Goal: Contribute content: Contribute content

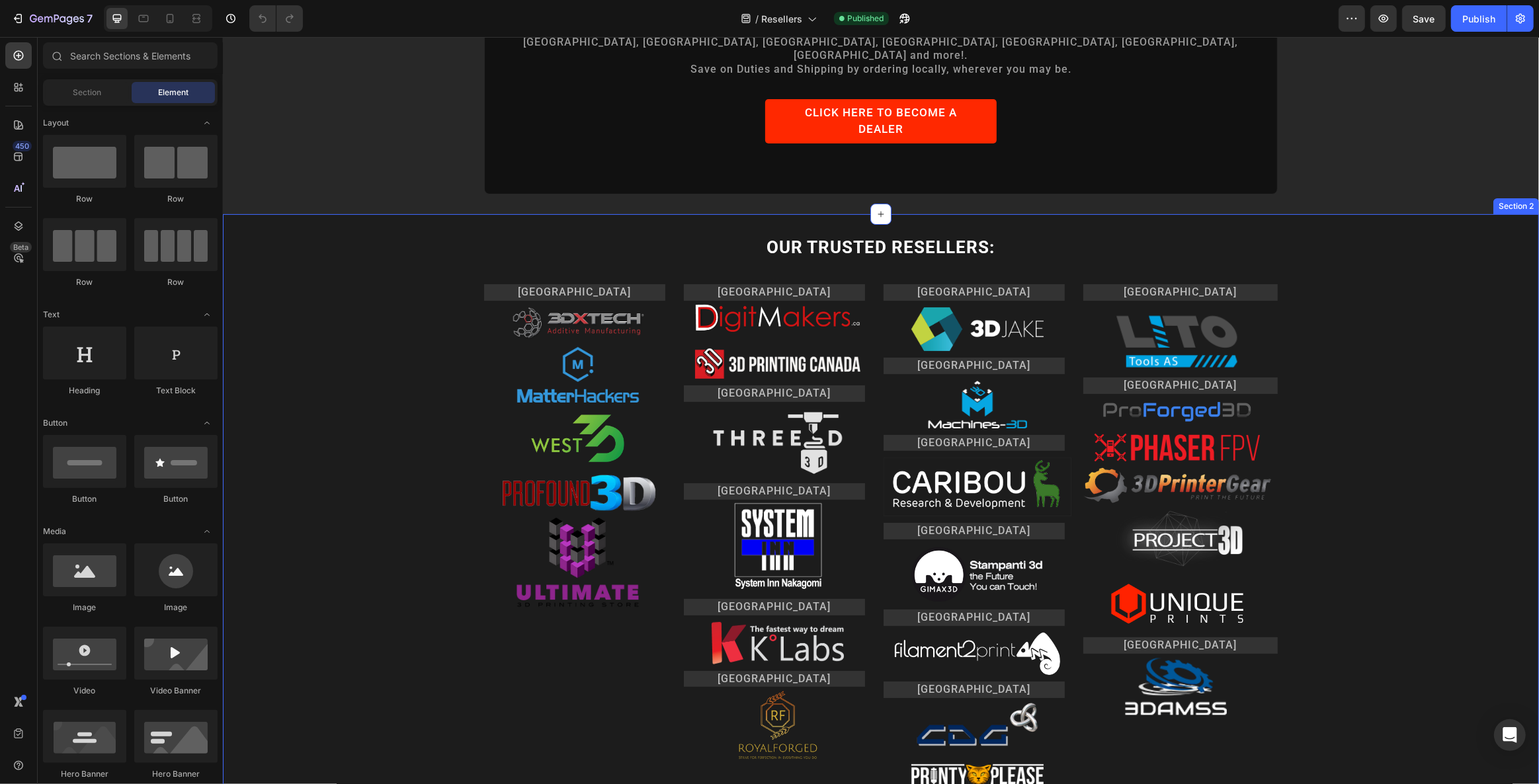
scroll to position [180, 0]
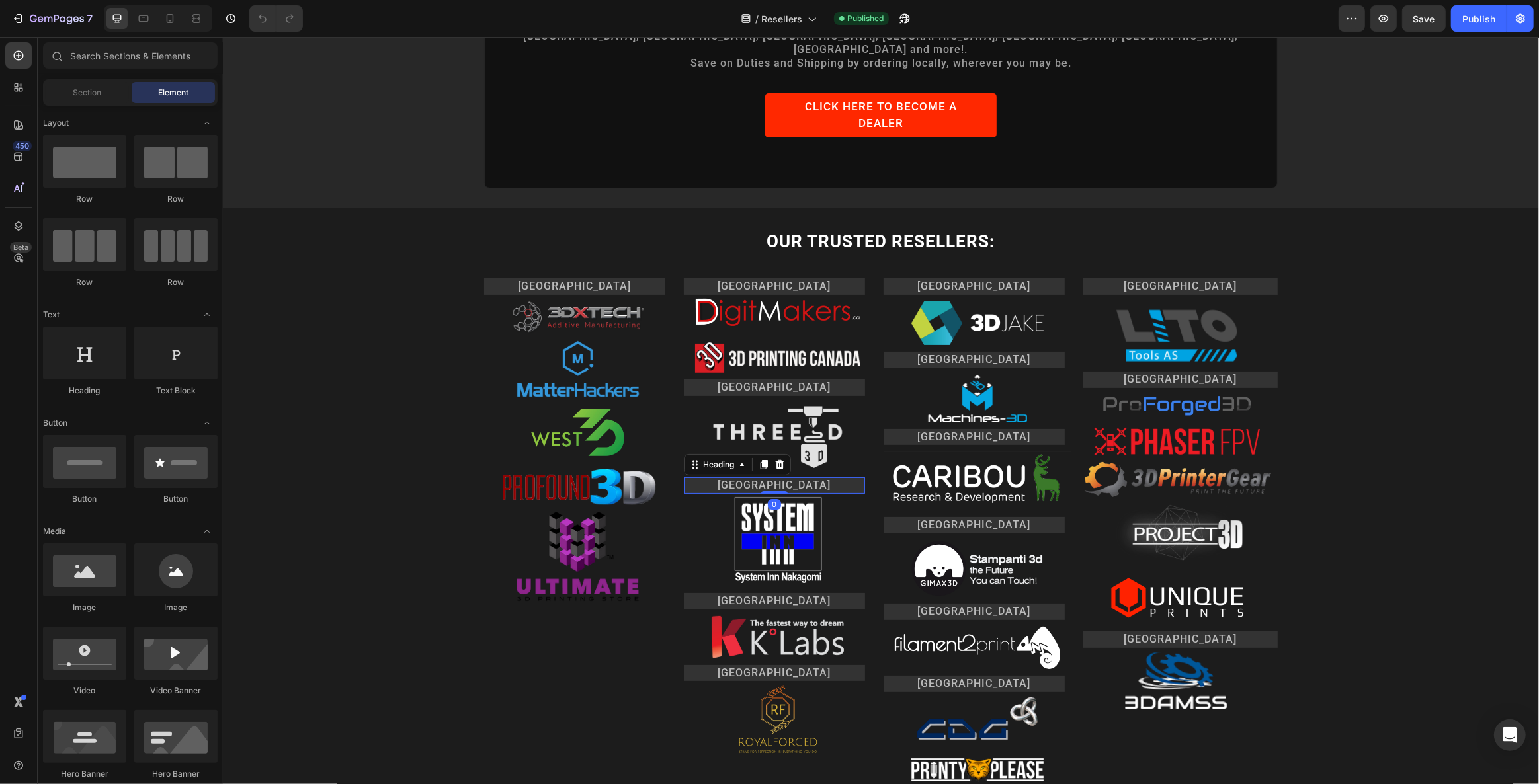
click at [763, 478] on h2 "[GEOGRAPHIC_DATA]" at bounding box center [773, 486] width 181 height 17
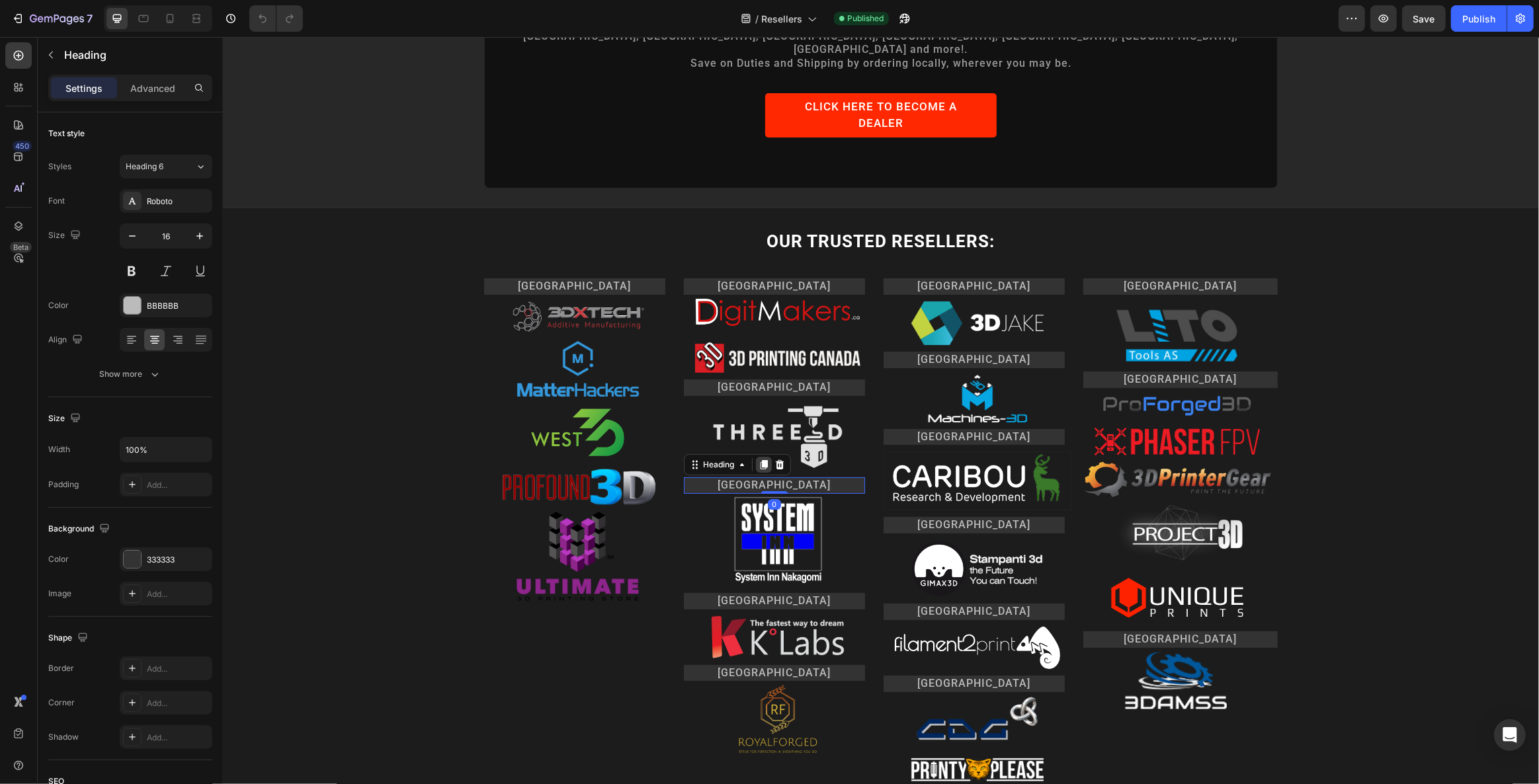
click at [760, 460] on icon at bounding box center [763, 465] width 7 height 9
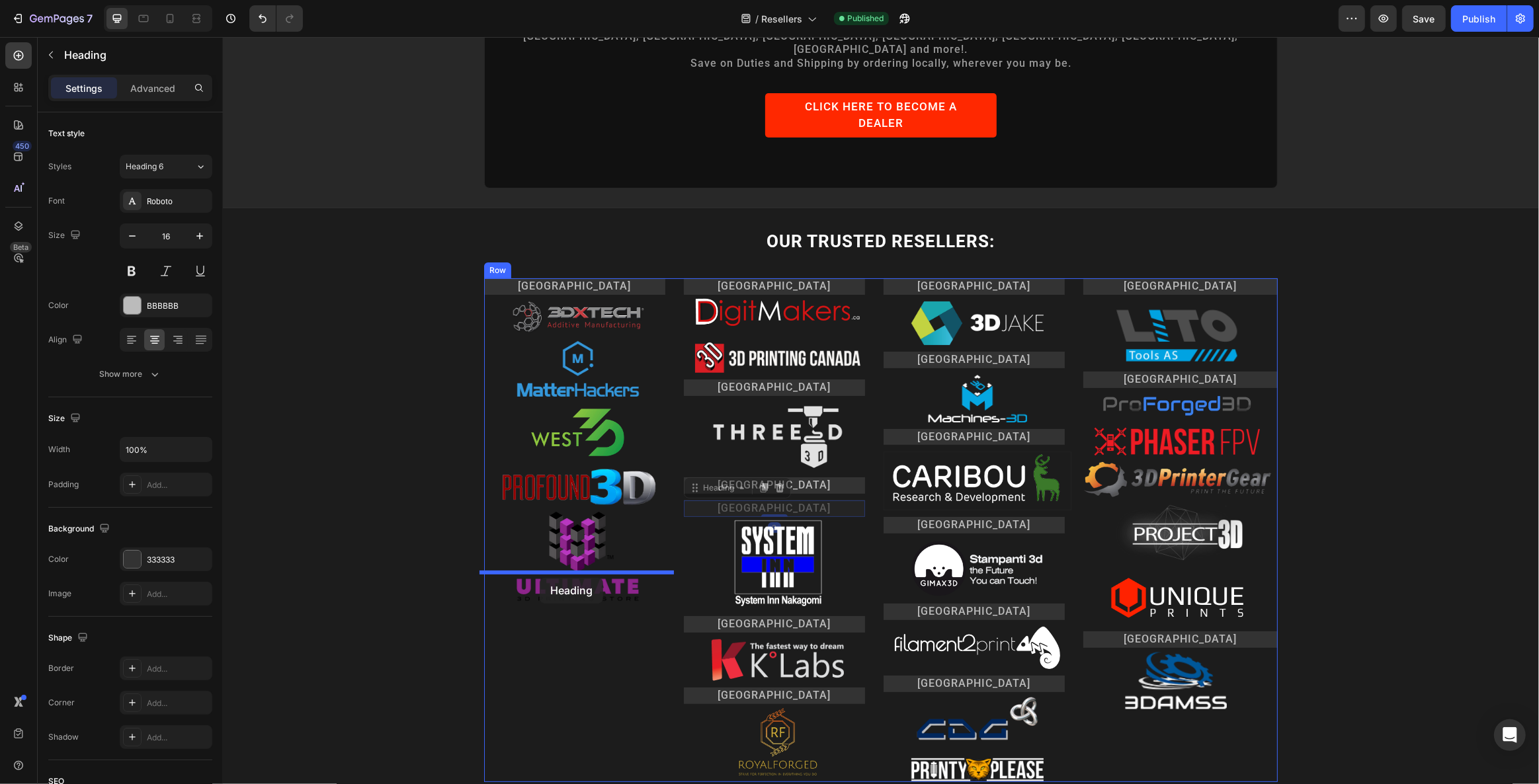
drag, startPoint x: 708, startPoint y: 455, endPoint x: 539, endPoint y: 578, distance: 209.0
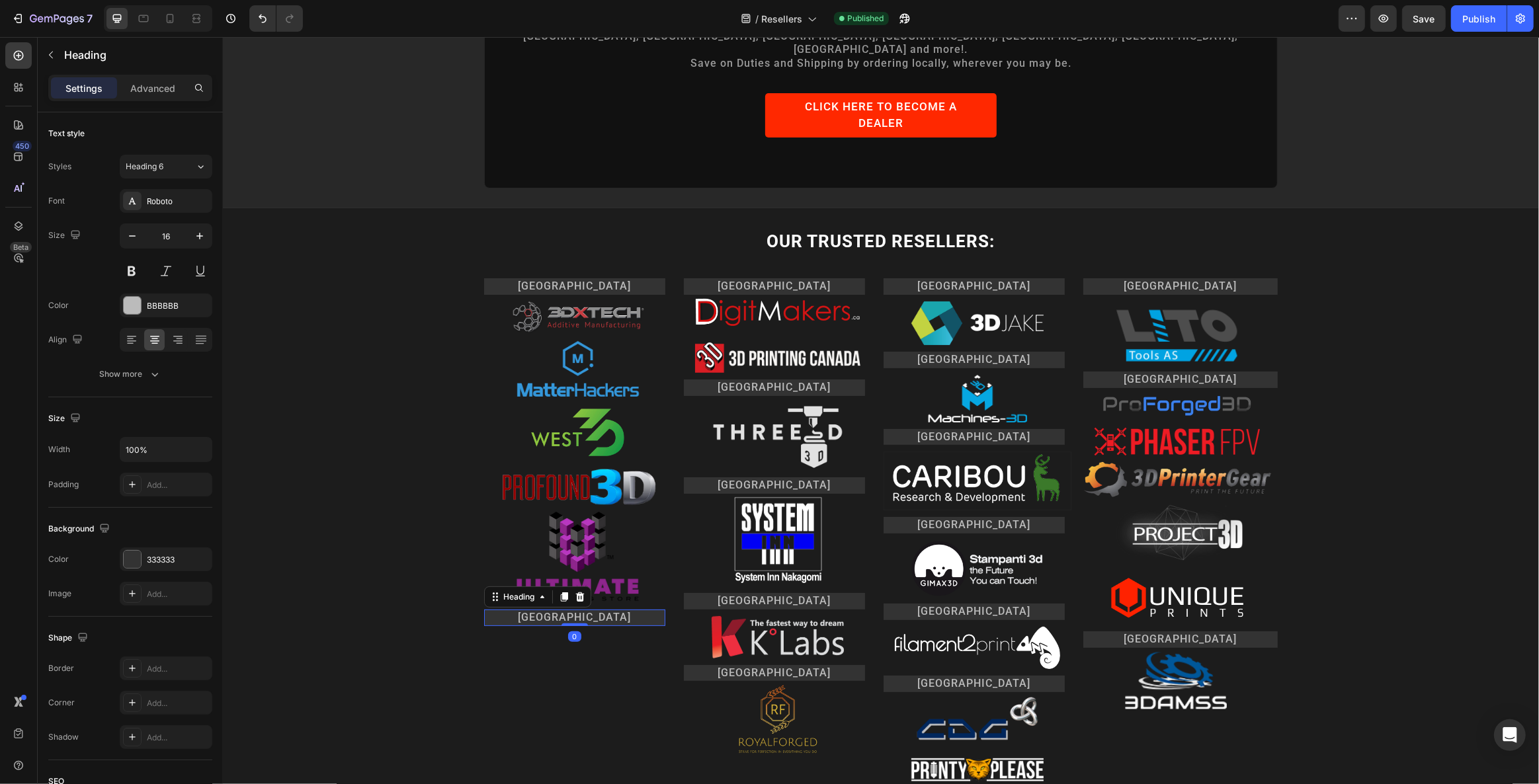
click at [560, 609] on h2 "[GEOGRAPHIC_DATA]" at bounding box center [573, 618] width 181 height 17
click at [560, 611] on p "[GEOGRAPHIC_DATA]" at bounding box center [573, 618] width 178 height 14
click at [526, 611] on p "[GEOGRAPHIC_DATA]" at bounding box center [573, 618] width 178 height 14
click at [534, 611] on p "[GEOGRAPHIC_DATA]" at bounding box center [573, 618] width 178 height 14
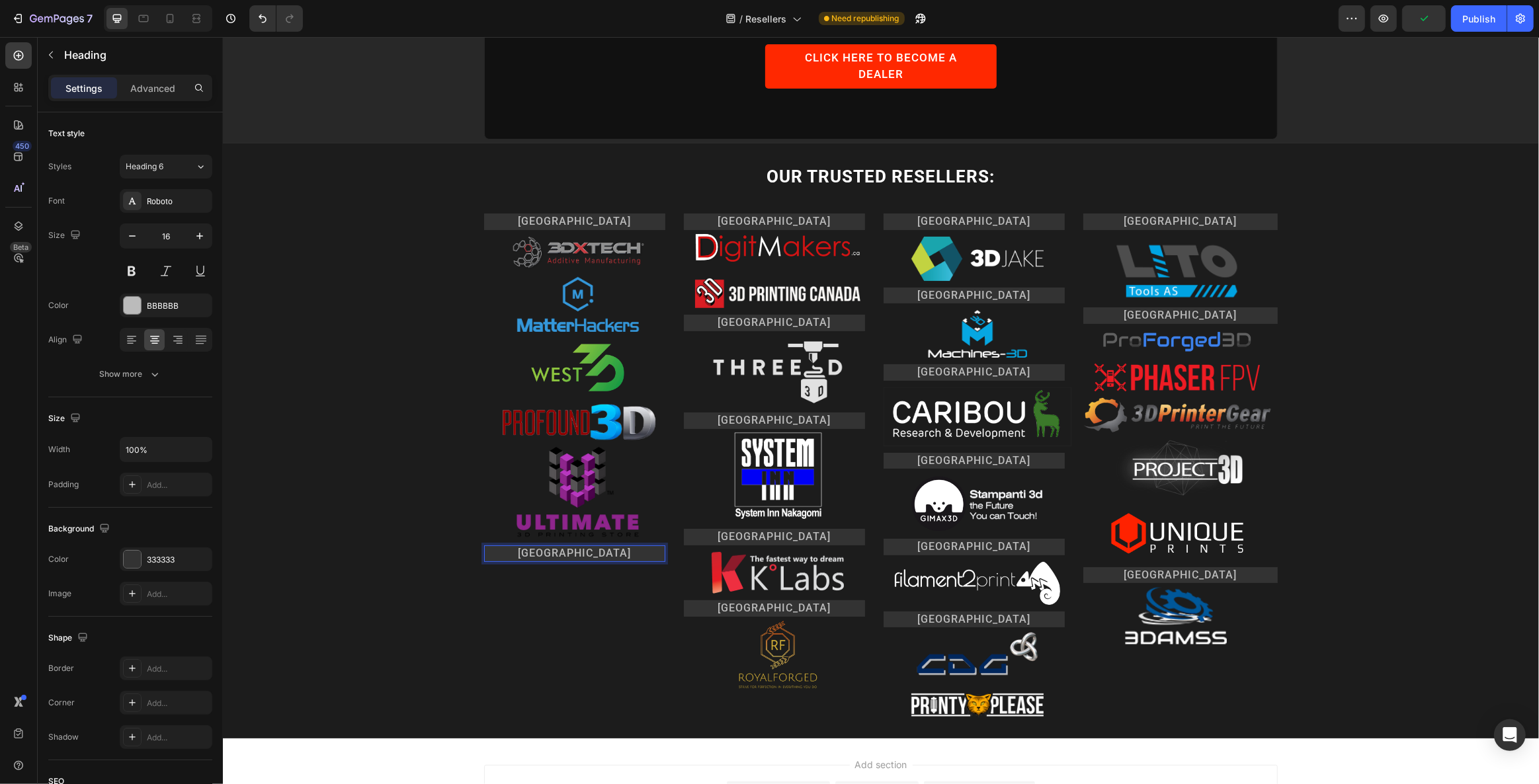
scroll to position [206, 0]
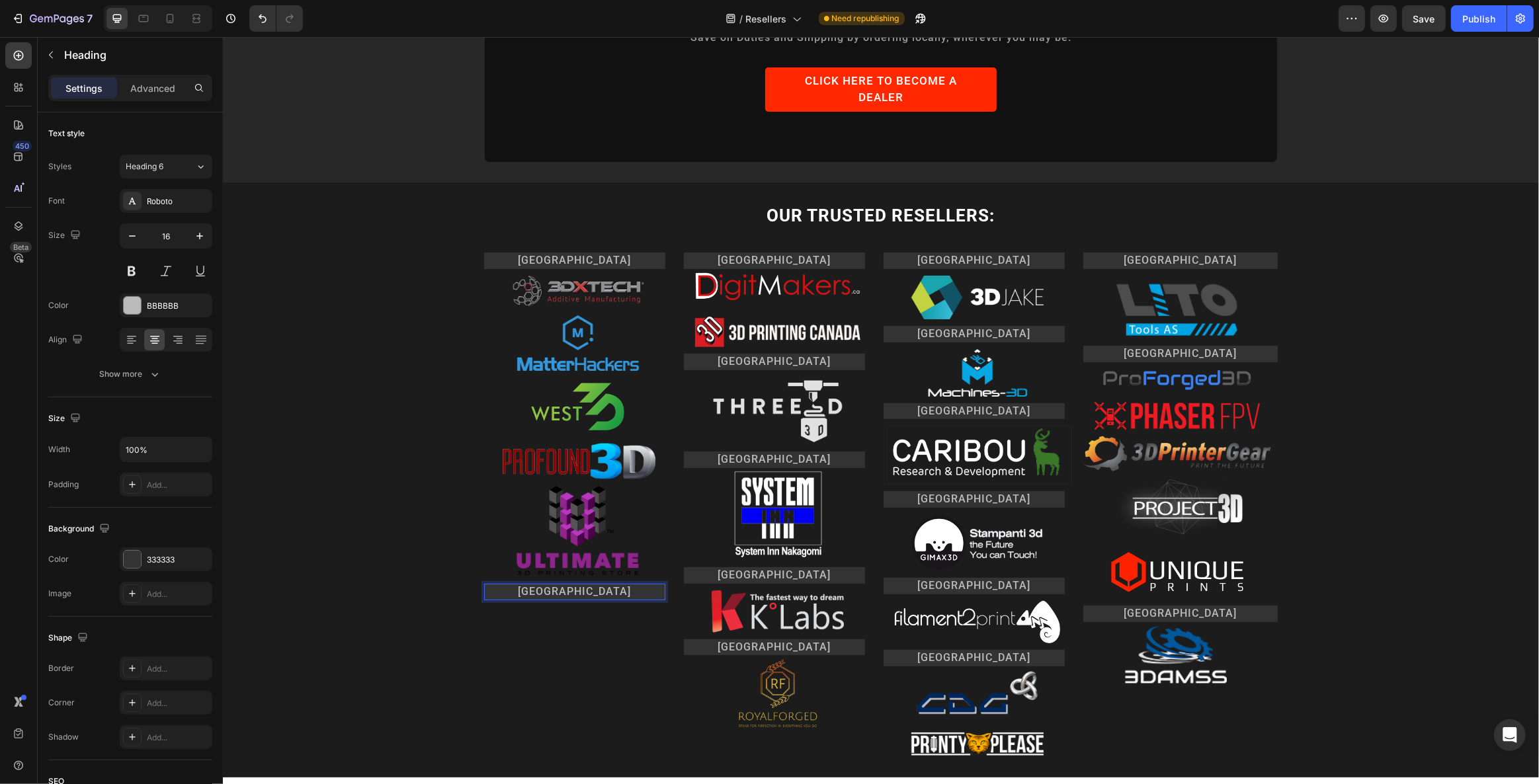
click at [531, 585] on p "[GEOGRAPHIC_DATA]" at bounding box center [573, 592] width 178 height 14
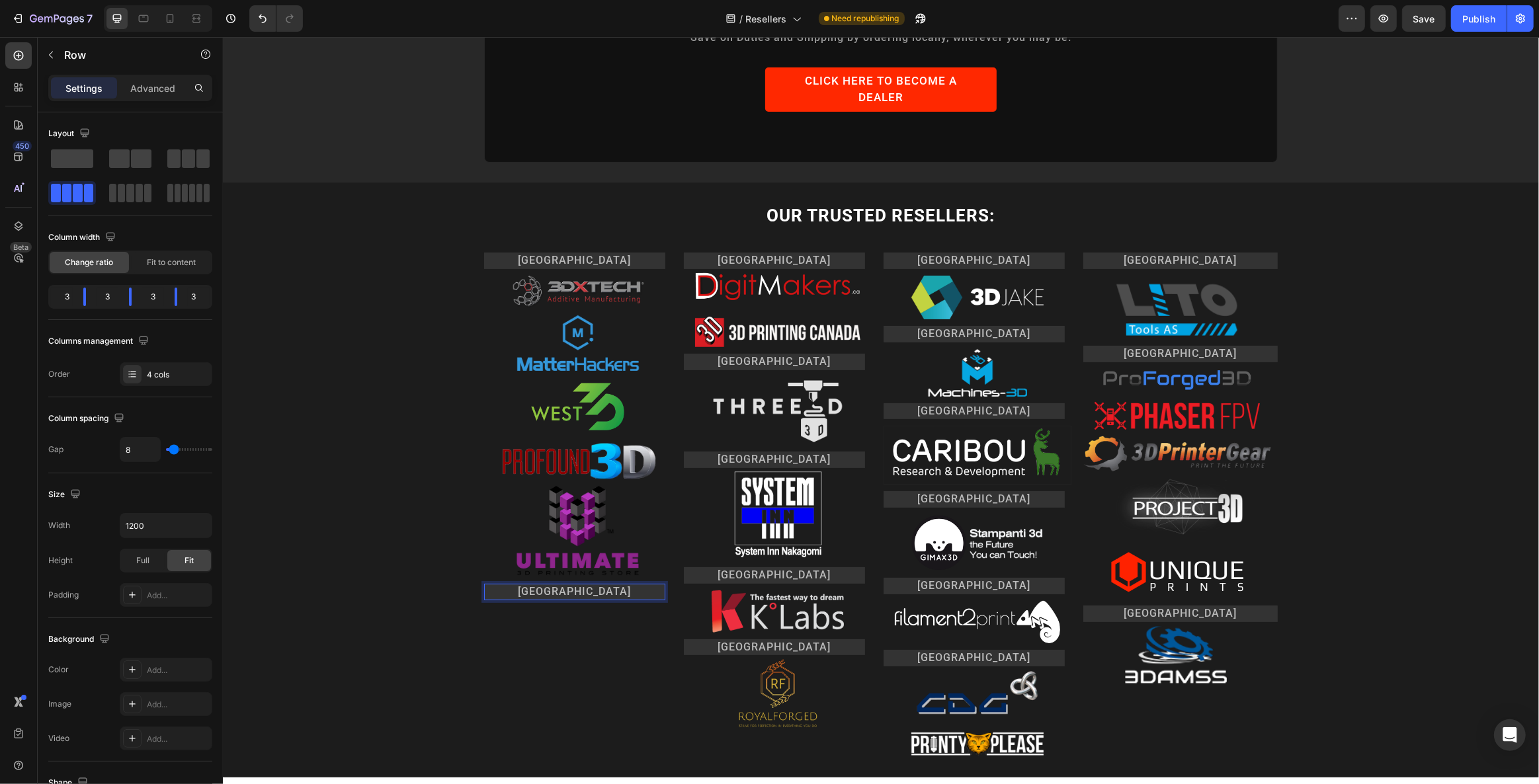
click at [541, 597] on div "USA Heading Image Image Image Image Image Row JAPAN Heading 0" at bounding box center [580, 505] width 194 height 504
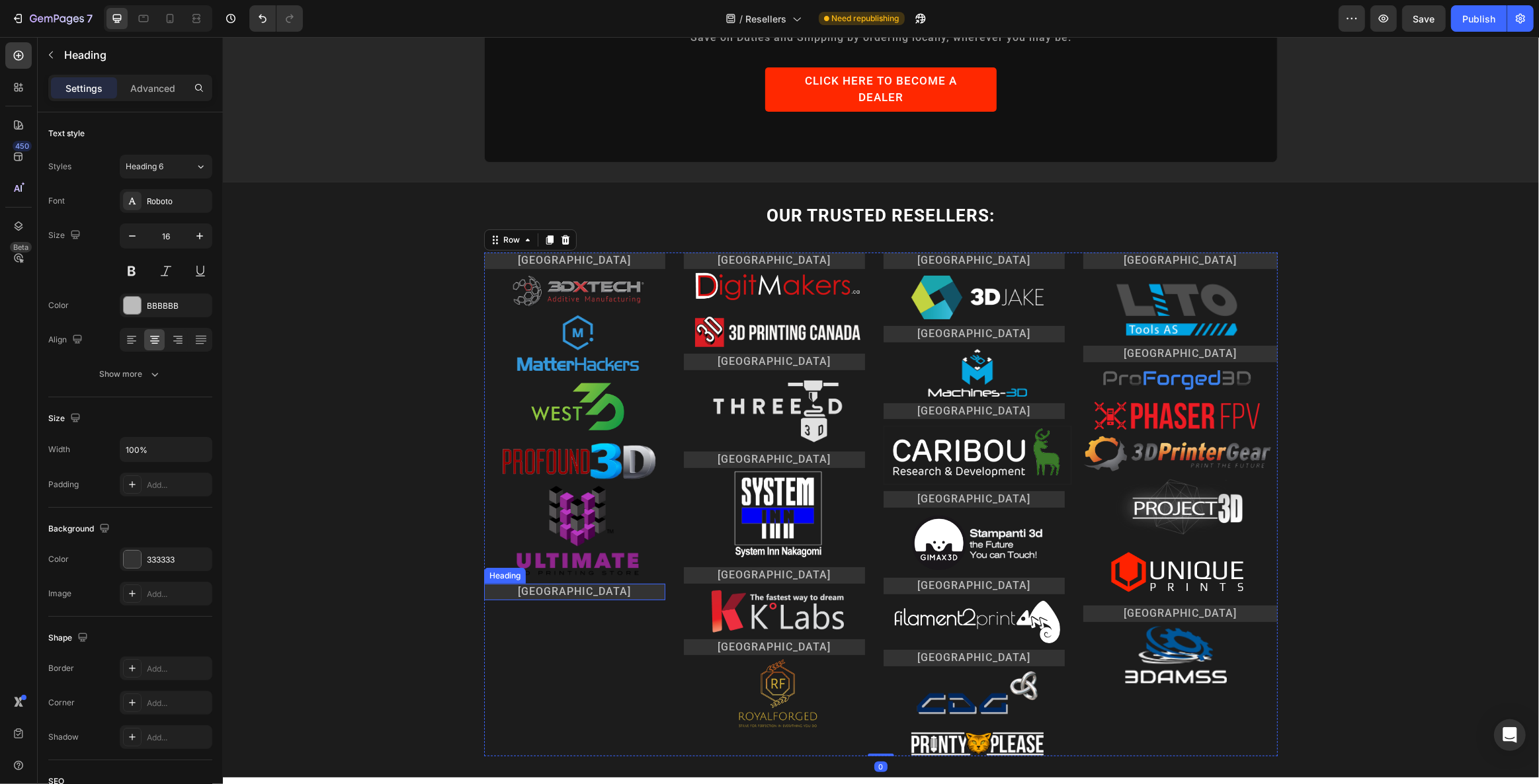
click at [544, 585] on p "[GEOGRAPHIC_DATA]" at bounding box center [573, 592] width 178 height 14
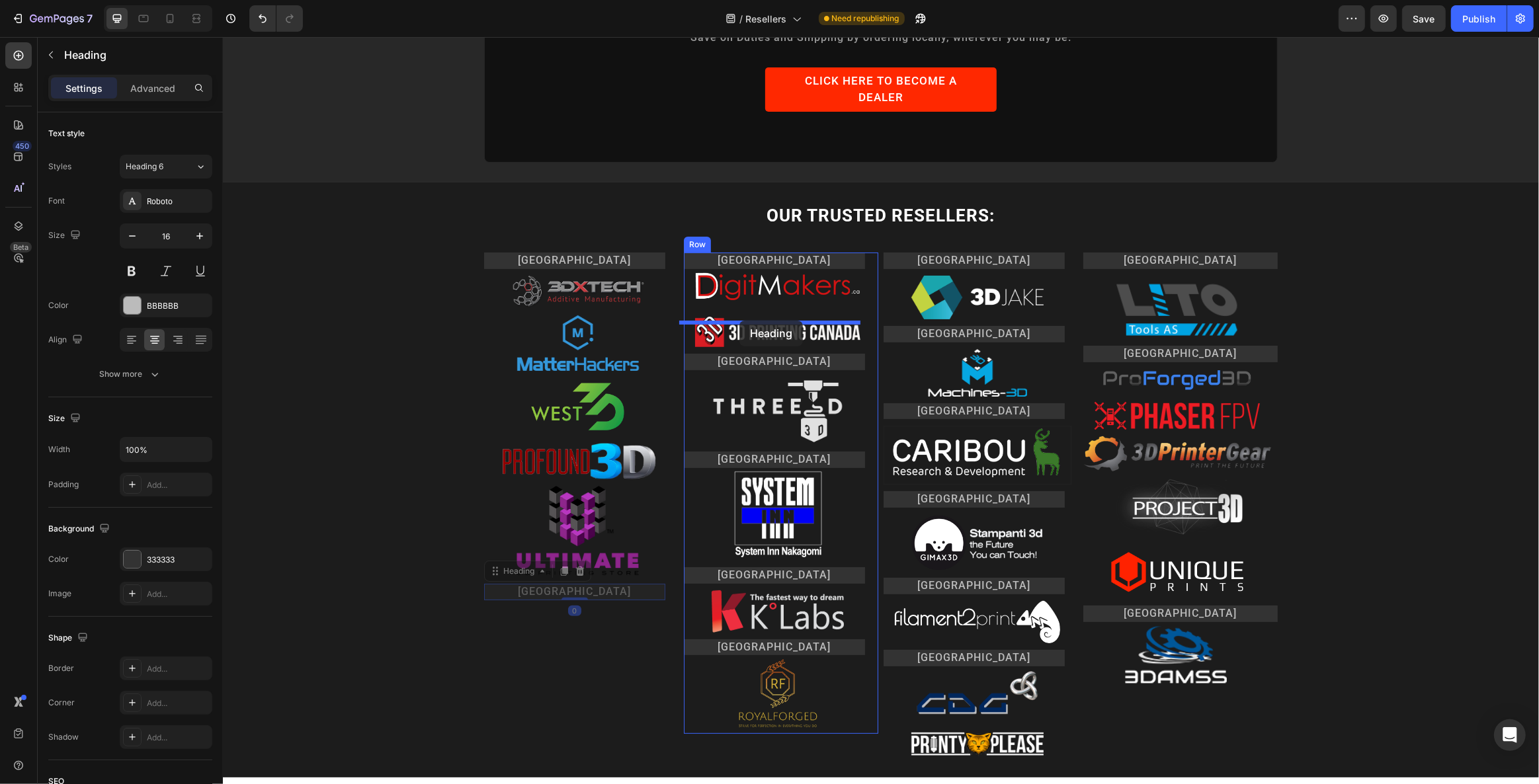
drag, startPoint x: 511, startPoint y: 542, endPoint x: 739, endPoint y: 321, distance: 317.5
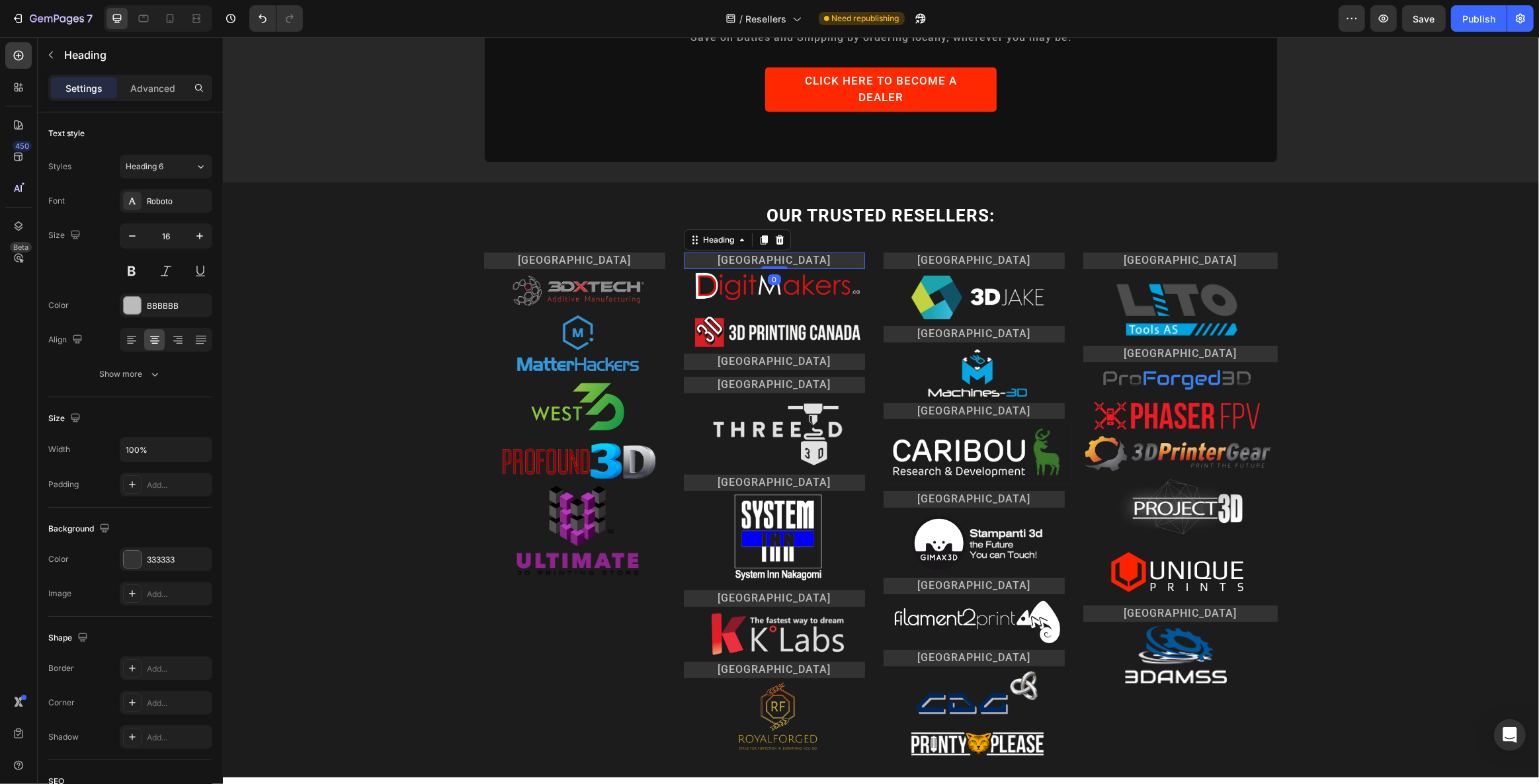
click at [763, 253] on h2 "[GEOGRAPHIC_DATA]" at bounding box center [773, 261] width 181 height 17
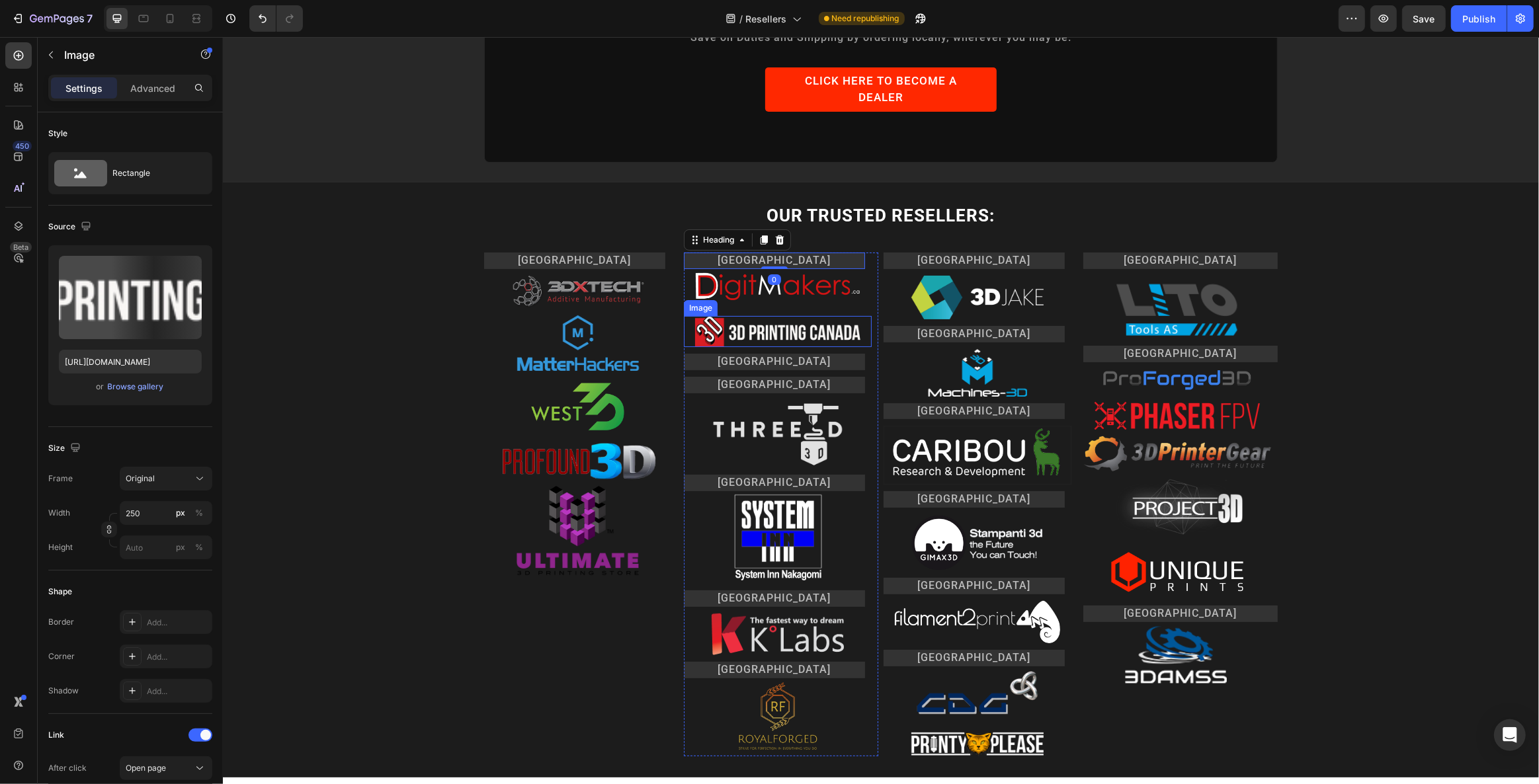
click at [798, 316] on img at bounding box center [777, 332] width 165 height 31
click at [728, 298] on icon at bounding box center [734, 303] width 11 height 11
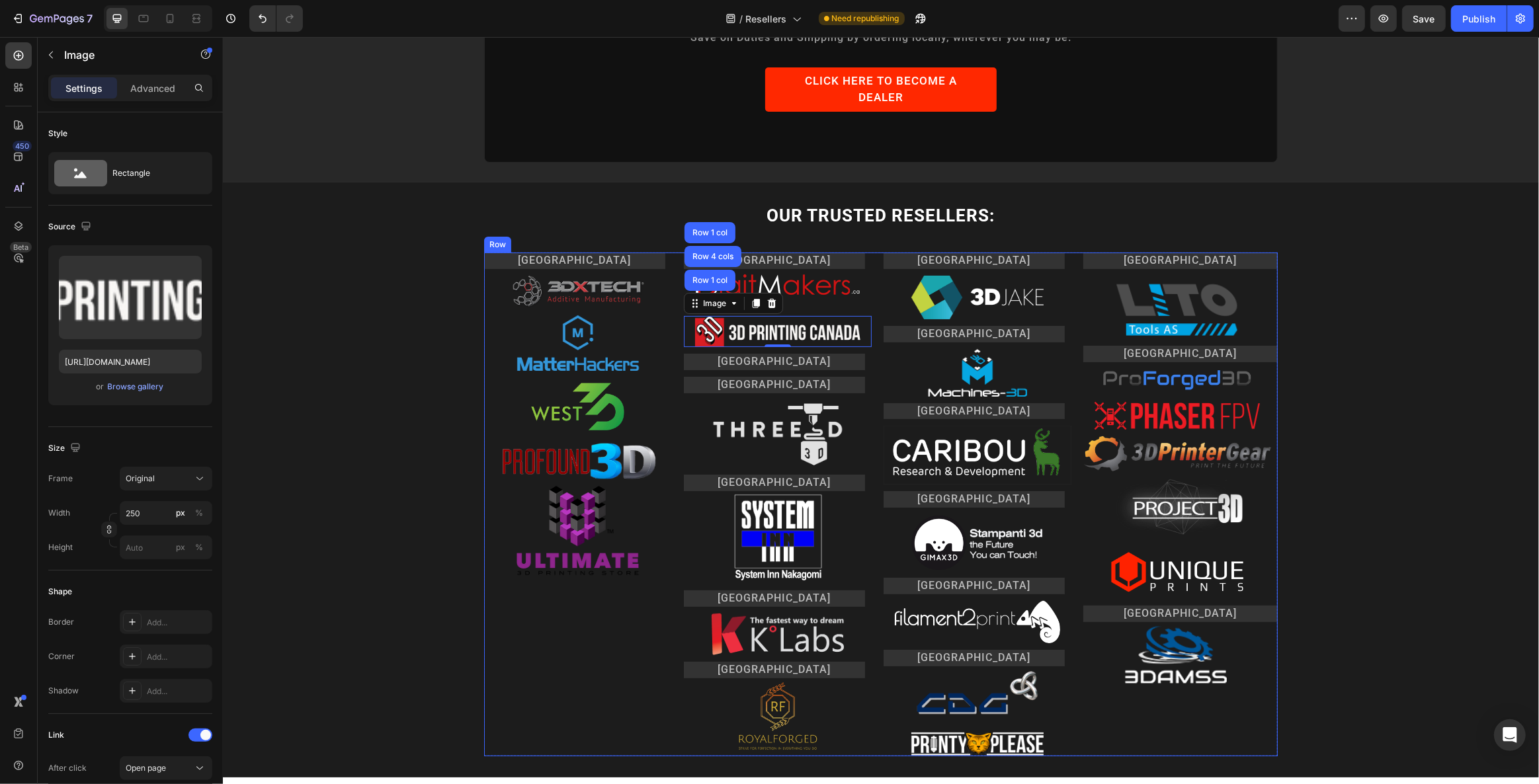
click at [546, 607] on div "USA Heading Image Image Image Image Image Row" at bounding box center [580, 505] width 194 height 505
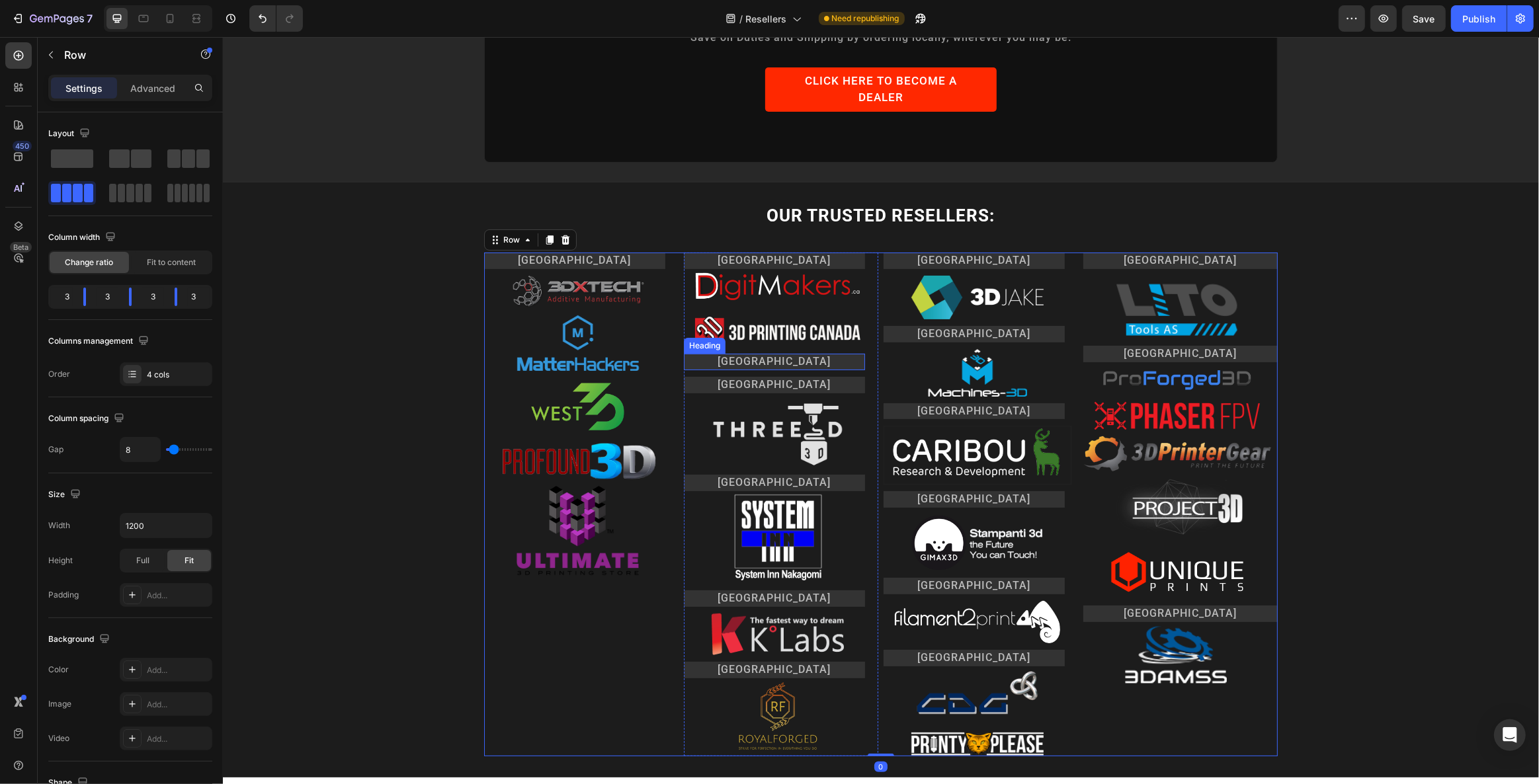
click at [803, 354] on h2 "[GEOGRAPHIC_DATA]" at bounding box center [773, 362] width 181 height 17
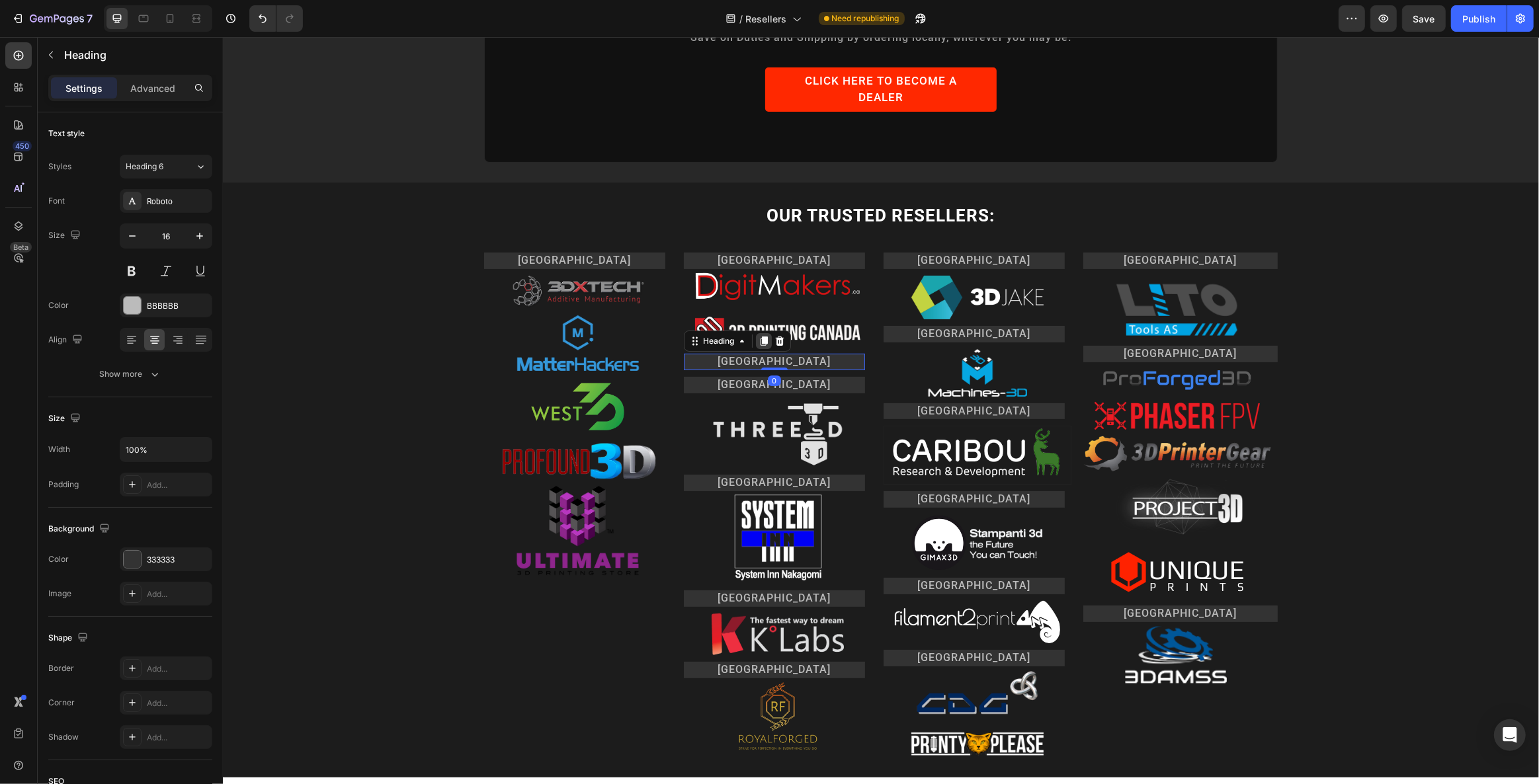
click at [760, 337] on icon at bounding box center [763, 341] width 7 height 9
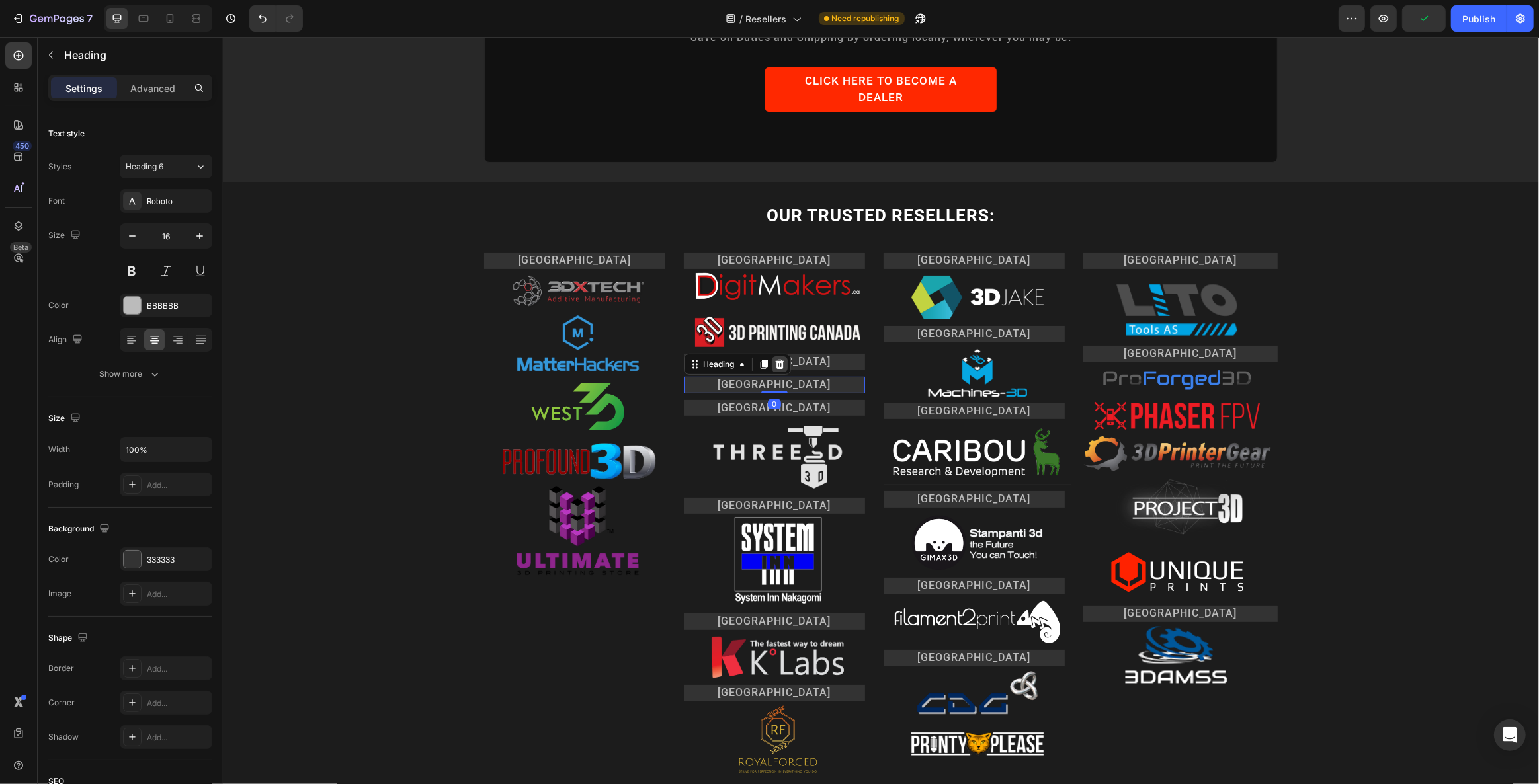
click at [775, 360] on icon at bounding box center [779, 364] width 8 height 9
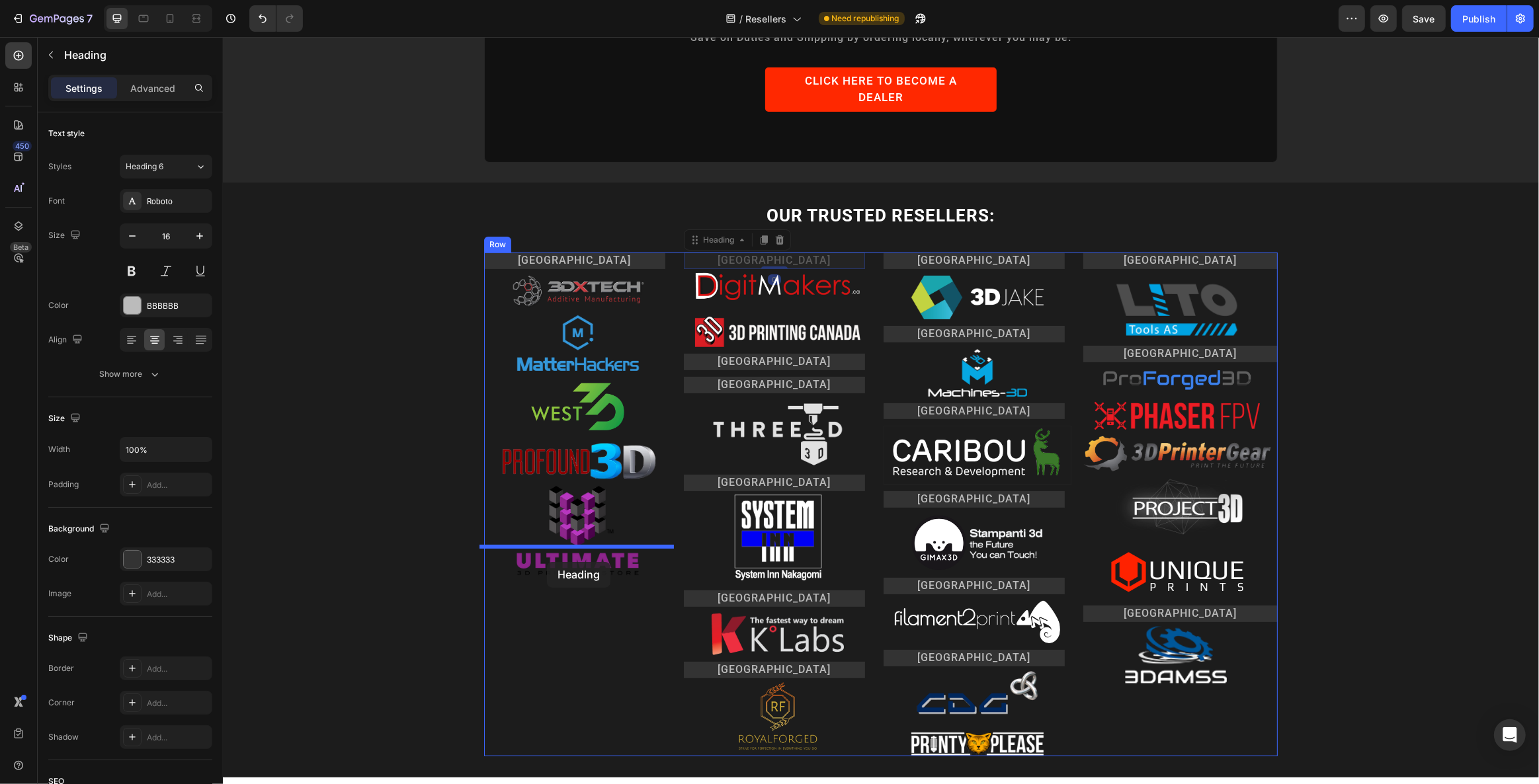
drag, startPoint x: 720, startPoint y: 208, endPoint x: 546, endPoint y: 562, distance: 394.5
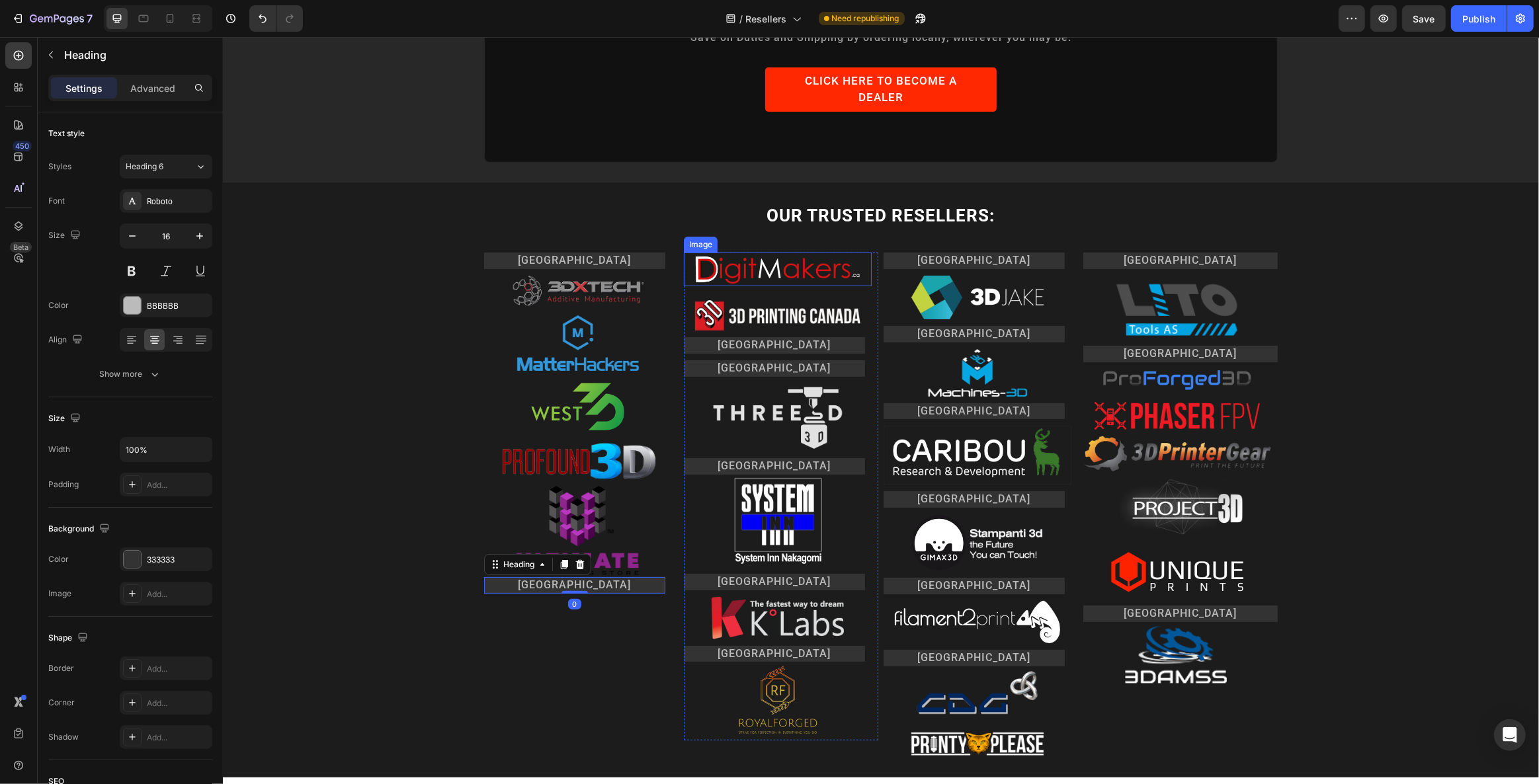
click at [754, 253] on img at bounding box center [777, 270] width 165 height 34
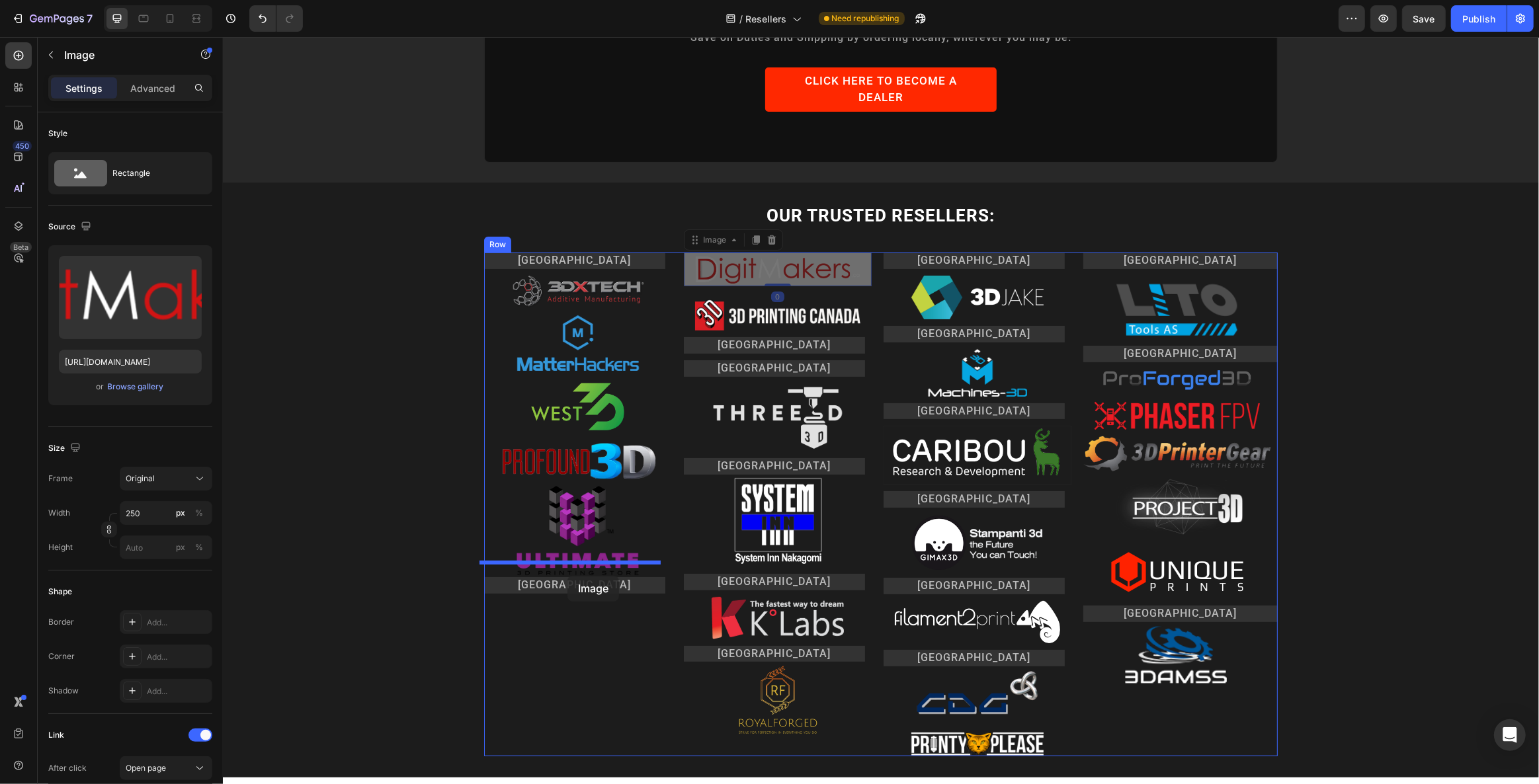
drag, startPoint x: 713, startPoint y: 207, endPoint x: 567, endPoint y: 576, distance: 396.8
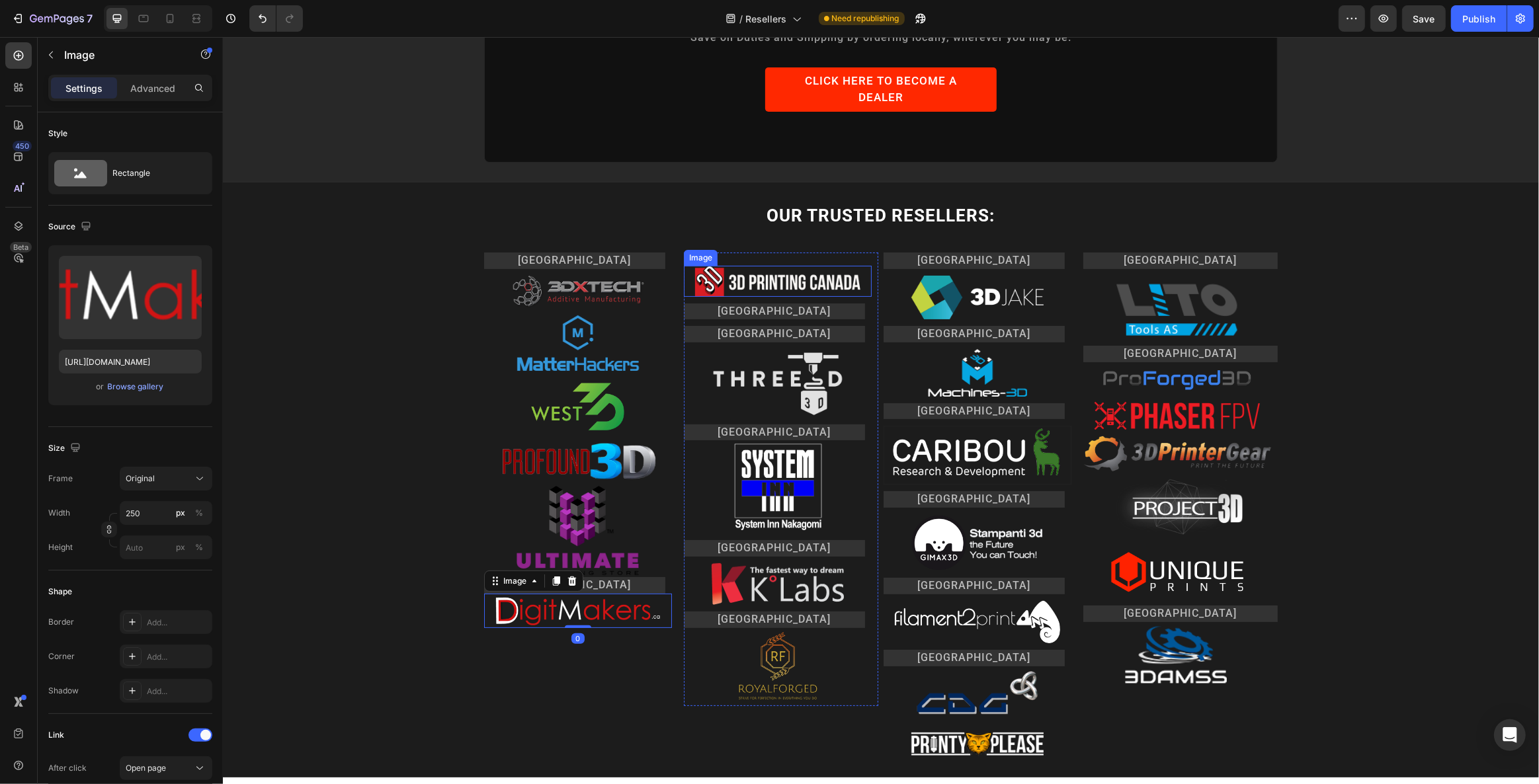
click at [740, 266] on img at bounding box center [777, 281] width 165 height 31
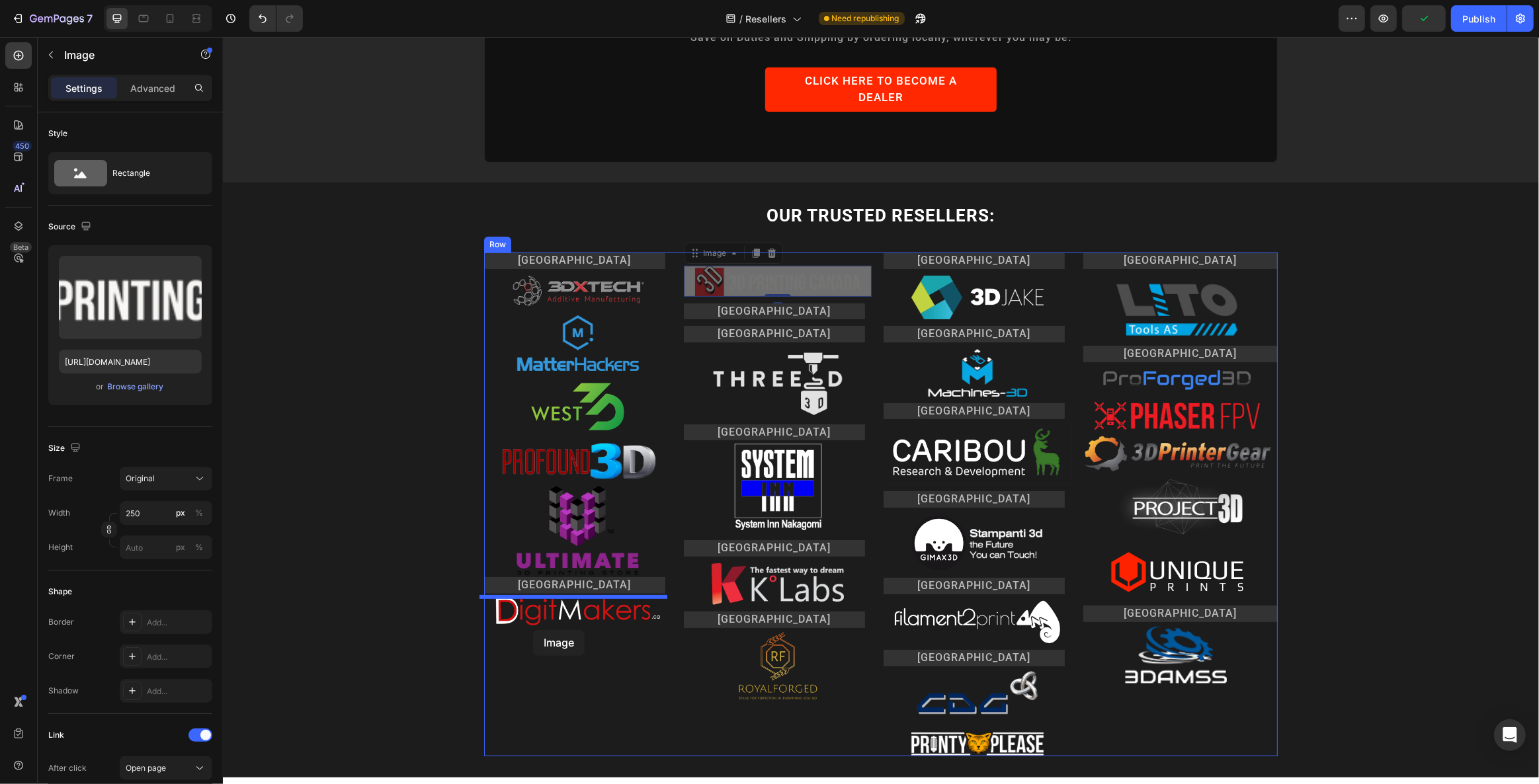
drag, startPoint x: 716, startPoint y: 222, endPoint x: 532, endPoint y: 630, distance: 447.6
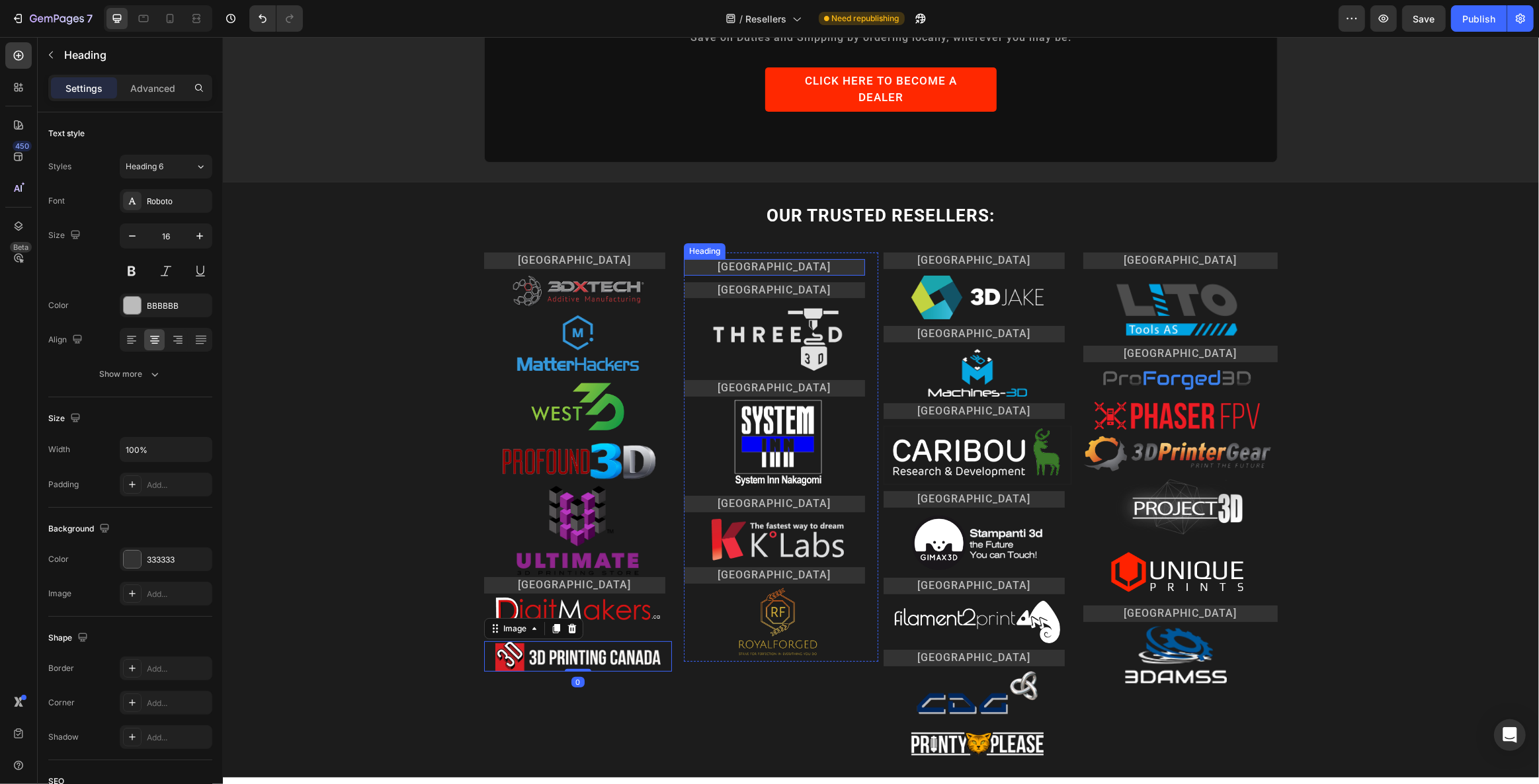
click at [764, 260] on h2 "[GEOGRAPHIC_DATA]" at bounding box center [773, 268] width 181 height 17
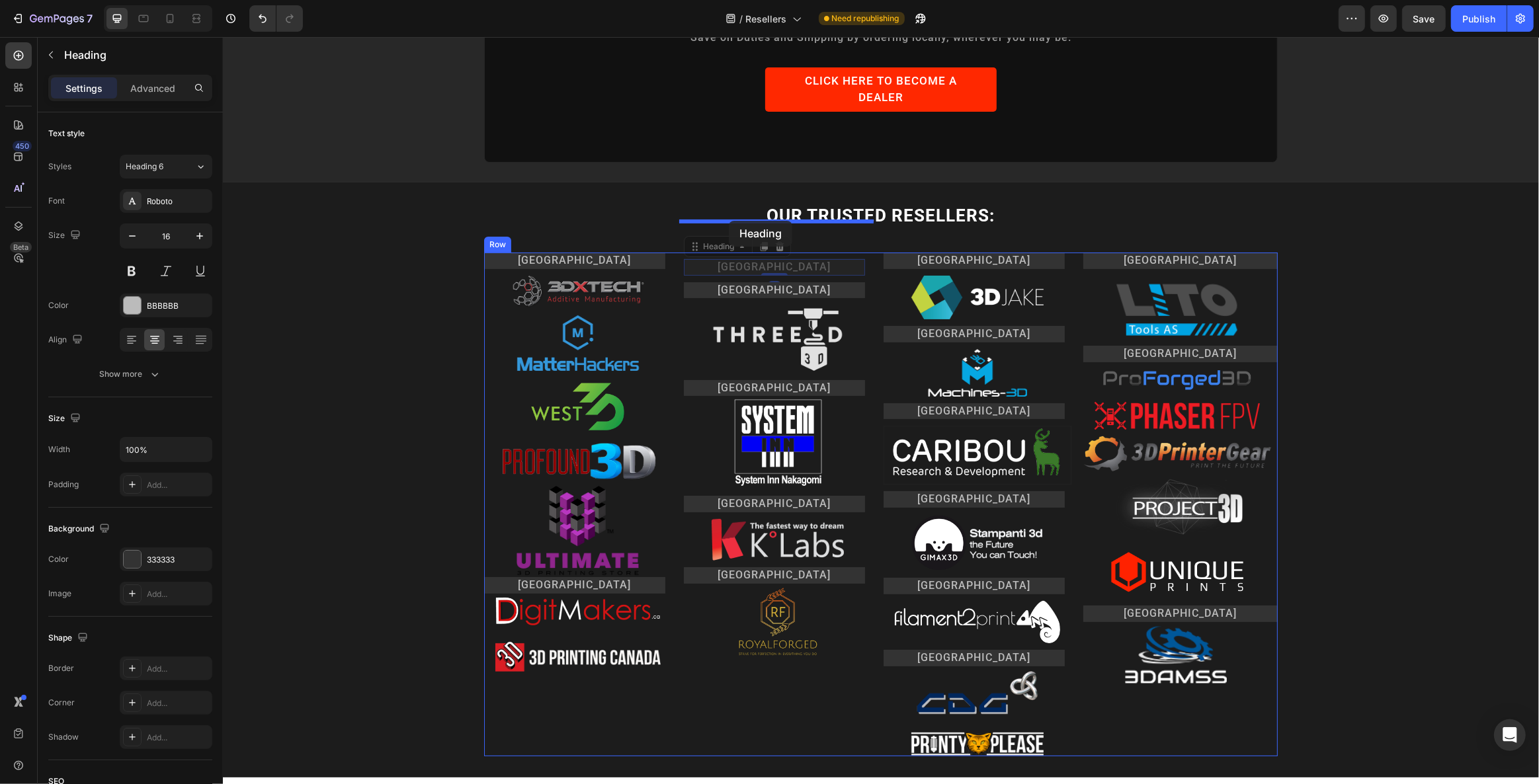
drag, startPoint x: 711, startPoint y: 217, endPoint x: 728, endPoint y: 220, distance: 17.3
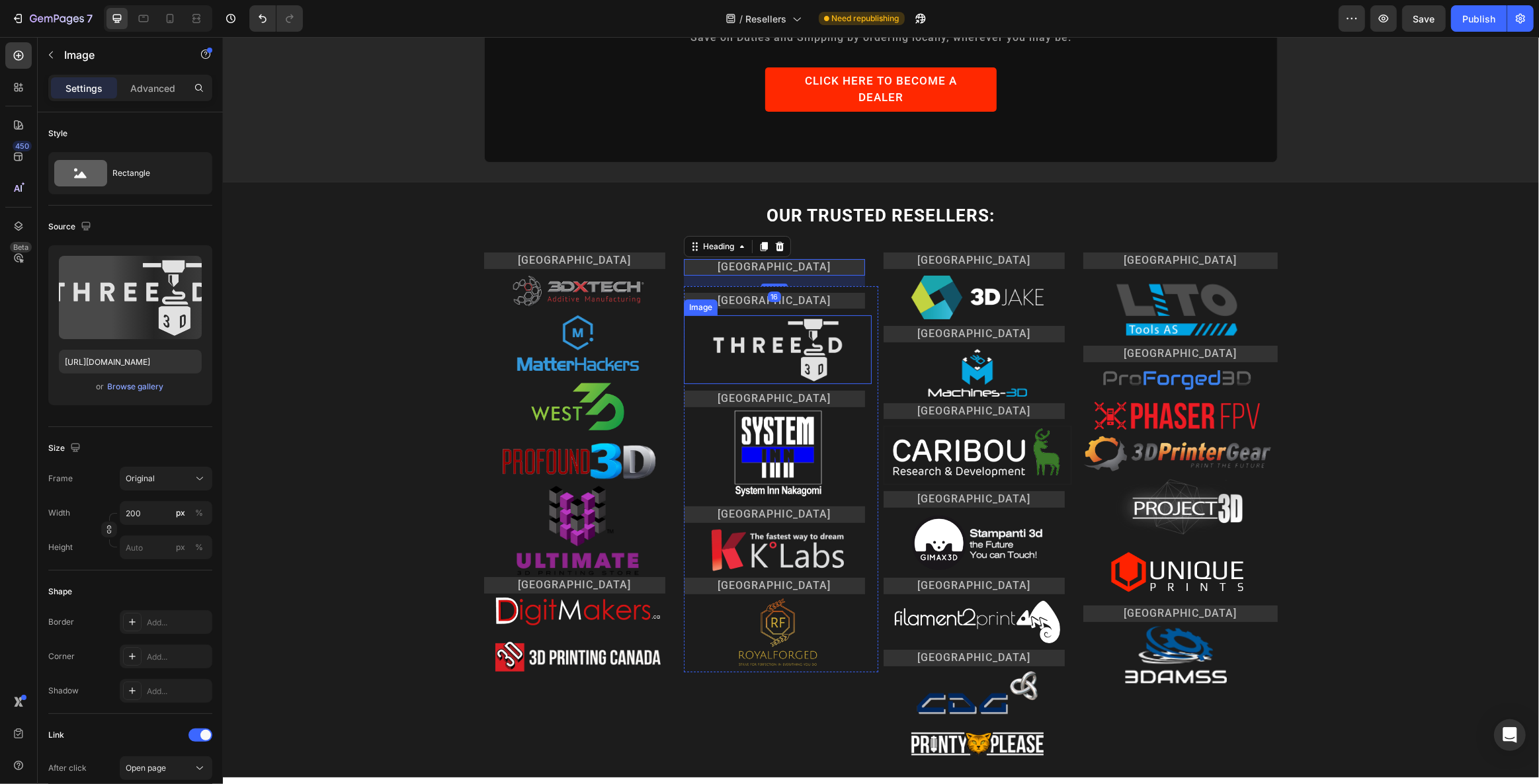
click at [698, 315] on link at bounding box center [776, 349] width 188 height 68
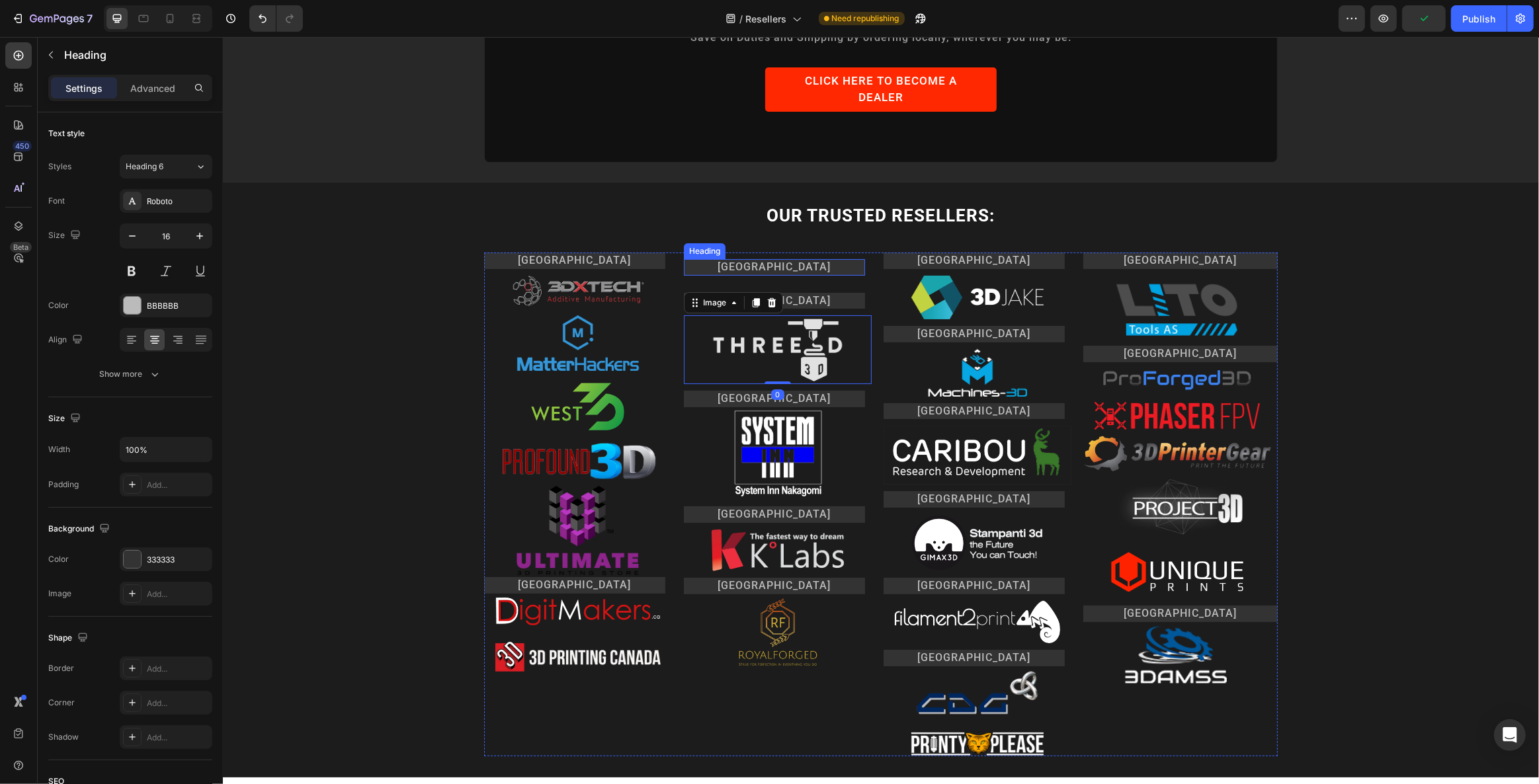
click at [812, 260] on h2 "[GEOGRAPHIC_DATA]" at bounding box center [773, 268] width 181 height 17
drag, startPoint x: 708, startPoint y: 216, endPoint x: 817, endPoint y: 227, distance: 109.6
click at [817, 227] on div "Header Icon AVAILABLE INTERNATIONALY Text Block Many of our products are availa…" at bounding box center [880, 384] width 1316 height 1105
click at [781, 260] on h2 "[GEOGRAPHIC_DATA]" at bounding box center [773, 268] width 181 height 17
click at [158, 87] on p "Advanced" at bounding box center [152, 88] width 45 height 14
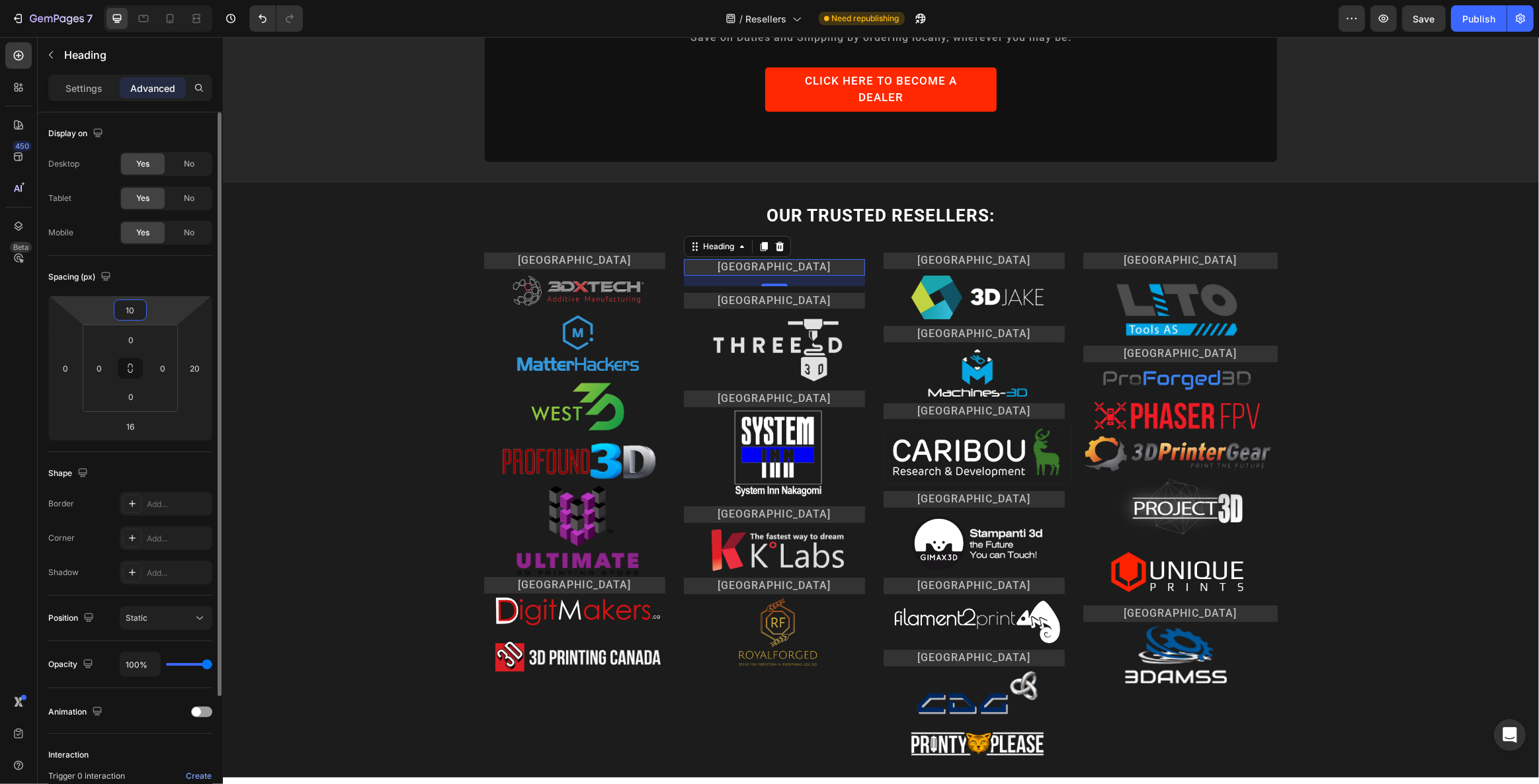
click at [139, 312] on input "10" at bounding box center [130, 310] width 27 height 20
type input "0"
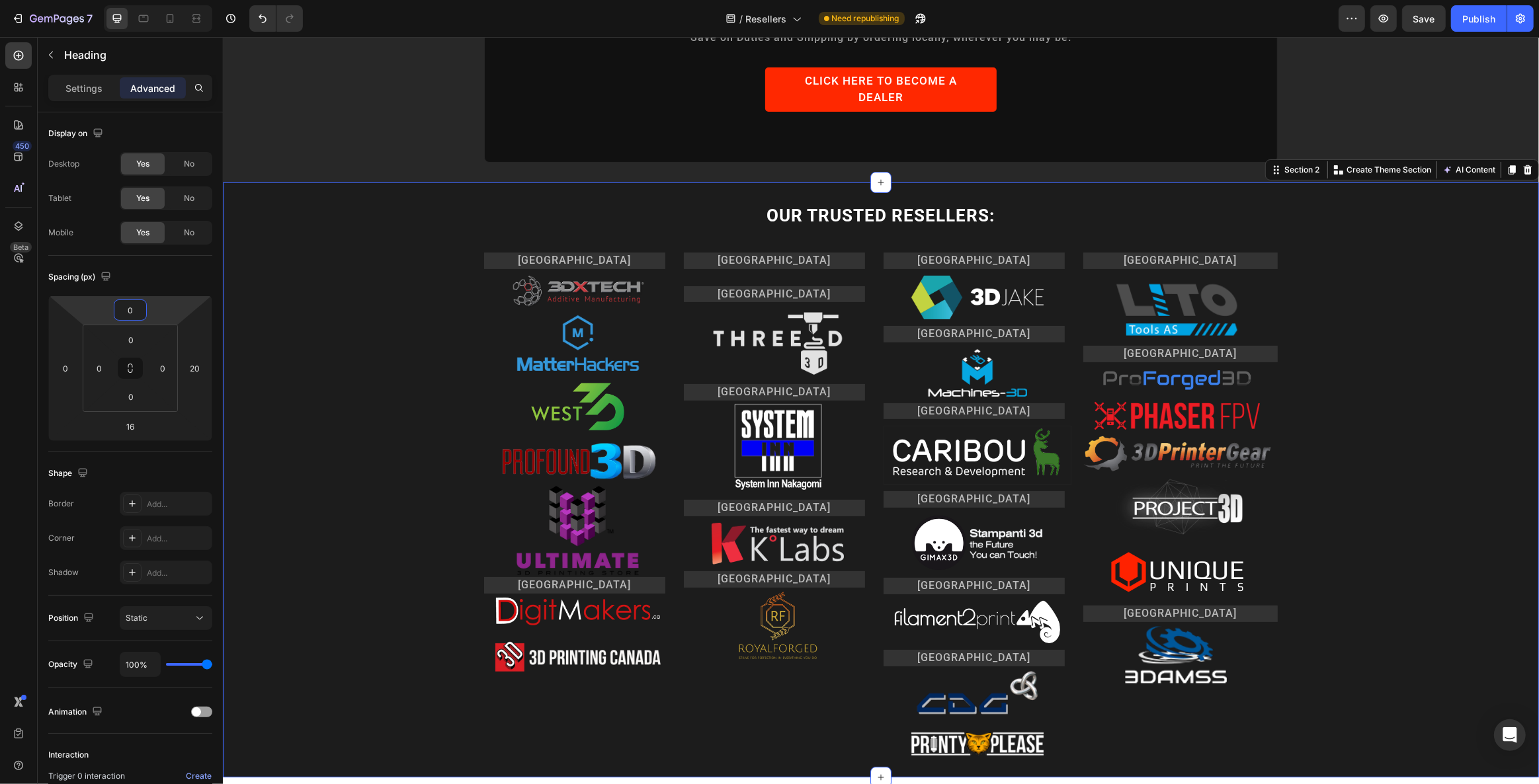
click at [594, 182] on div "OUR TRUSTED RESELLERS: Heading Row [GEOGRAPHIC_DATA] Heading Image Image Image …" at bounding box center [880, 479] width 1316 height 595
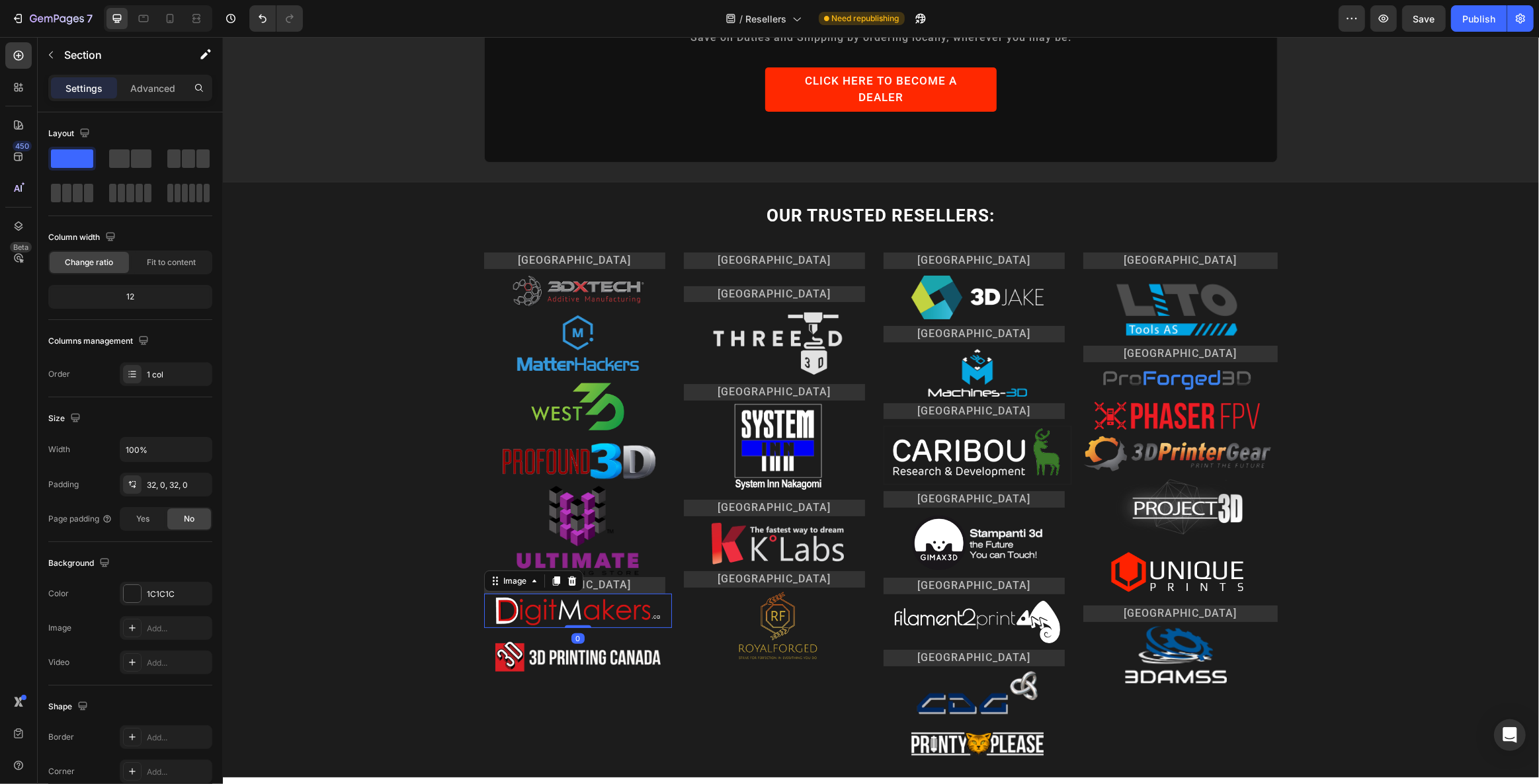
click at [551, 594] on img at bounding box center [577, 611] width 165 height 34
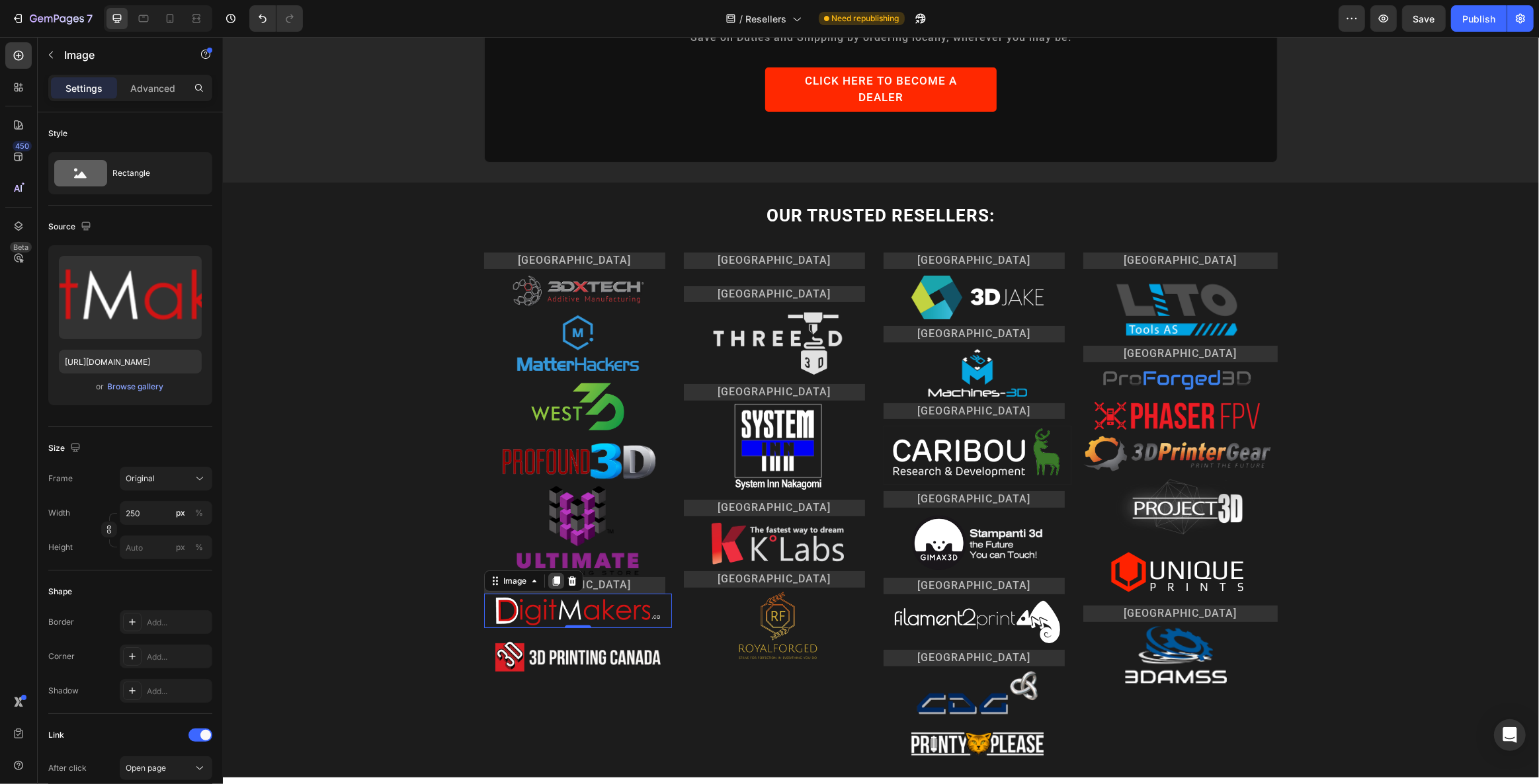
click at [552, 577] on icon at bounding box center [555, 581] width 7 height 9
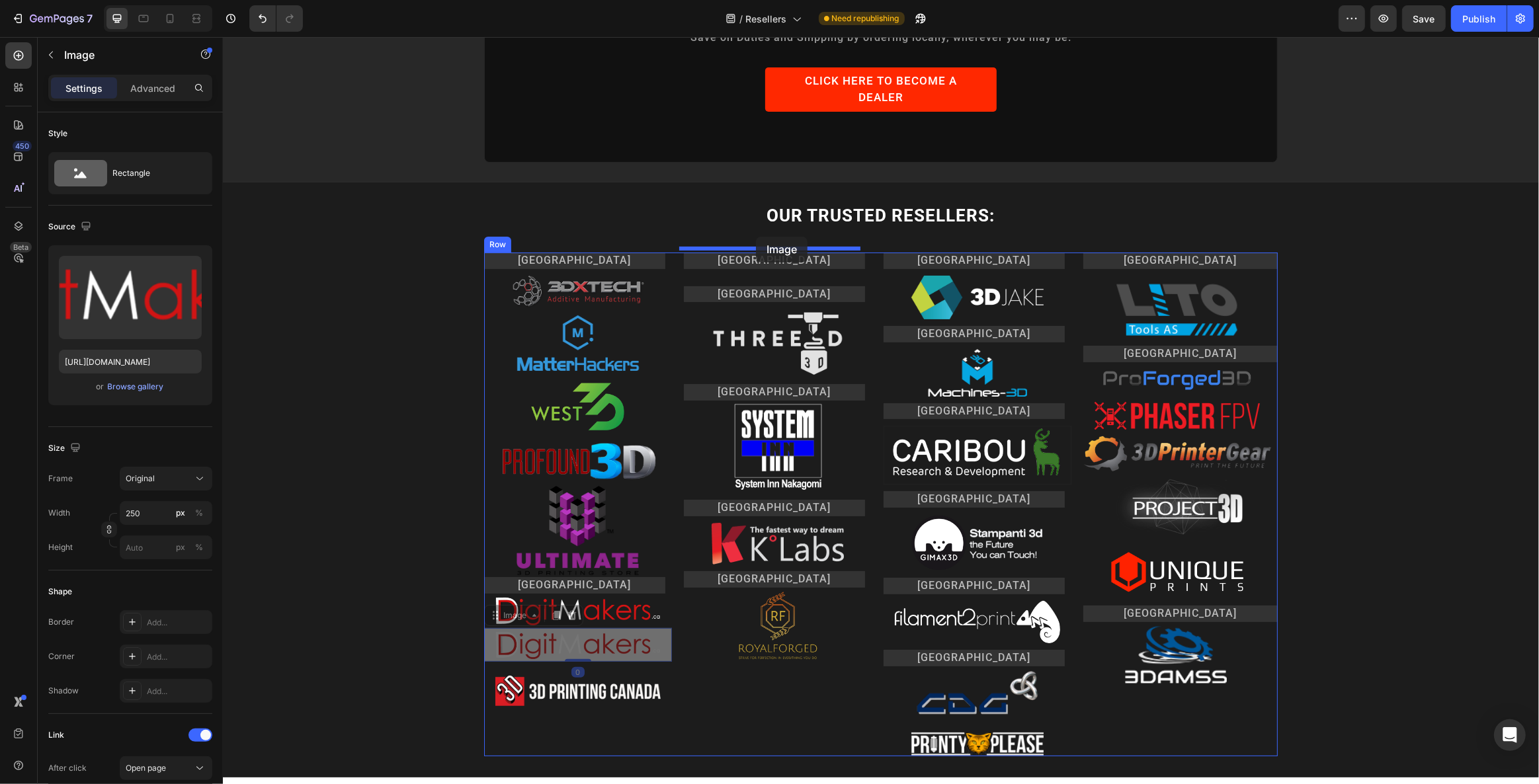
drag, startPoint x: 502, startPoint y: 582, endPoint x: 754, endPoint y: 238, distance: 426.4
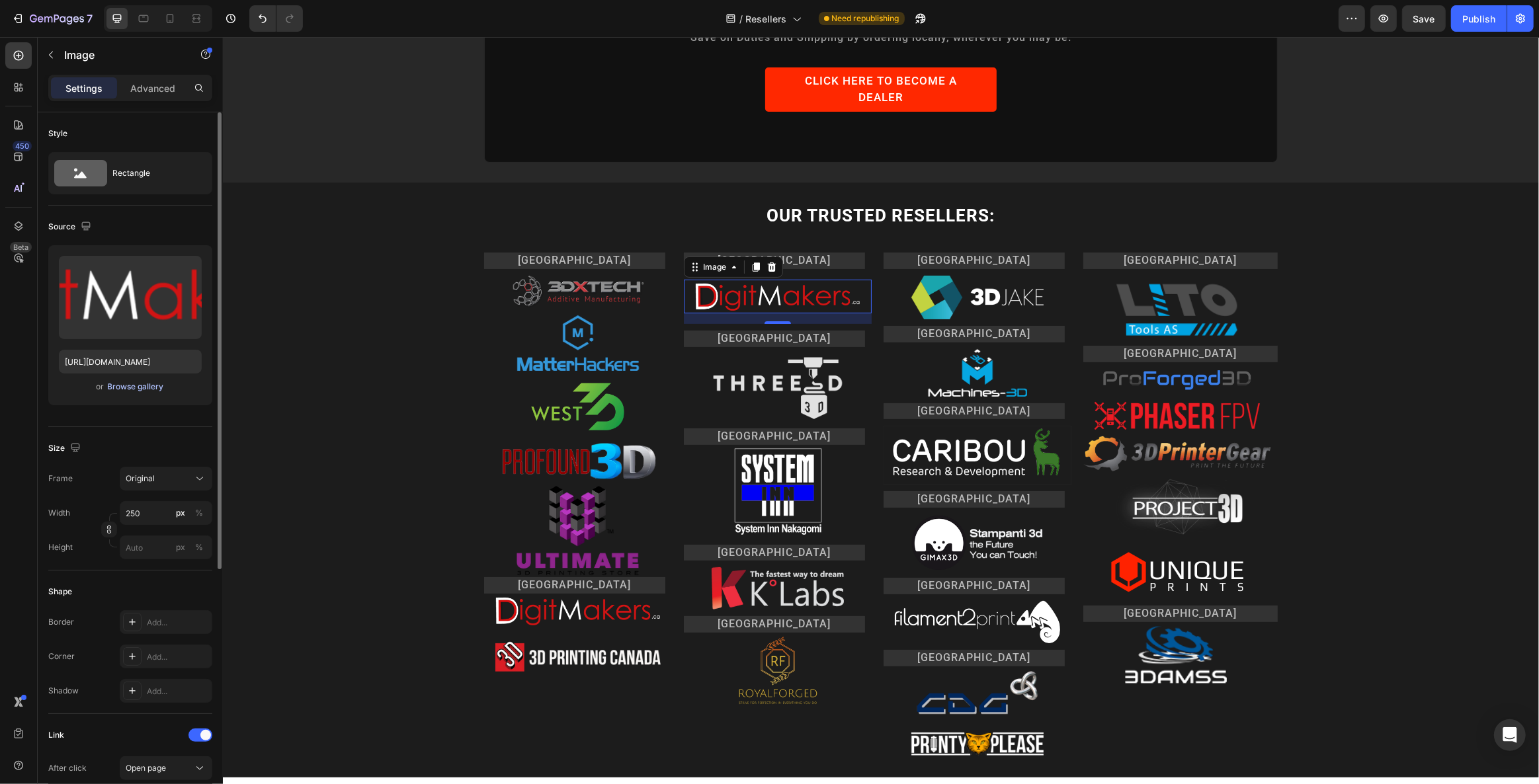
click at [139, 390] on div "Browse gallery" at bounding box center [136, 387] width 56 height 12
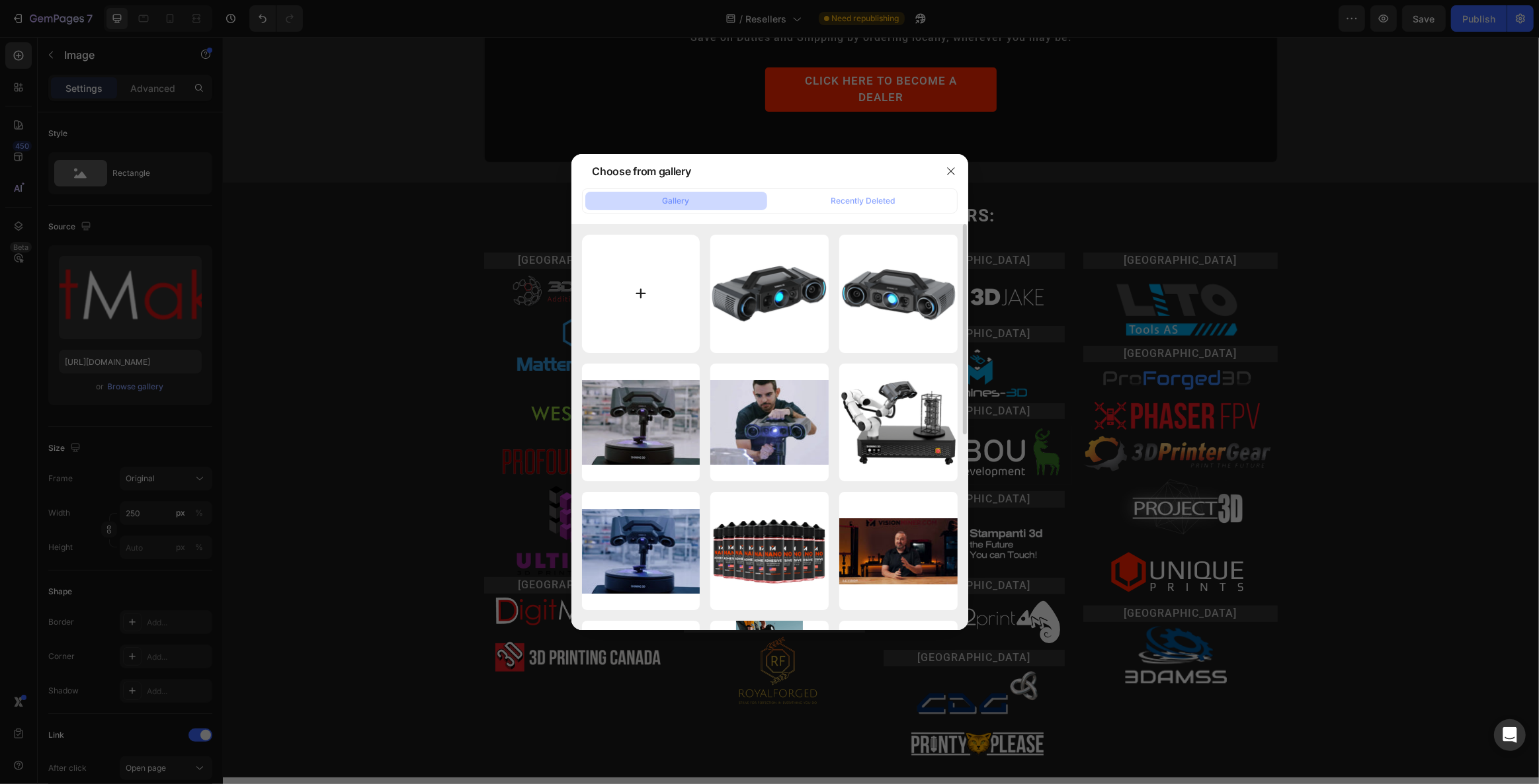
click at [641, 279] on input "file" at bounding box center [641, 294] width 119 height 119
type input "C:\fakepath\DGtalic Main Logo 60px high - transparent for emails.png"
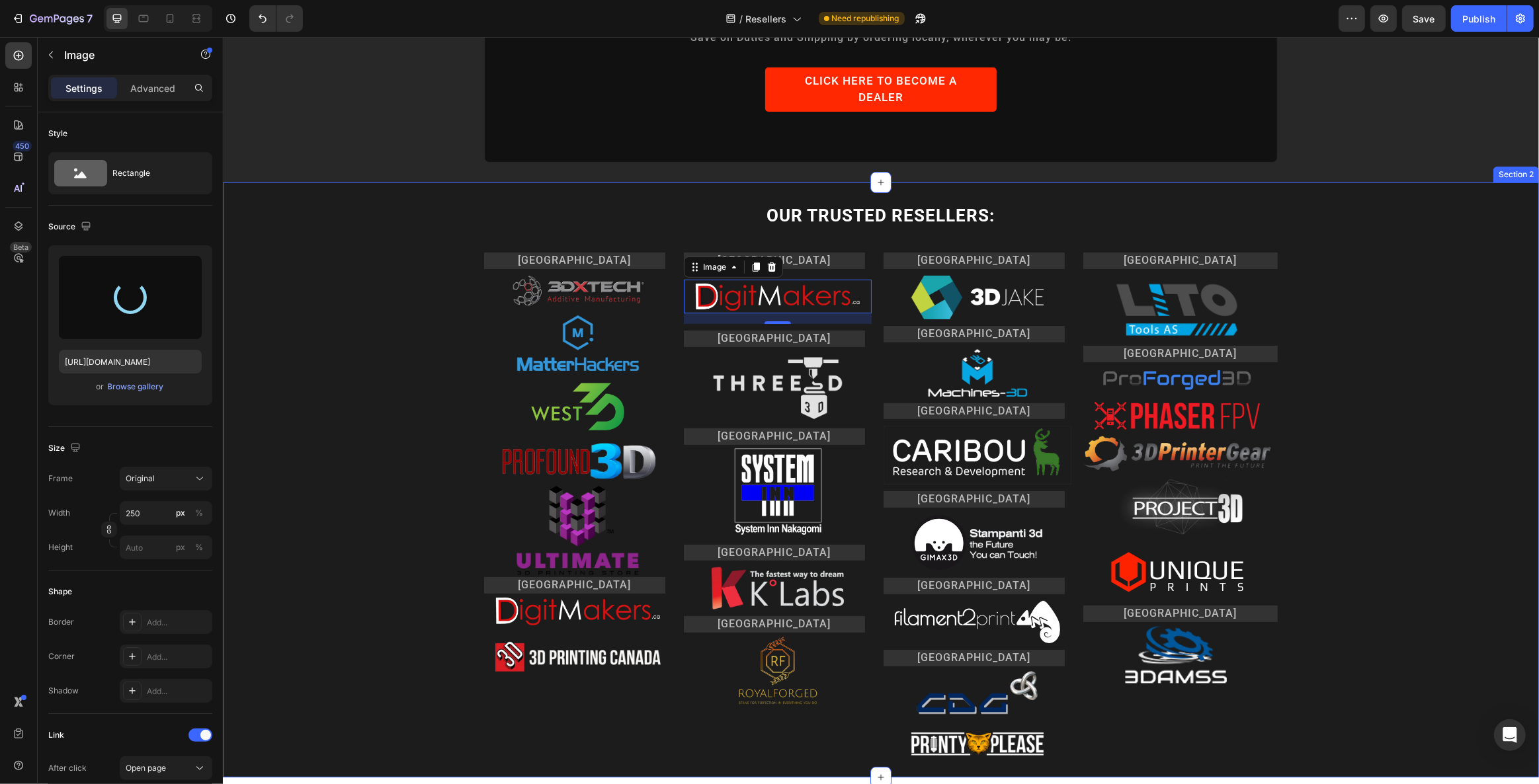
type input "[URL][DOMAIN_NAME]"
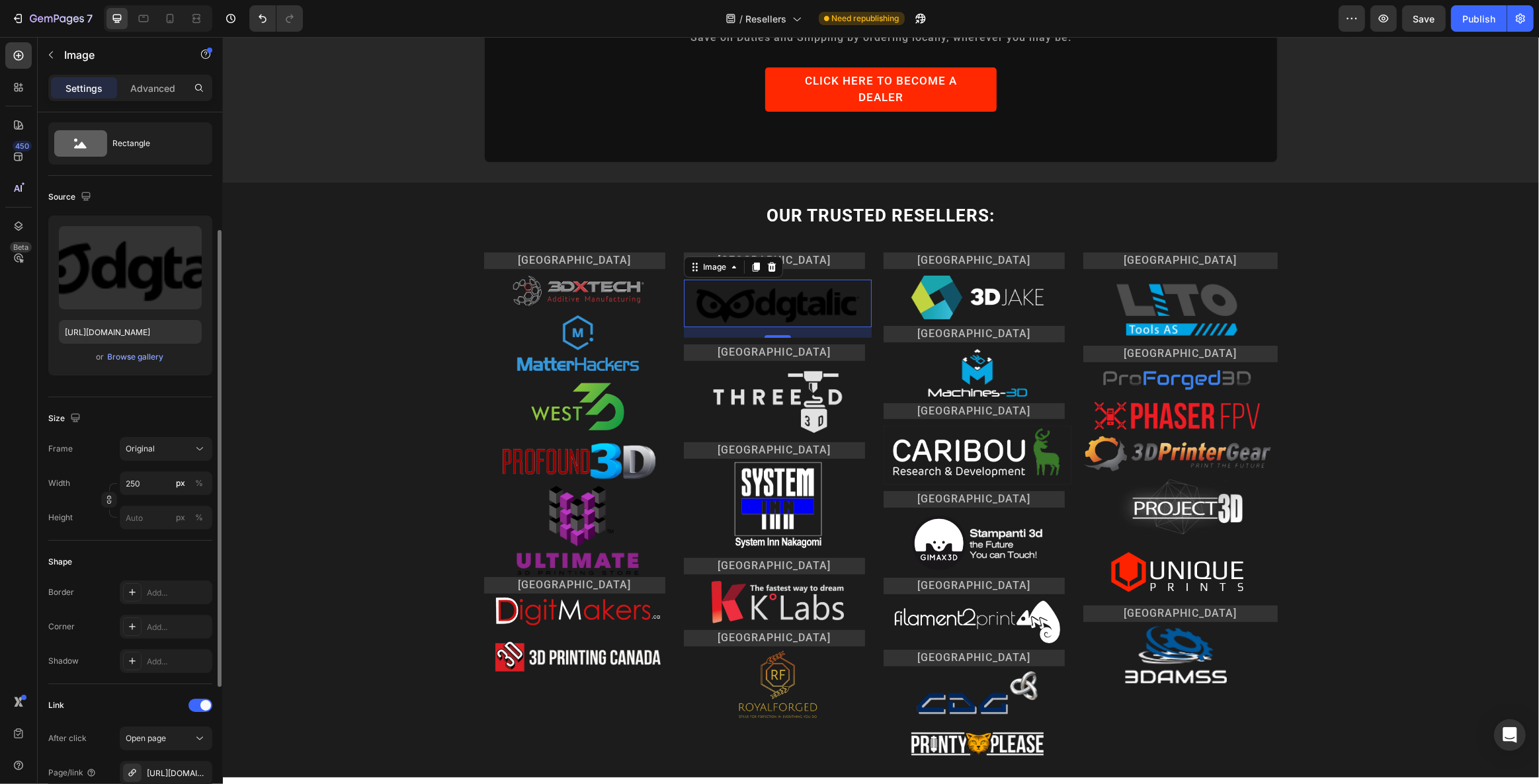
scroll to position [0, 0]
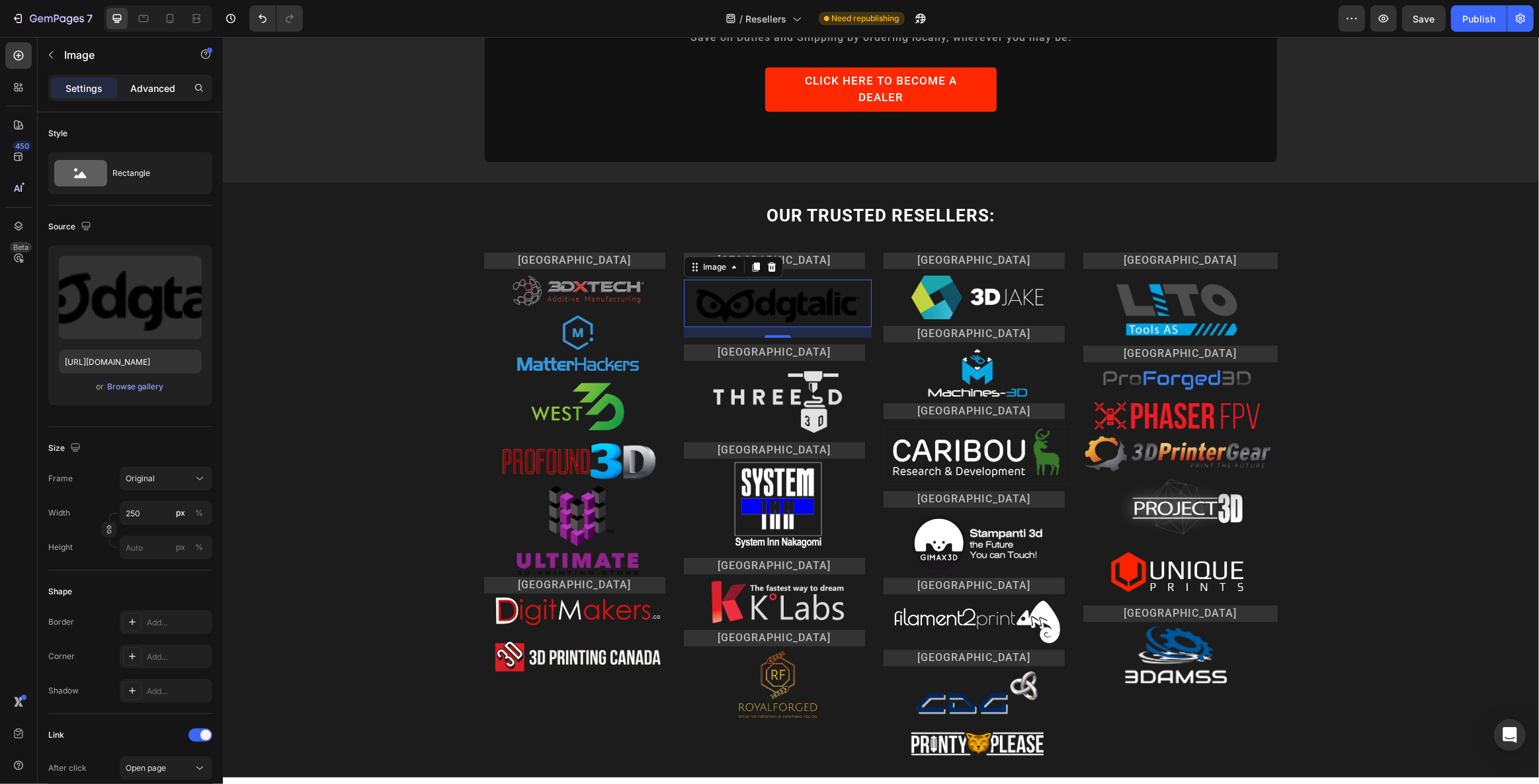
click at [142, 90] on p "Advanced" at bounding box center [152, 88] width 45 height 14
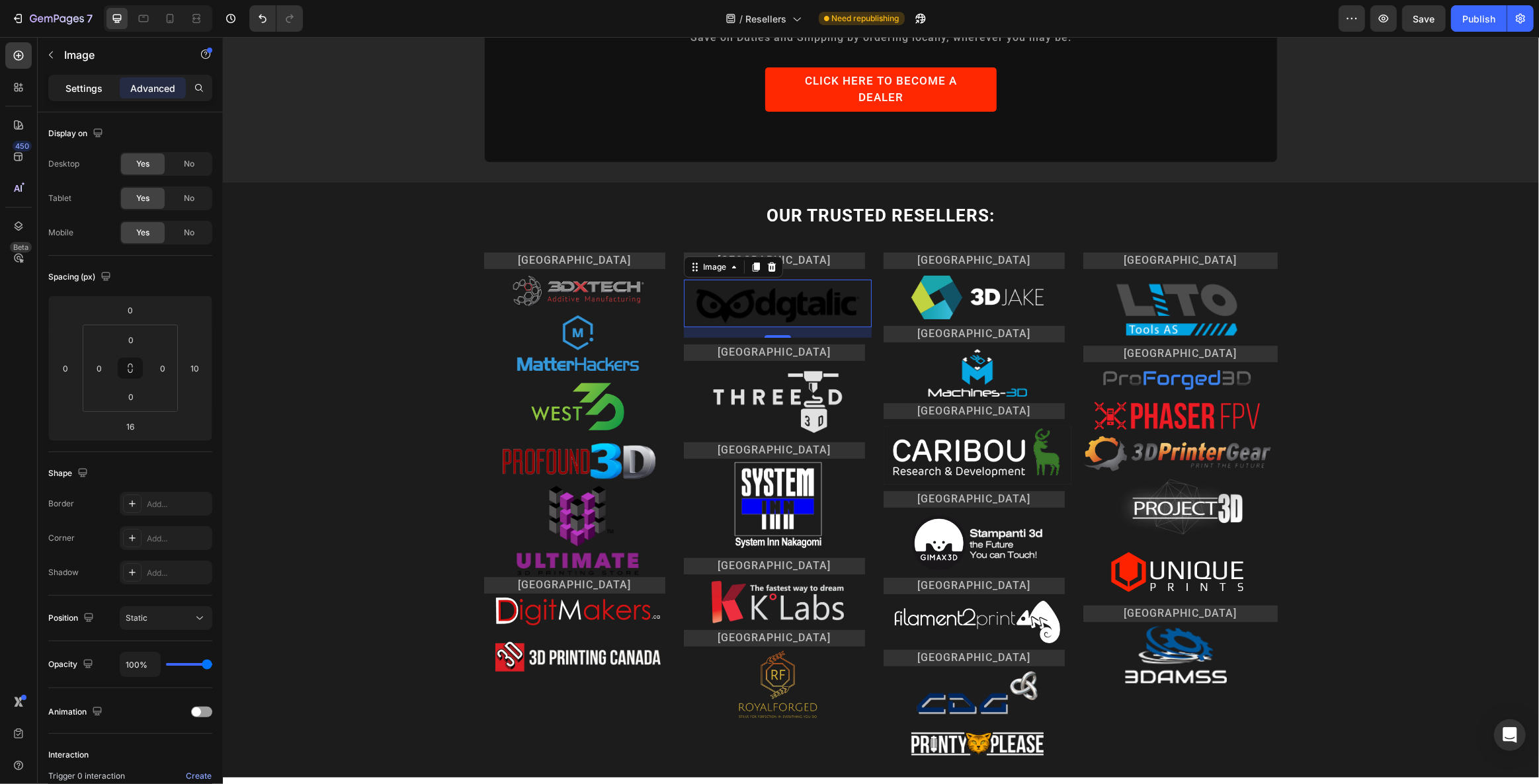
click at [90, 92] on p "Settings" at bounding box center [83, 88] width 37 height 14
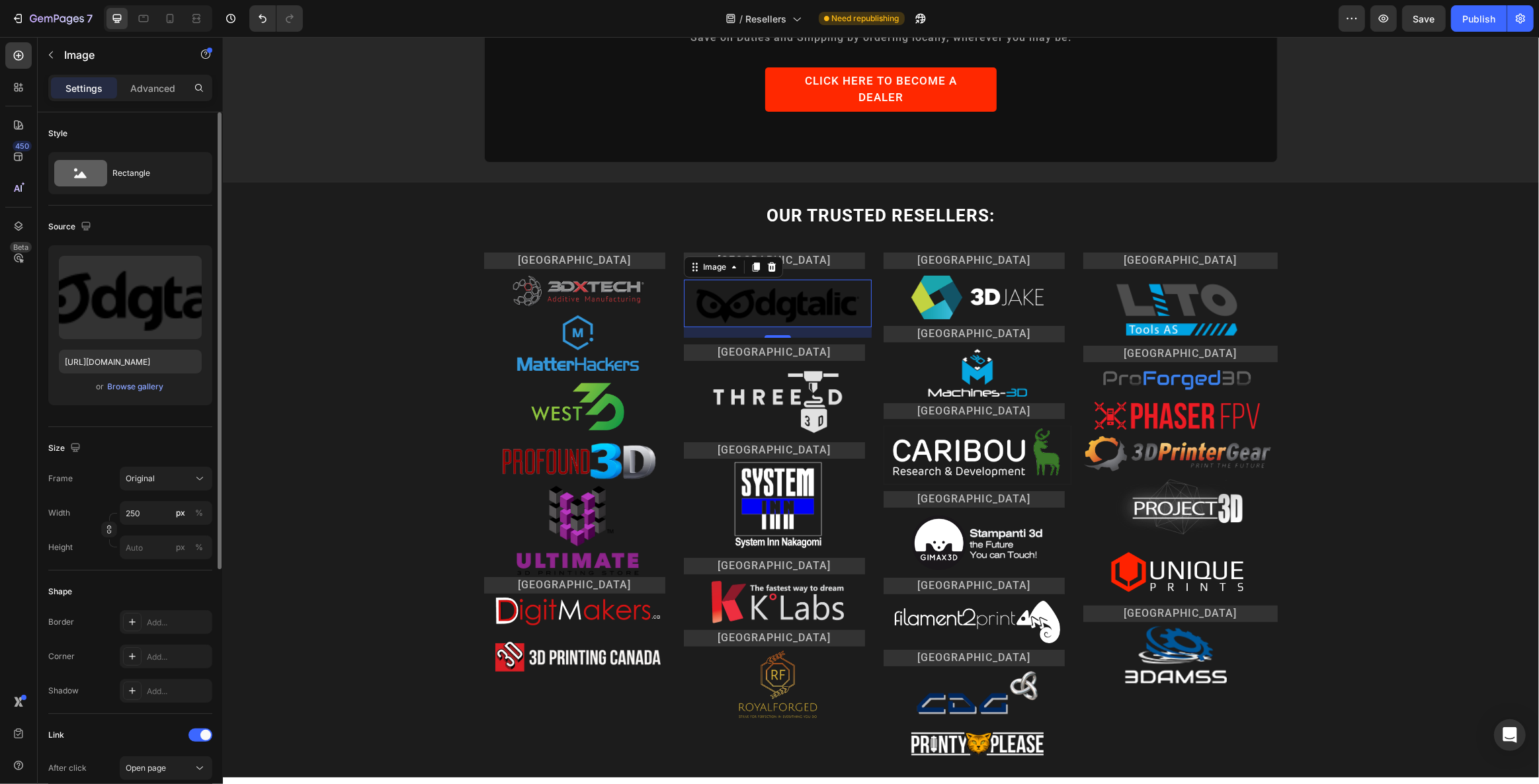
click at [134, 427] on div "Size Frame Original Width 250 px % Height px %" at bounding box center [130, 498] width 164 height 143
click at [335, 449] on div "OUR TRUSTED RESELLERS: Heading Row [GEOGRAPHIC_DATA] Heading Image Image Image …" at bounding box center [880, 480] width 1316 height 553
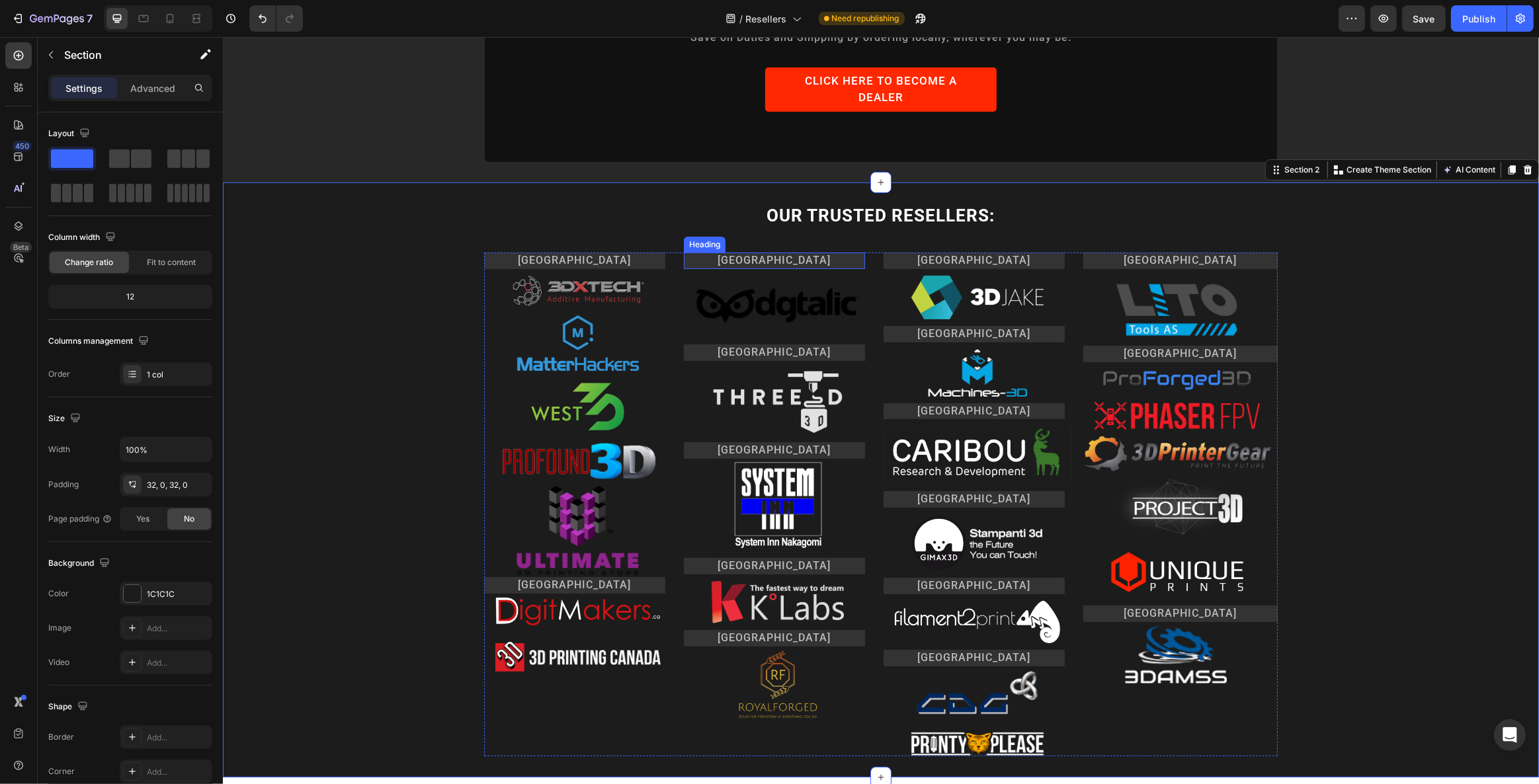
click at [768, 254] on p "[GEOGRAPHIC_DATA]" at bounding box center [773, 261] width 178 height 14
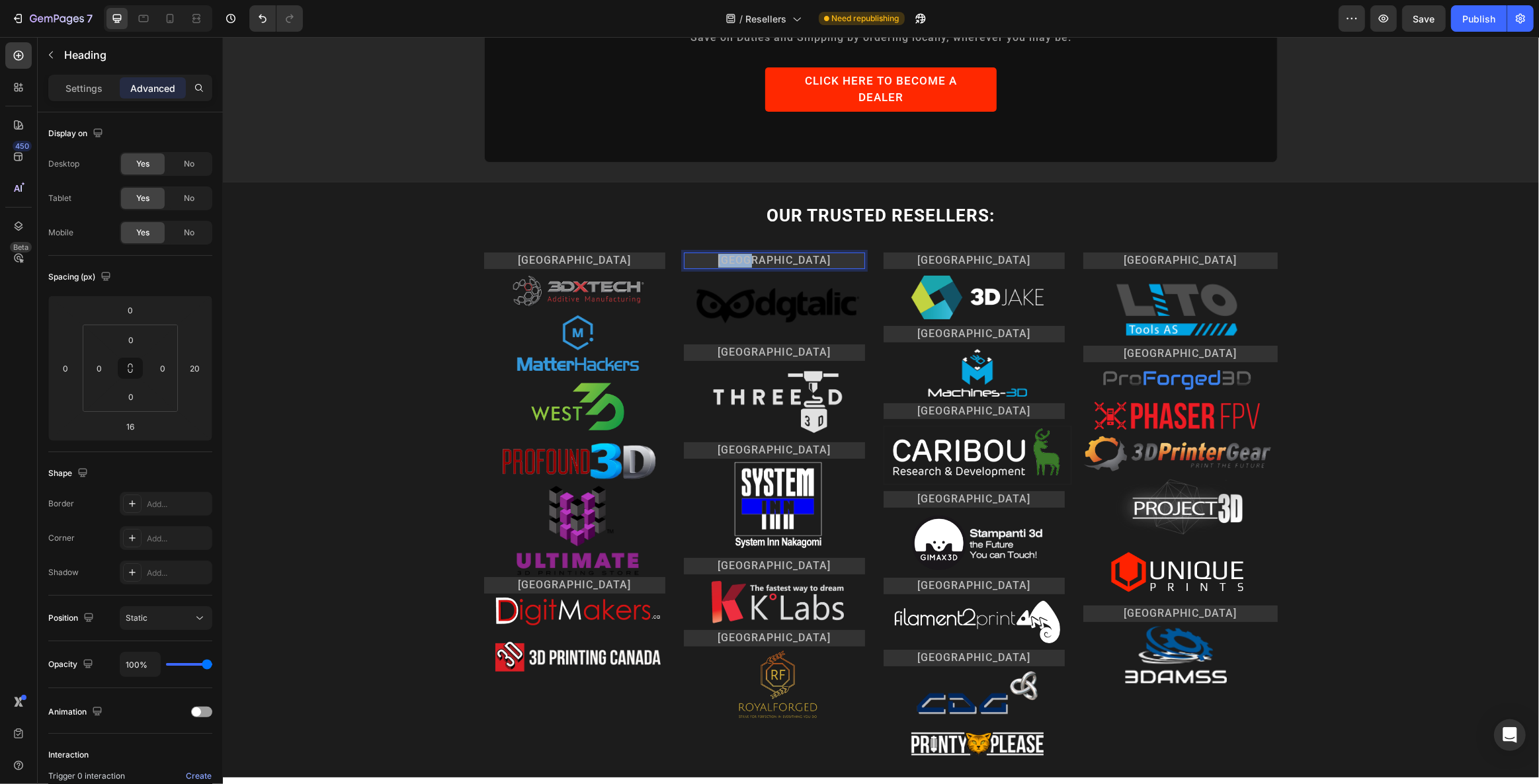
click at [768, 254] on p "[GEOGRAPHIC_DATA]" at bounding box center [773, 261] width 178 height 14
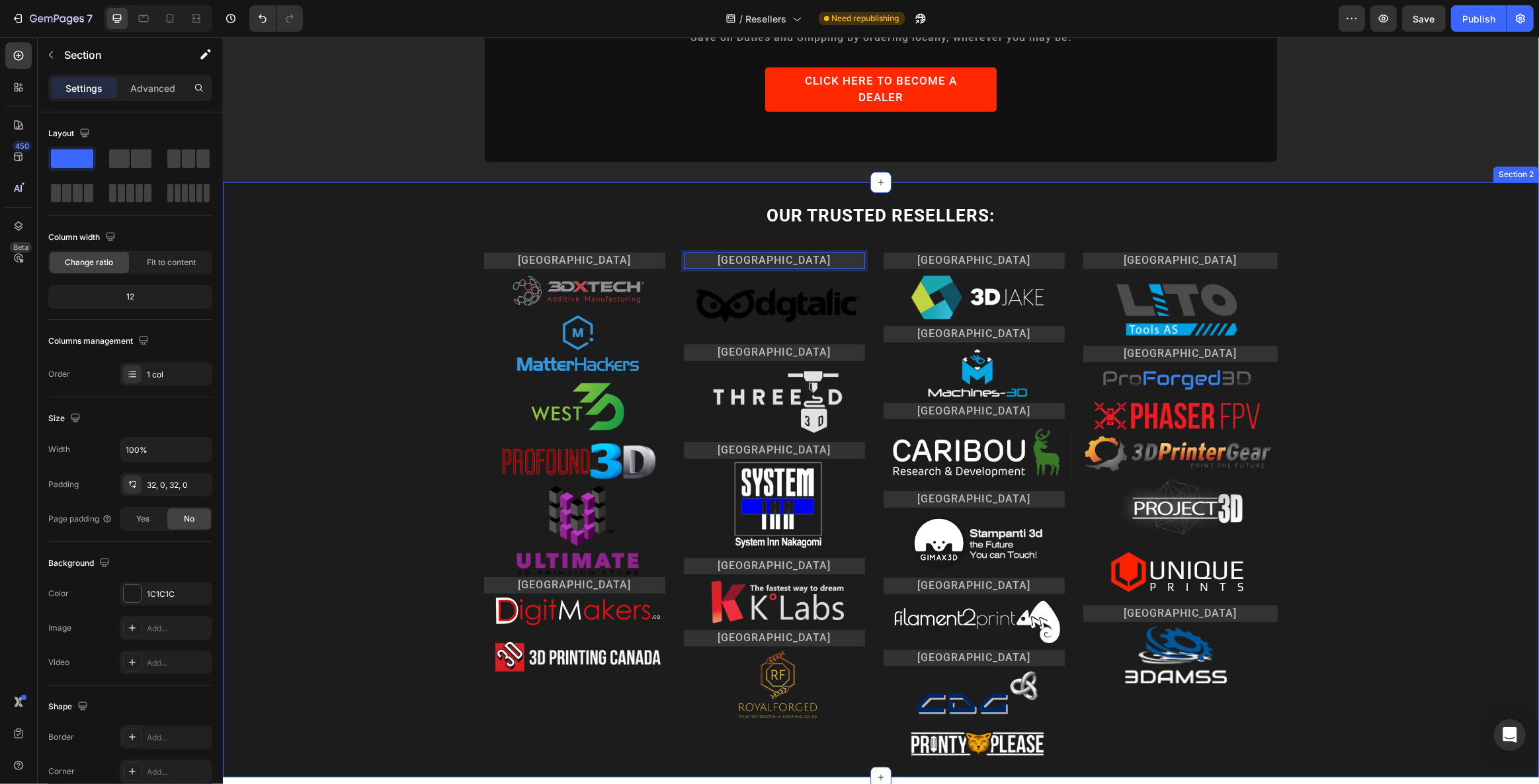
click at [338, 283] on div "OUR TRUSTED RESELLERS: Heading Row [GEOGRAPHIC_DATA] Heading Image Image Image …" at bounding box center [880, 480] width 1316 height 553
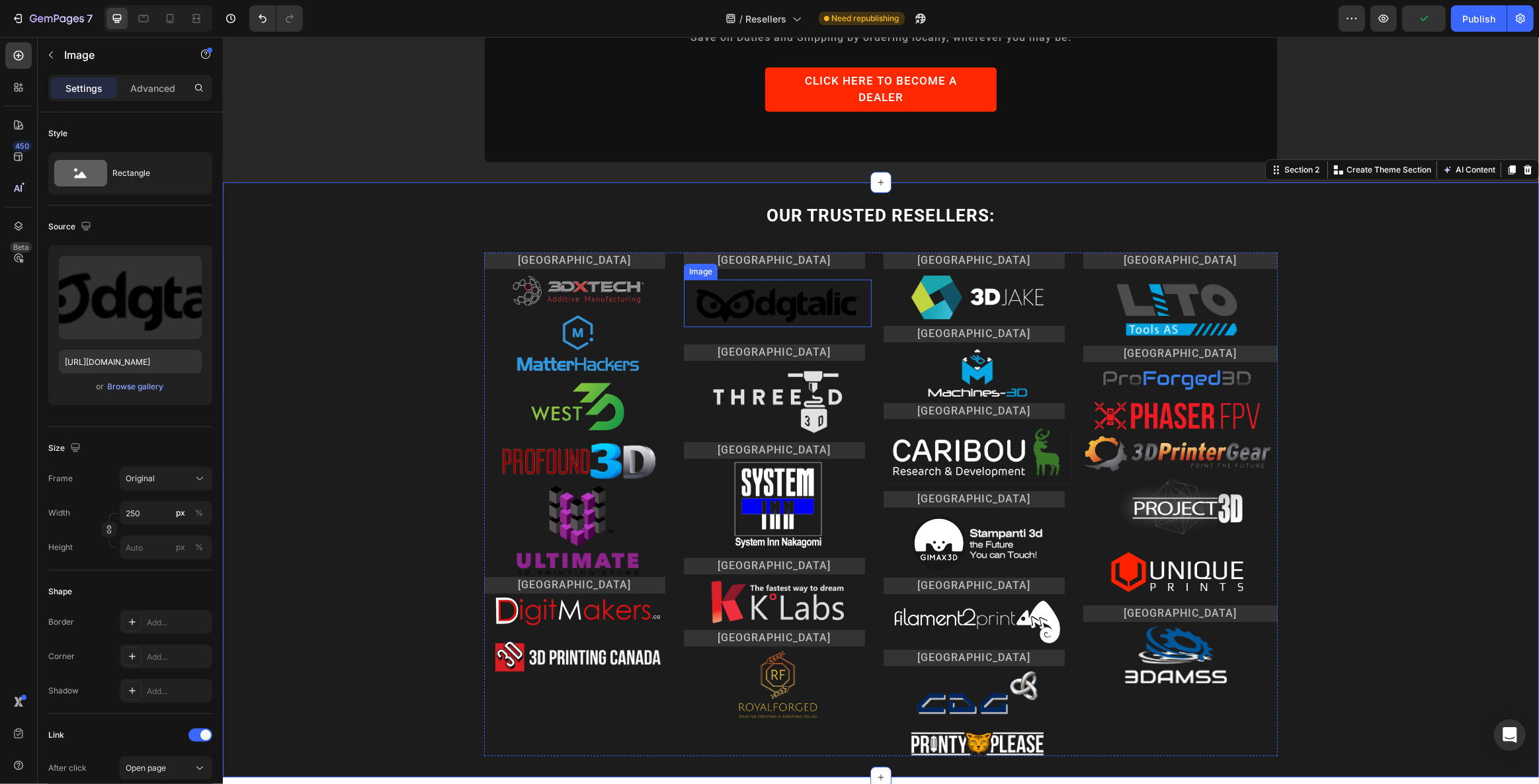
click at [733, 279] on img at bounding box center [777, 303] width 165 height 47
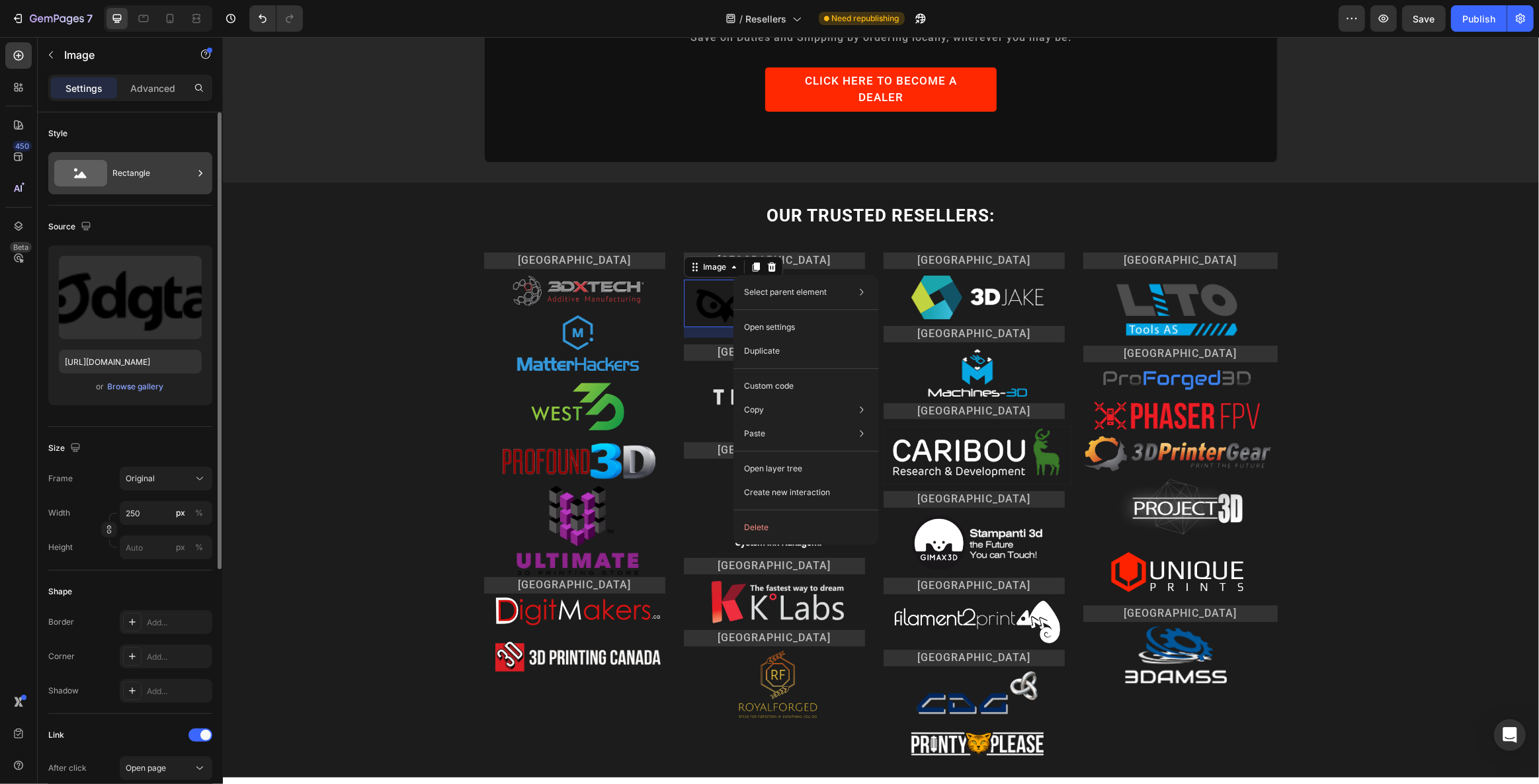
click at [157, 172] on div "Rectangle" at bounding box center [152, 173] width 80 height 31
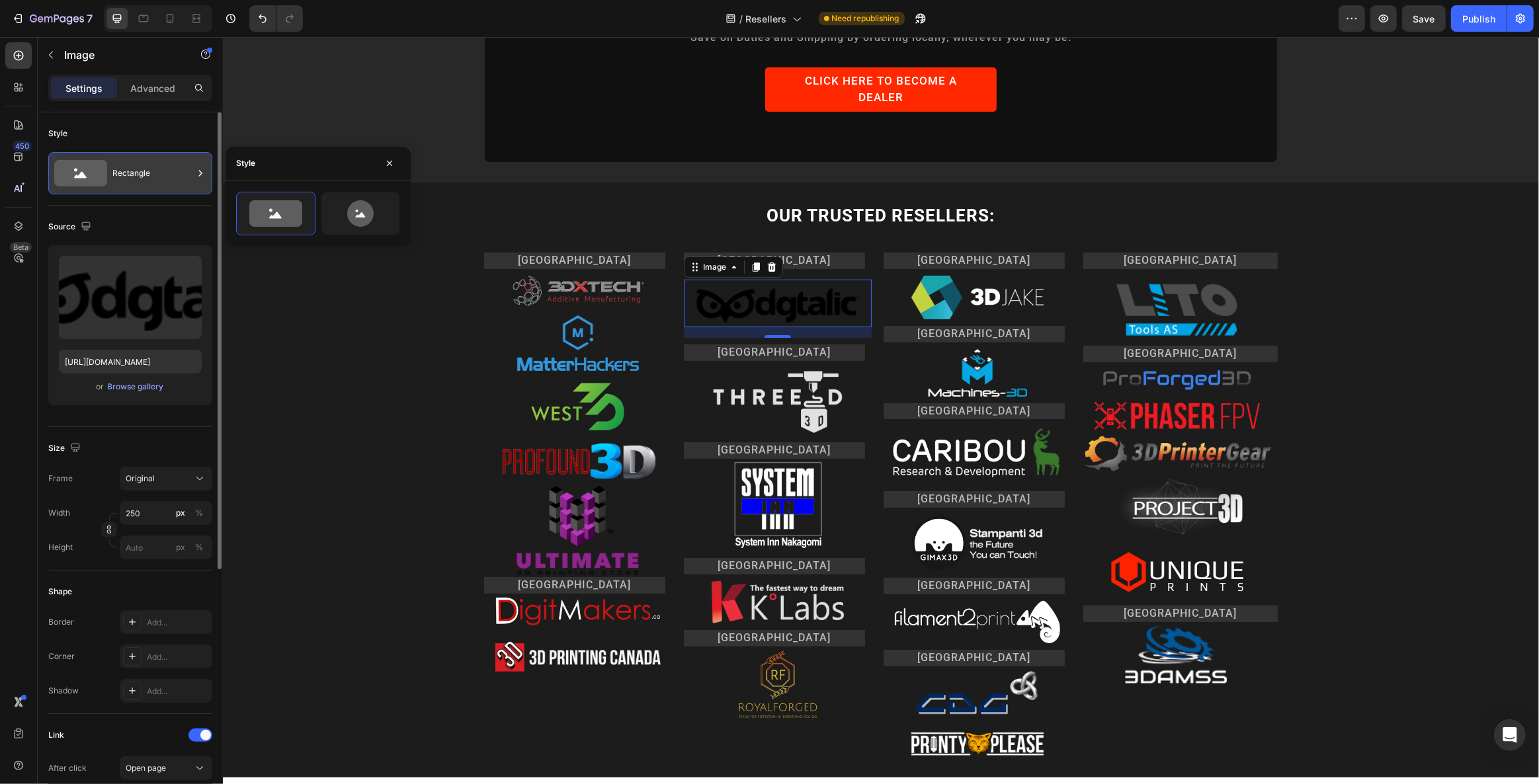
click at [157, 172] on div "Rectangle" at bounding box center [152, 173] width 80 height 31
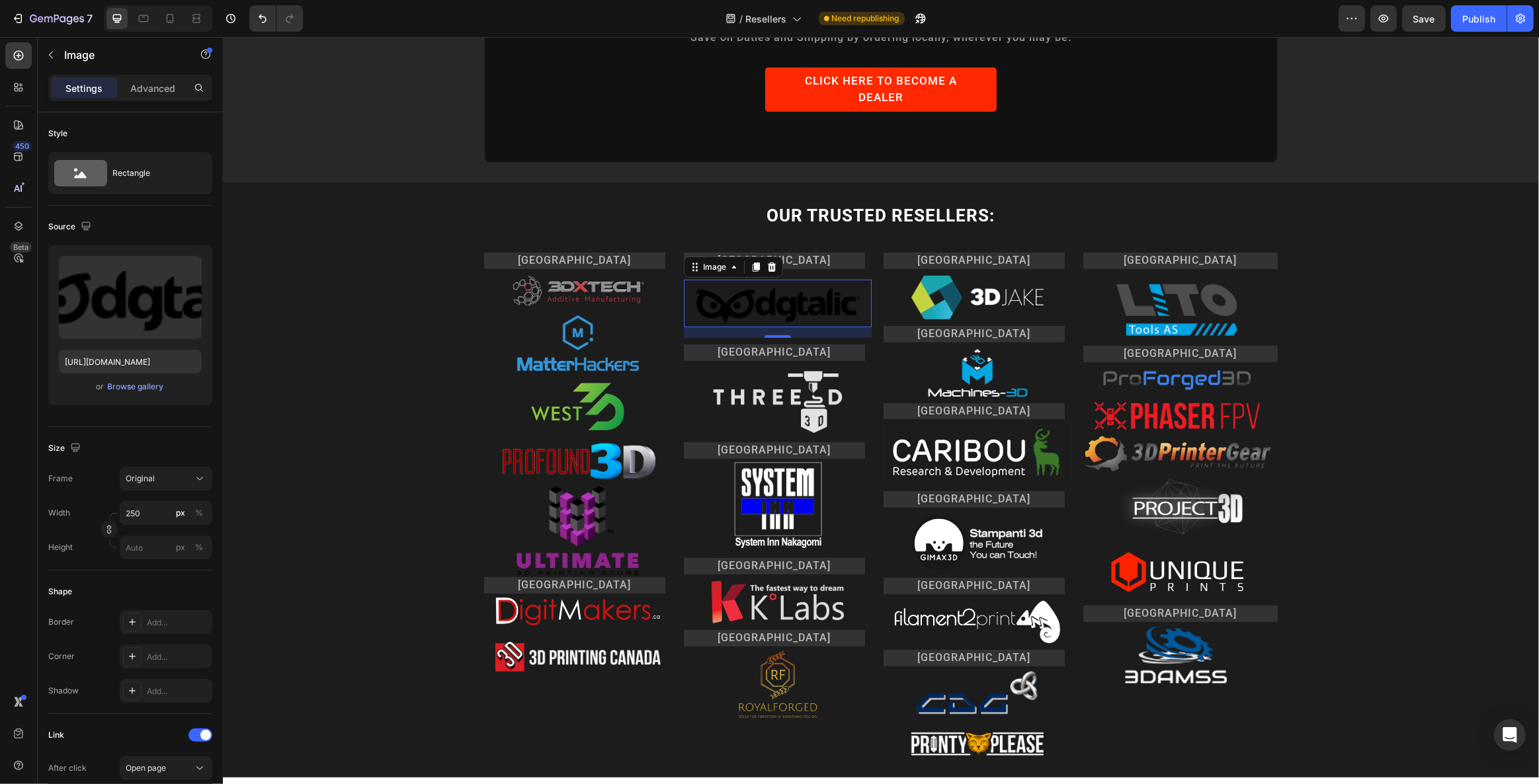
click at [860, 288] on link at bounding box center [776, 303] width 188 height 47
click at [717, 261] on div "Image" at bounding box center [714, 267] width 28 height 12
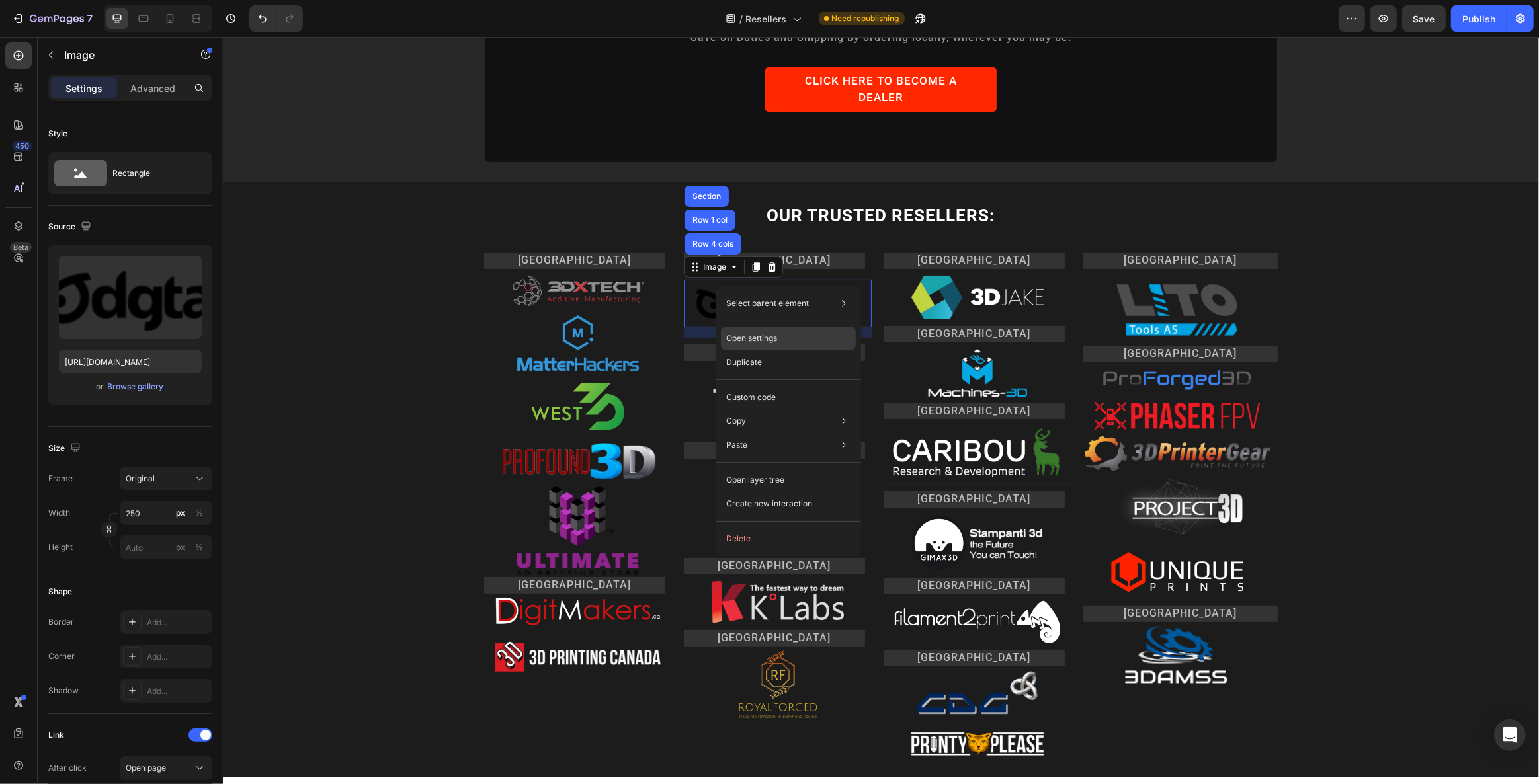
click at [756, 335] on p "Open settings" at bounding box center [751, 338] width 51 height 12
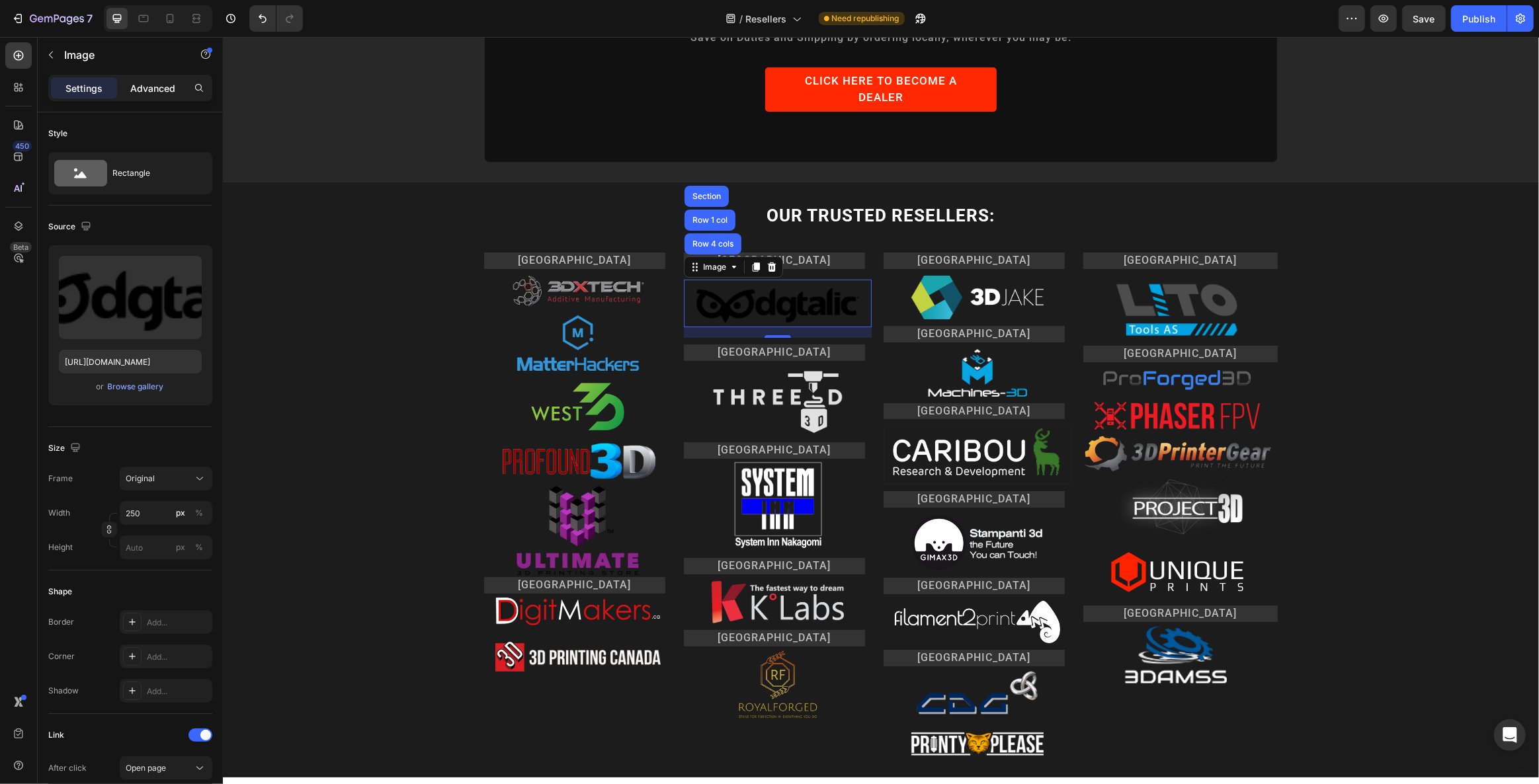
click at [138, 81] on p "Advanced" at bounding box center [152, 88] width 45 height 14
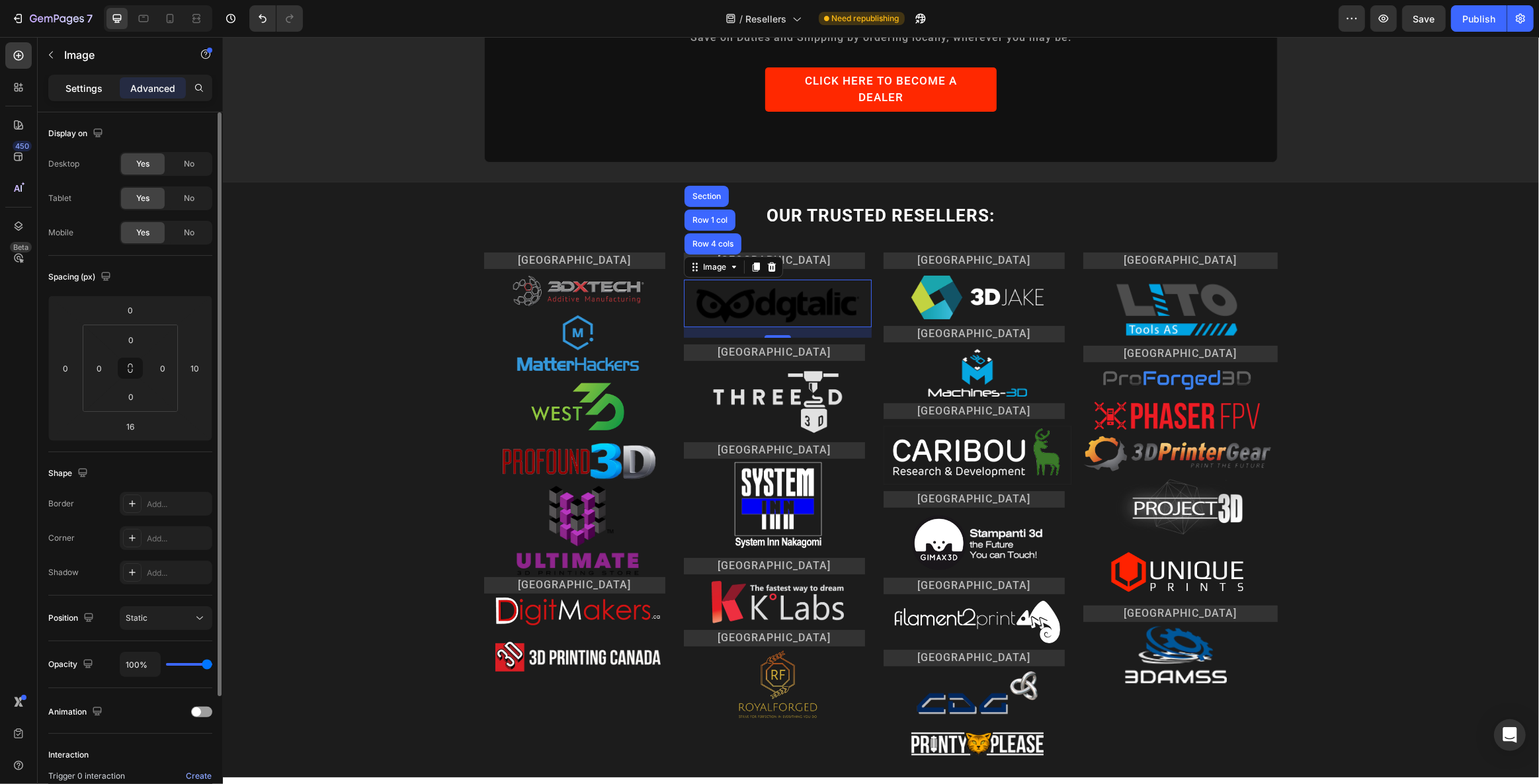
click at [74, 90] on p "Settings" at bounding box center [83, 88] width 37 height 14
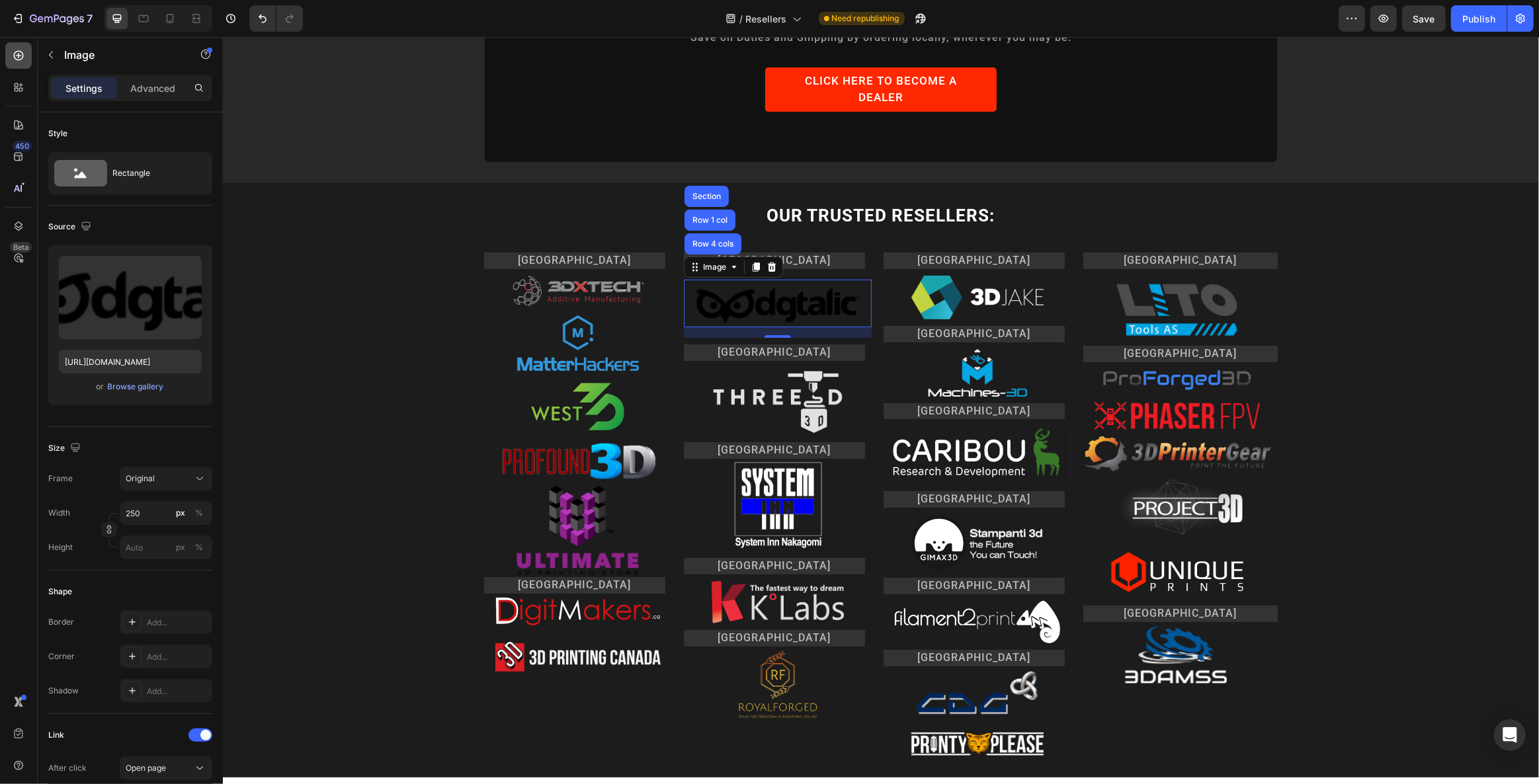
click at [10, 52] on div at bounding box center [18, 55] width 27 height 27
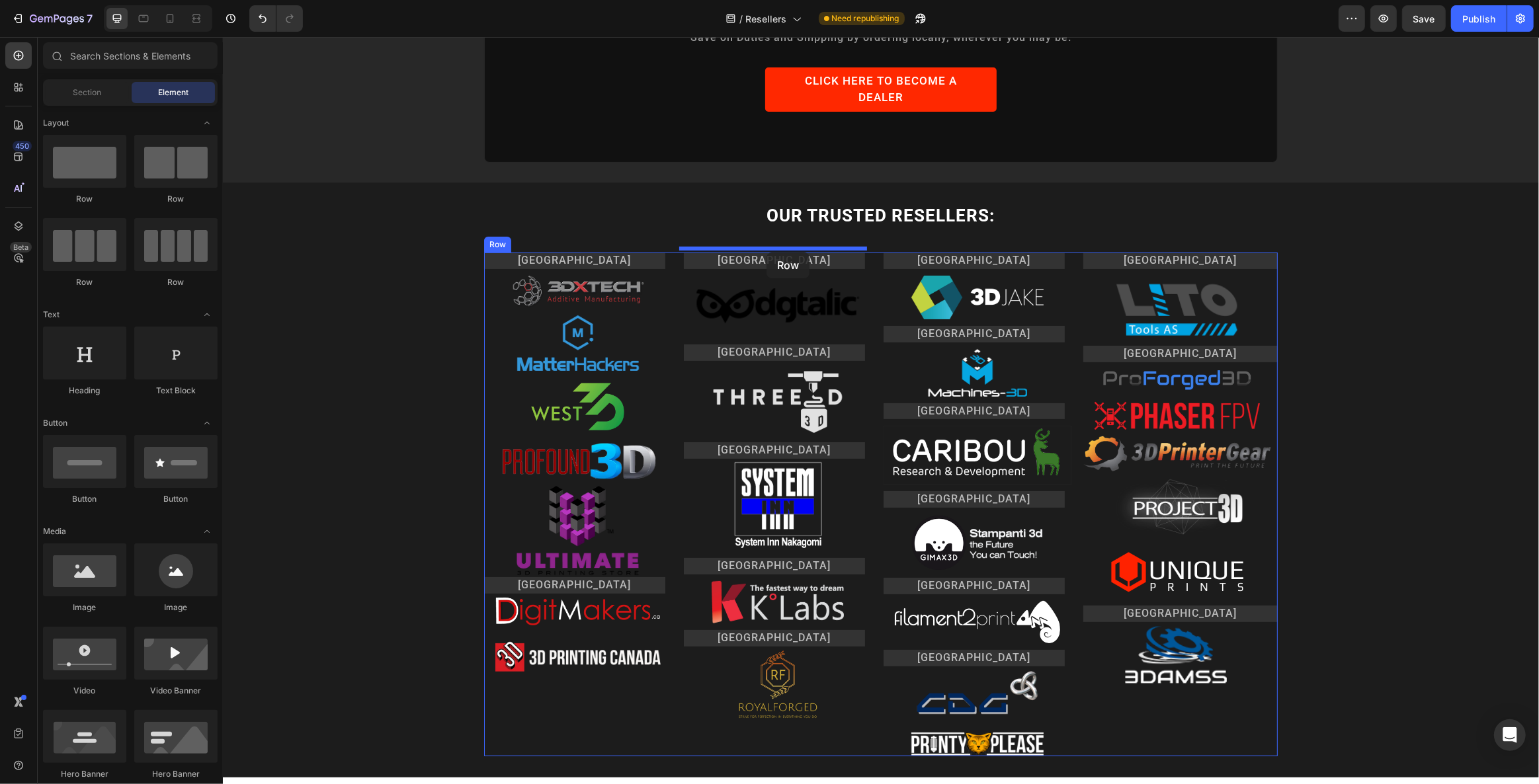
drag, startPoint x: 296, startPoint y: 192, endPoint x: 766, endPoint y: 253, distance: 473.9
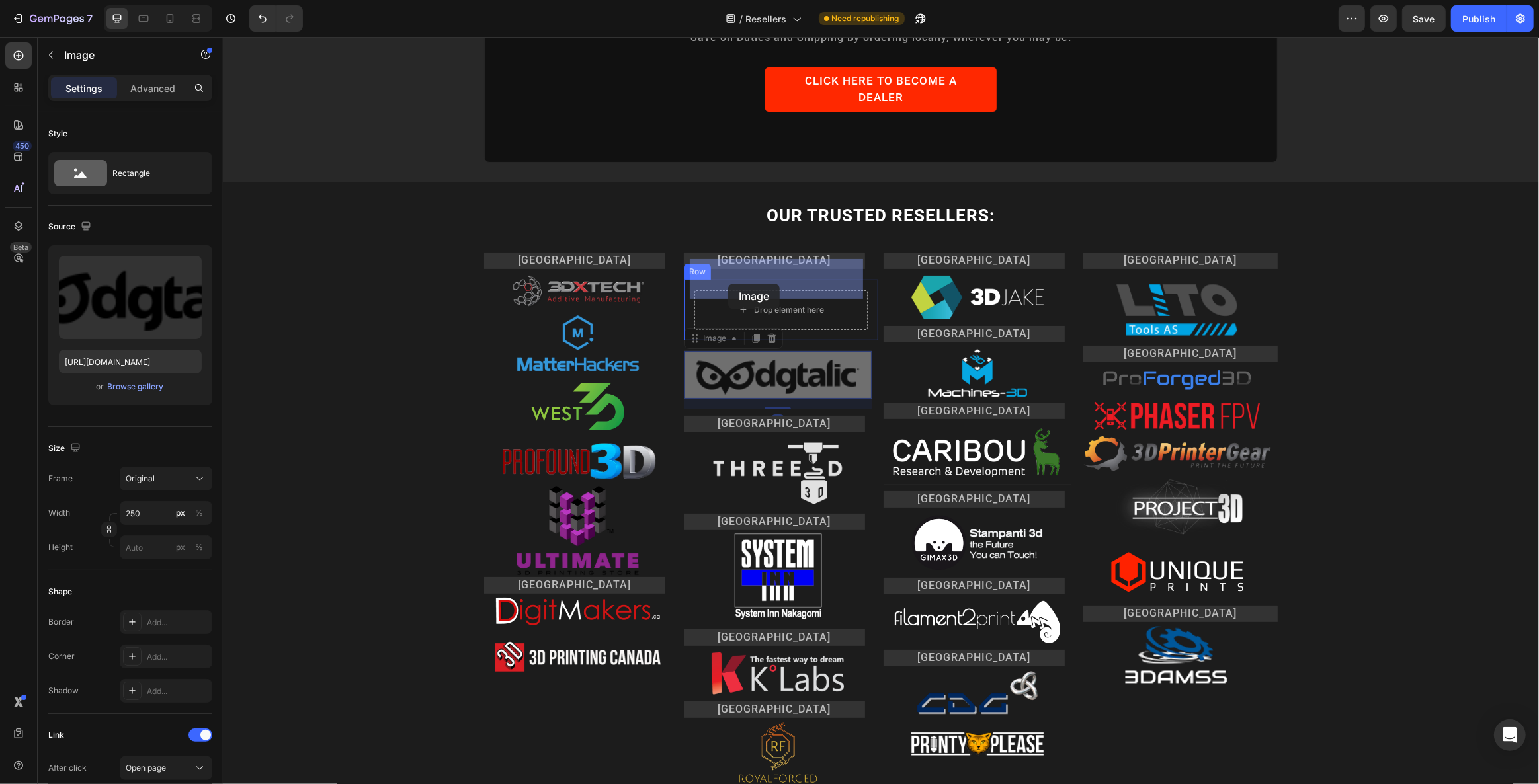
drag, startPoint x: 718, startPoint y: 342, endPoint x: 727, endPoint y: 283, distance: 59.7
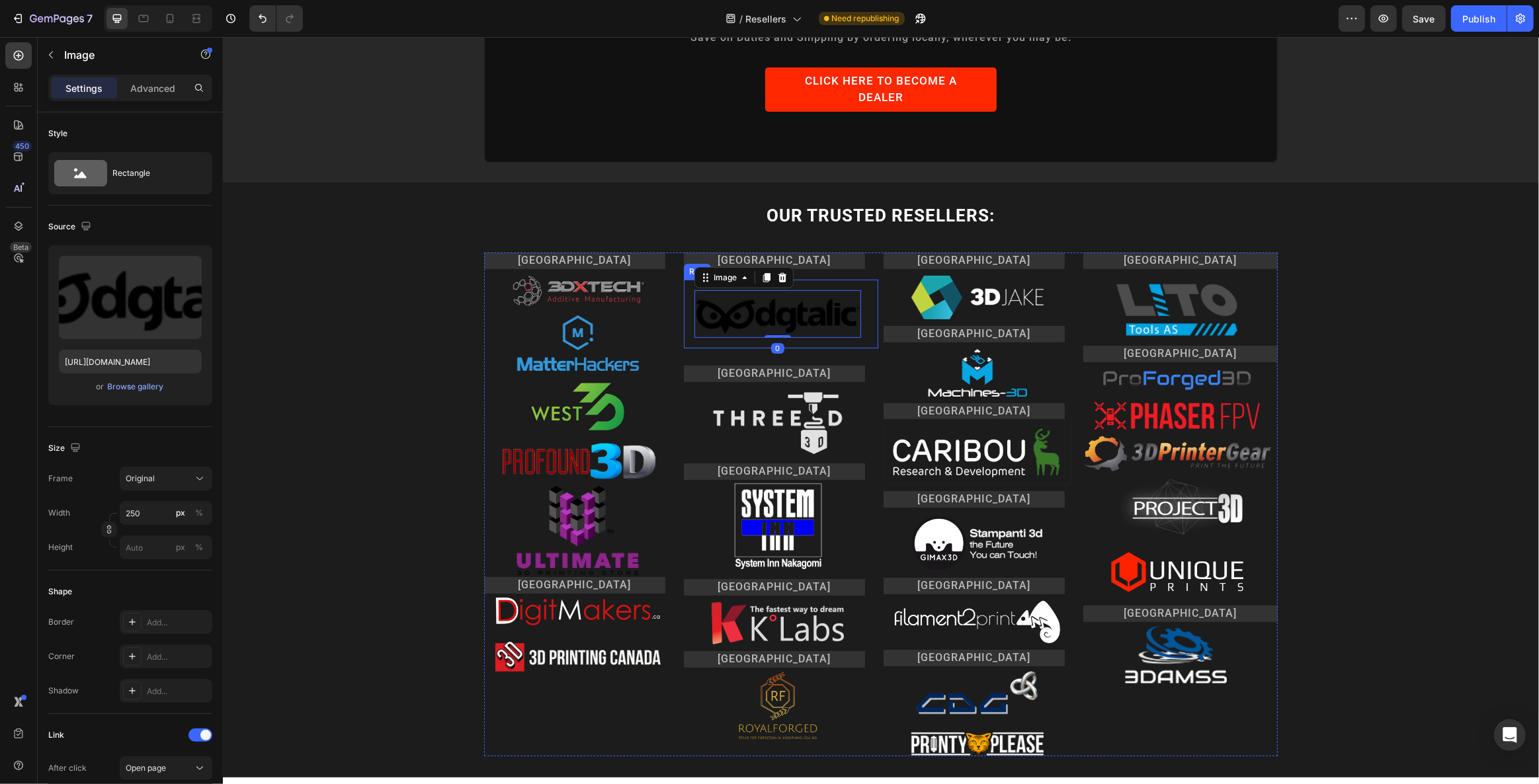
click at [683, 299] on div "Image 0 Row" at bounding box center [780, 314] width 194 height 69
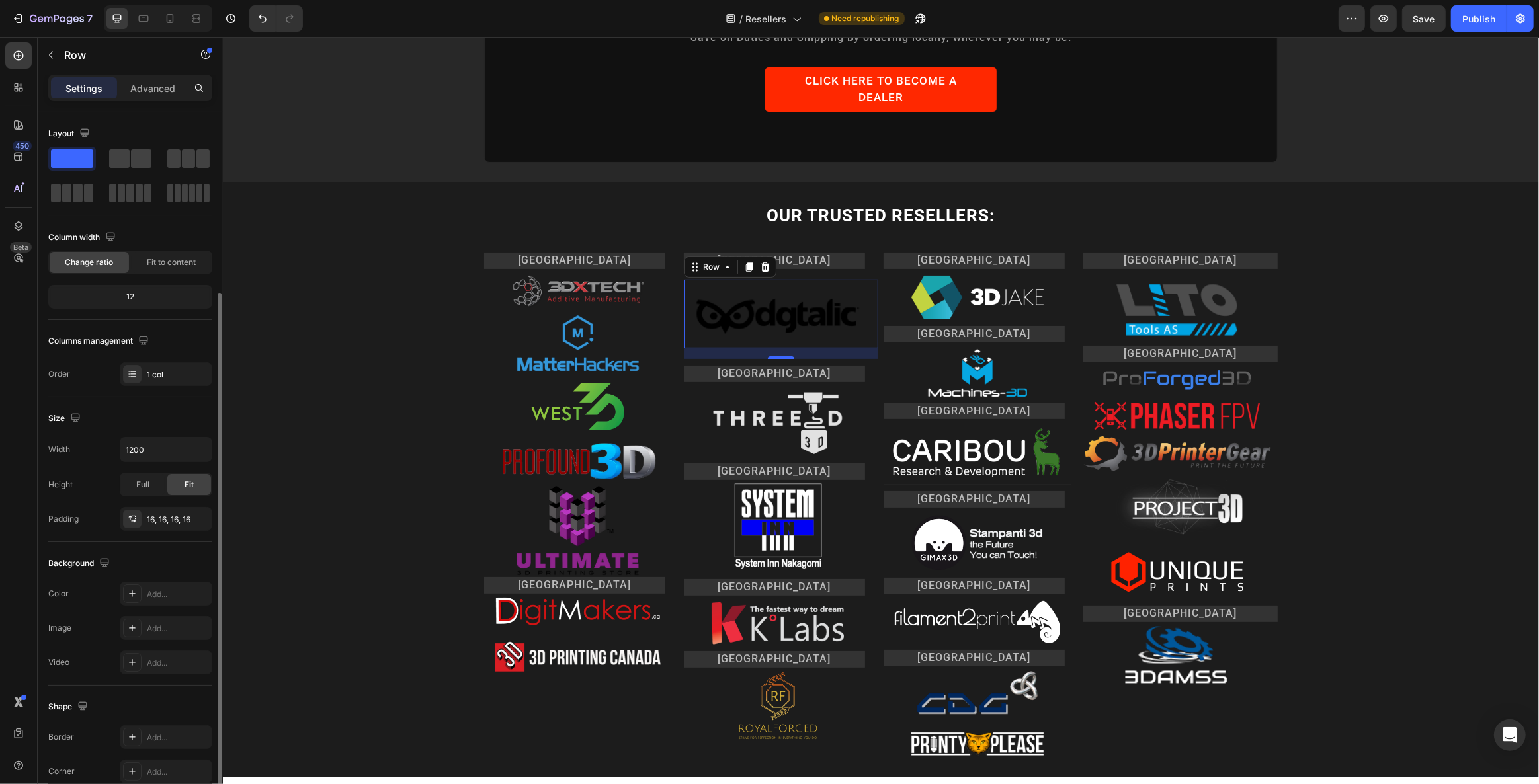
scroll to position [96, 0]
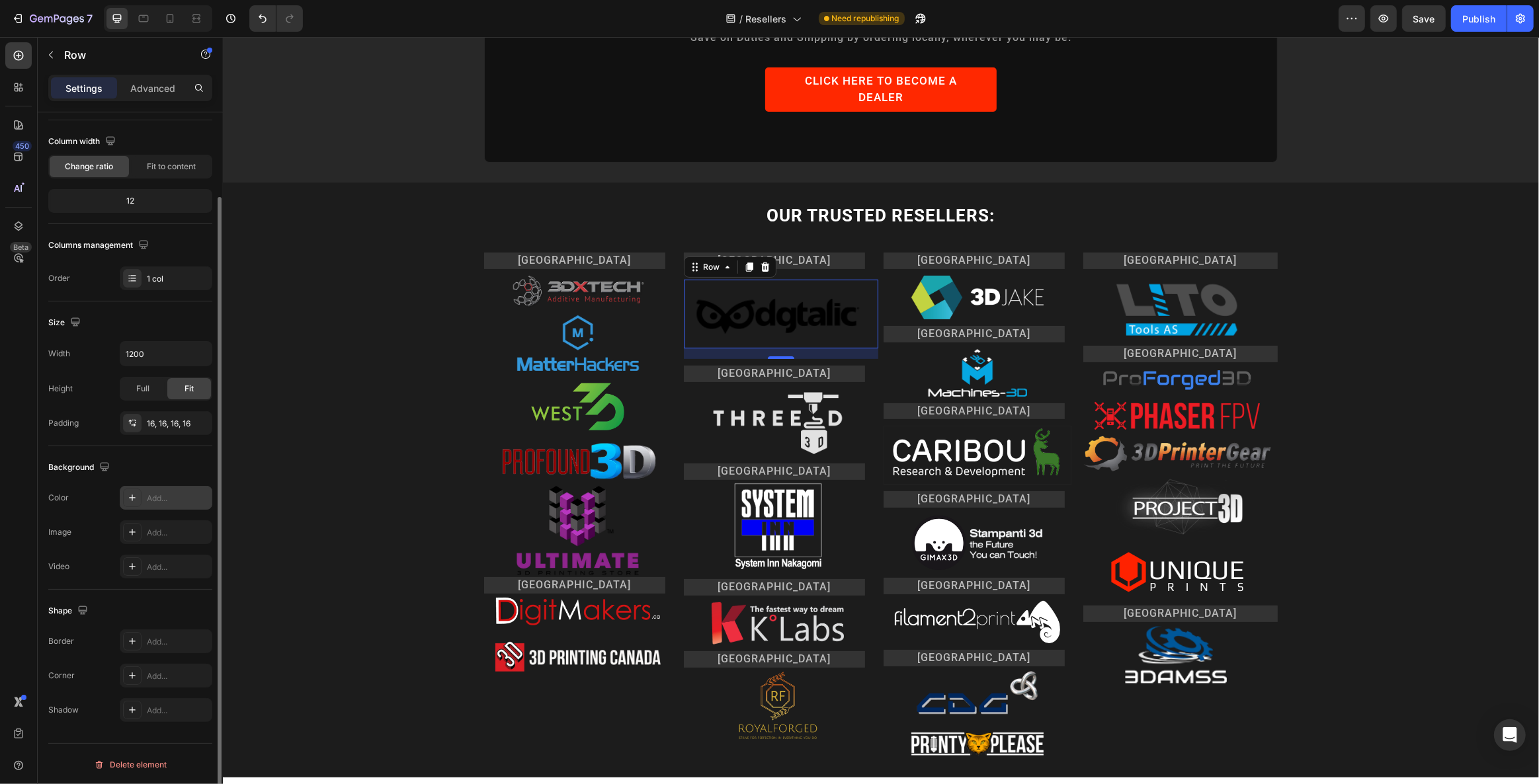
click at [143, 494] on div "Add..." at bounding box center [165, 498] width 93 height 24
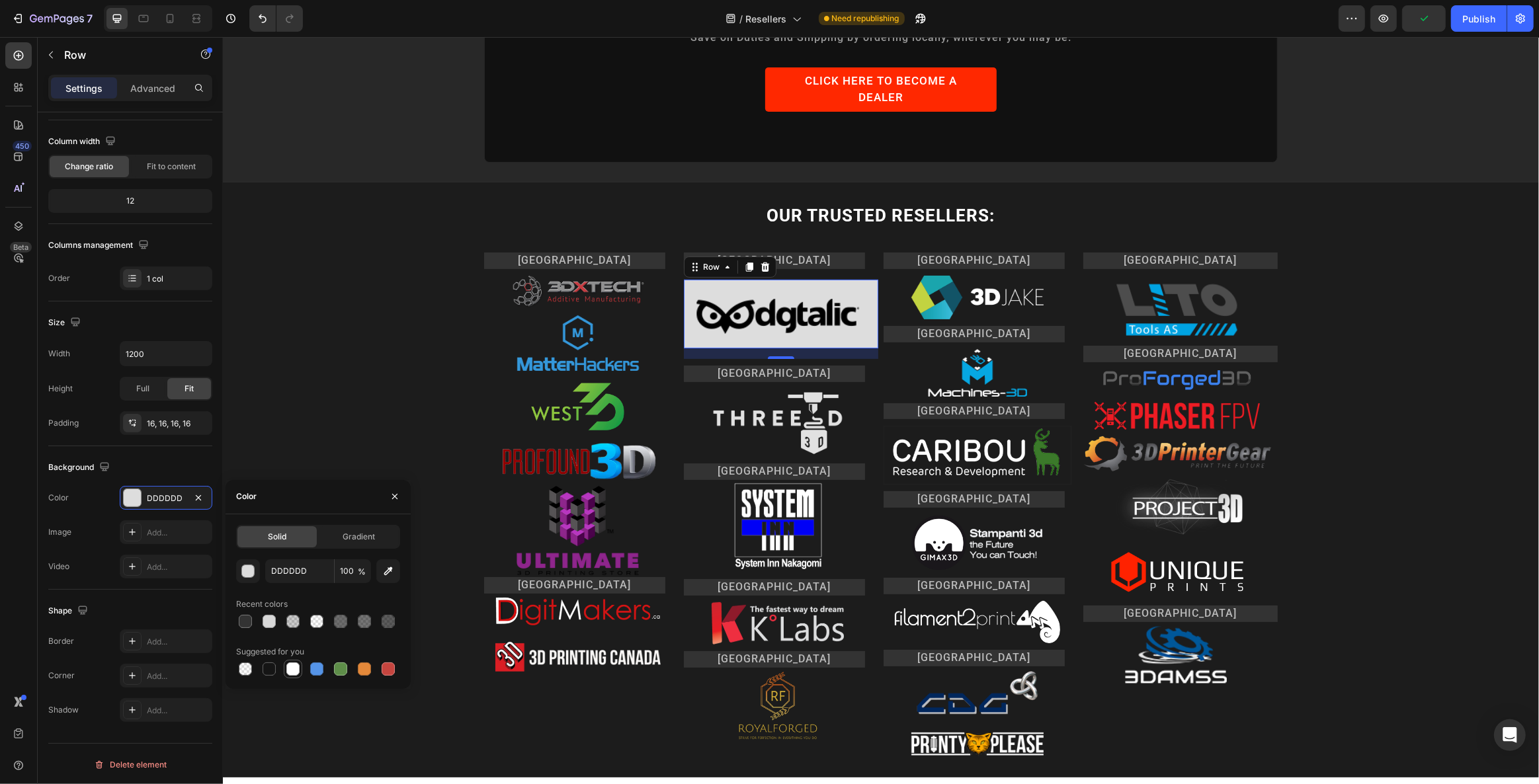
click at [296, 671] on div at bounding box center [292, 668] width 13 height 13
type input "FFFFFF"
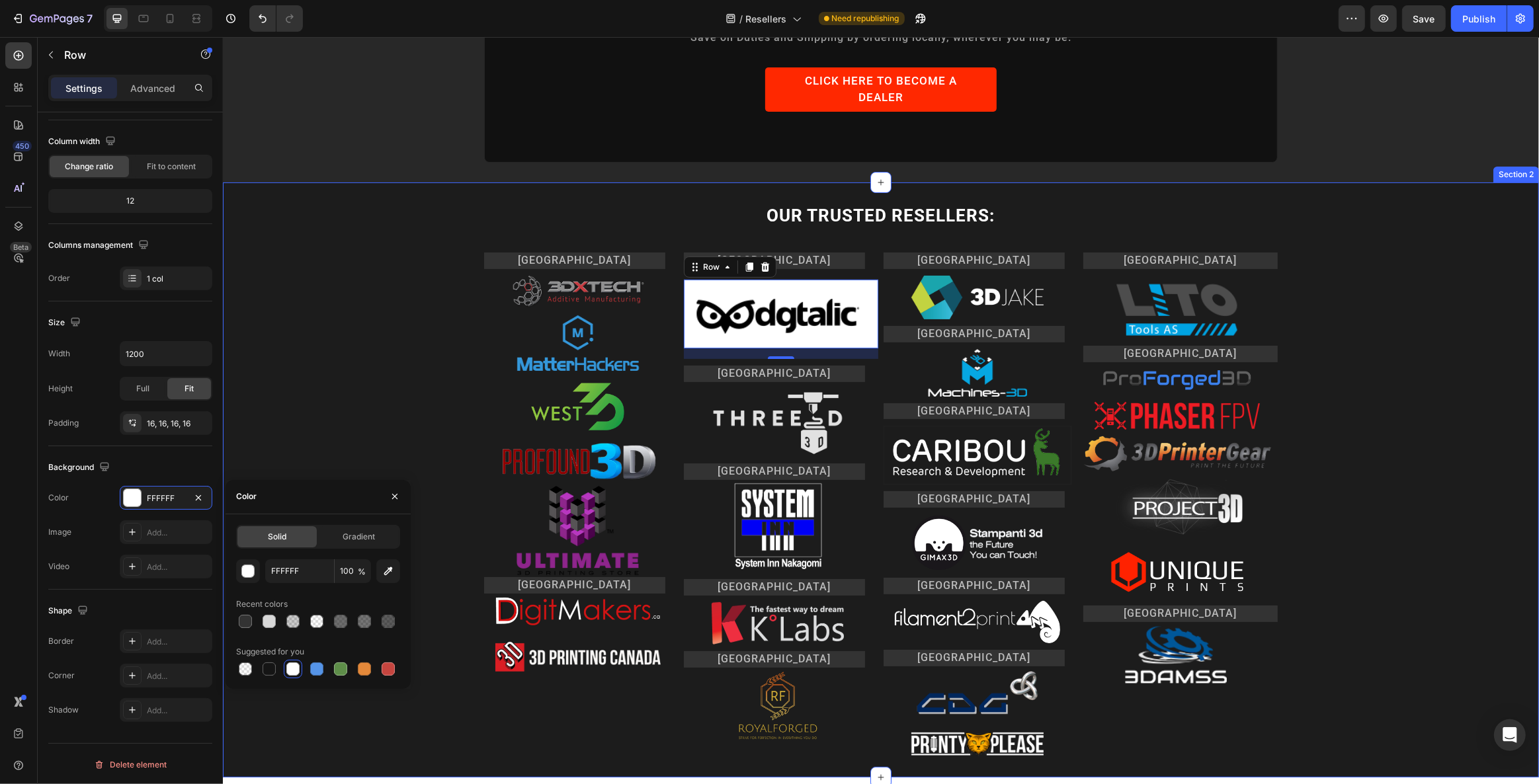
click at [327, 332] on div "OUR TRUSTED RESELLERS: Heading Row [GEOGRAPHIC_DATA] Heading Image Image Image …" at bounding box center [880, 480] width 1316 height 553
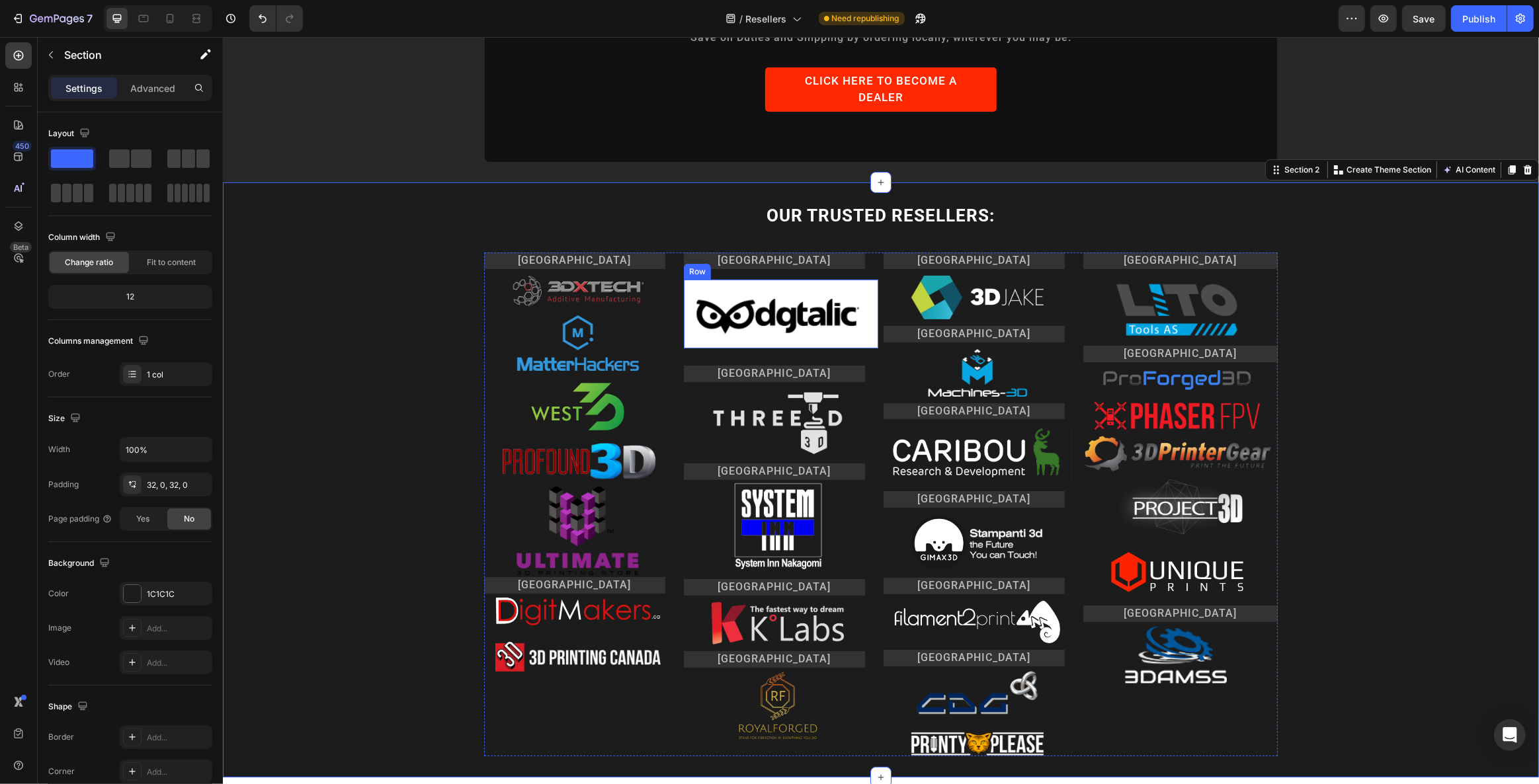
click at [866, 305] on div "Image Row" at bounding box center [780, 314] width 194 height 69
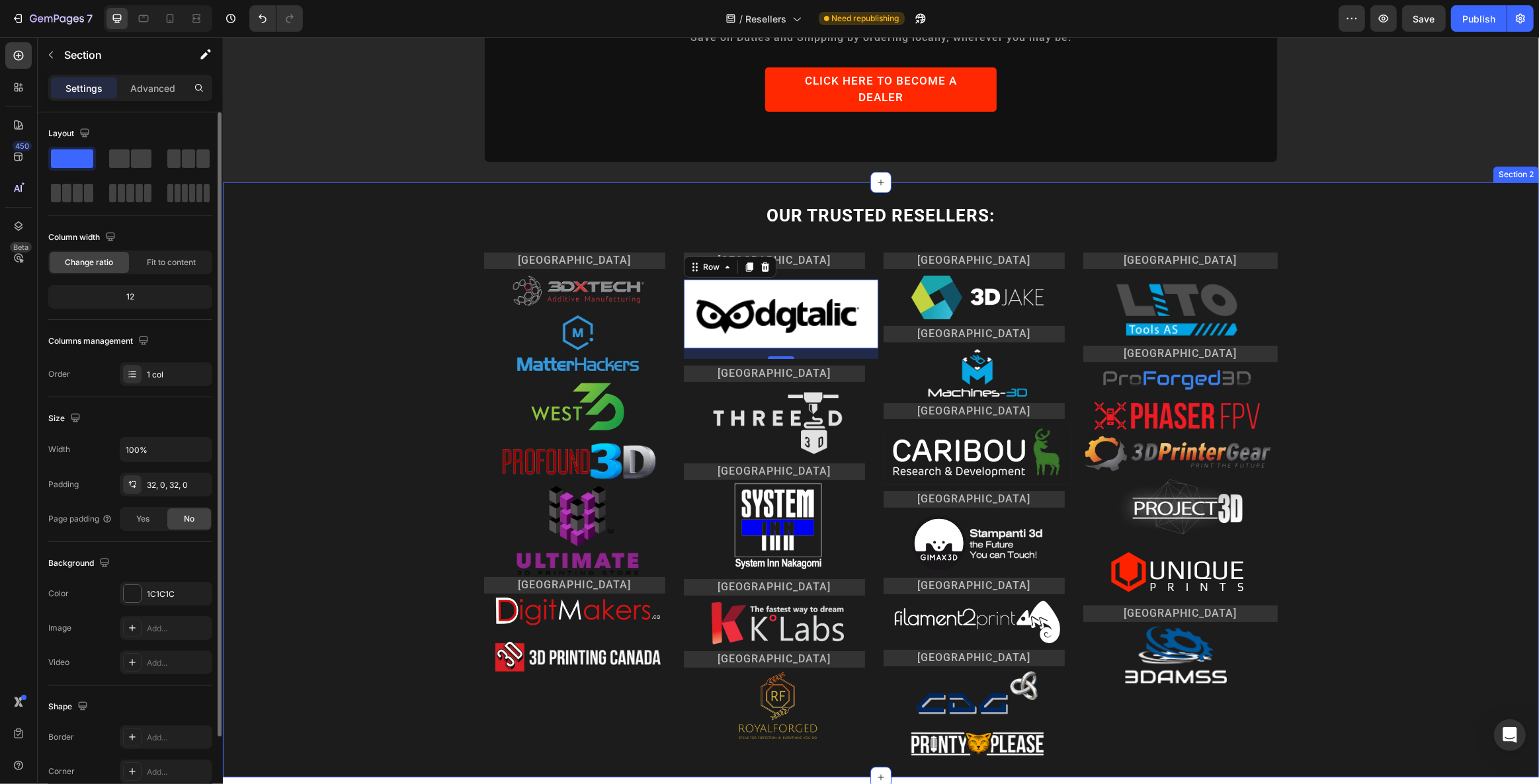
click at [256, 359] on div "OUR TRUSTED RESELLERS: Heading Row [GEOGRAPHIC_DATA] Heading Image Image Image …" at bounding box center [880, 480] width 1316 height 553
click at [705, 290] on img at bounding box center [777, 314] width 165 height 47
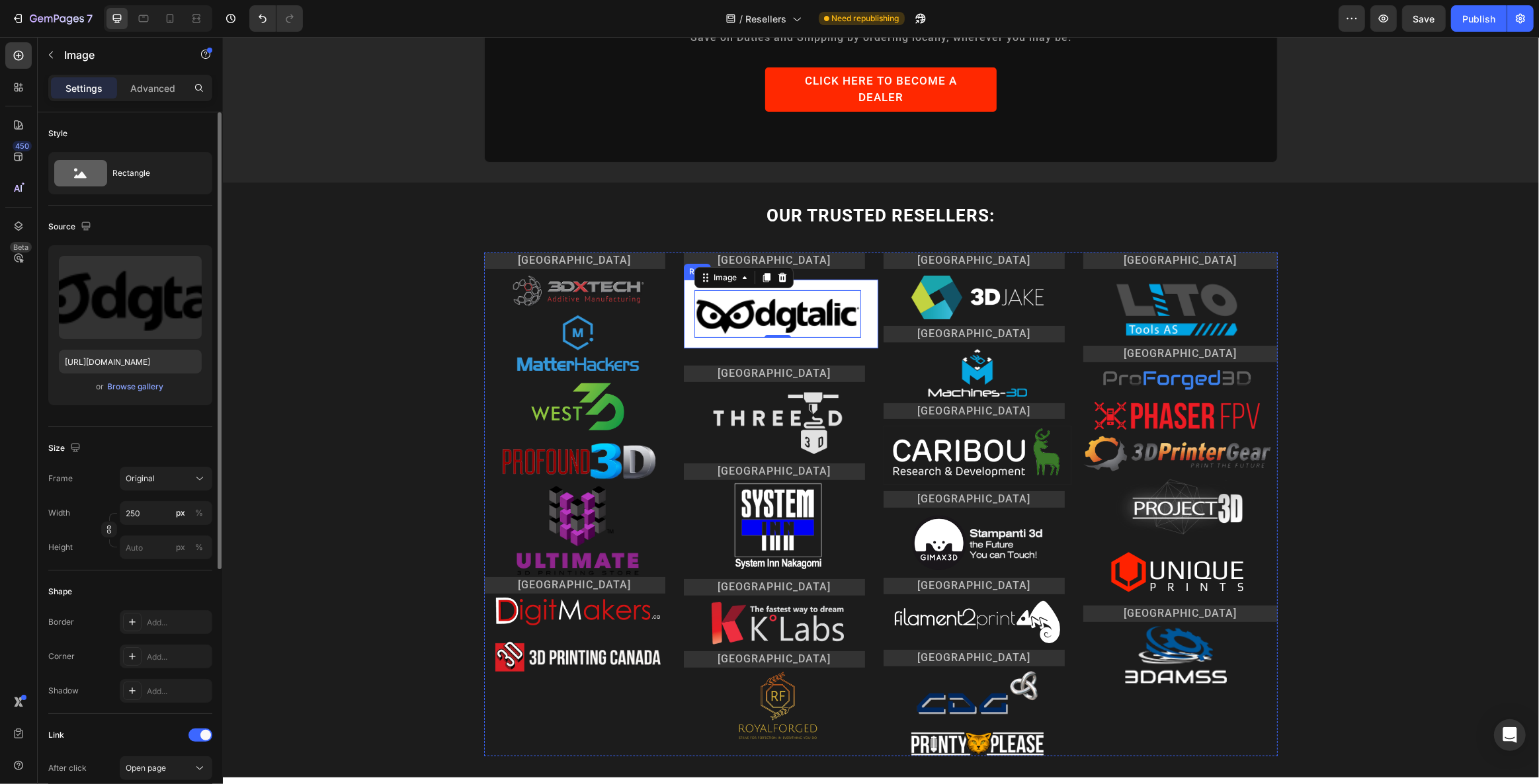
click at [686, 290] on div "Image 0 Row" at bounding box center [780, 314] width 194 height 69
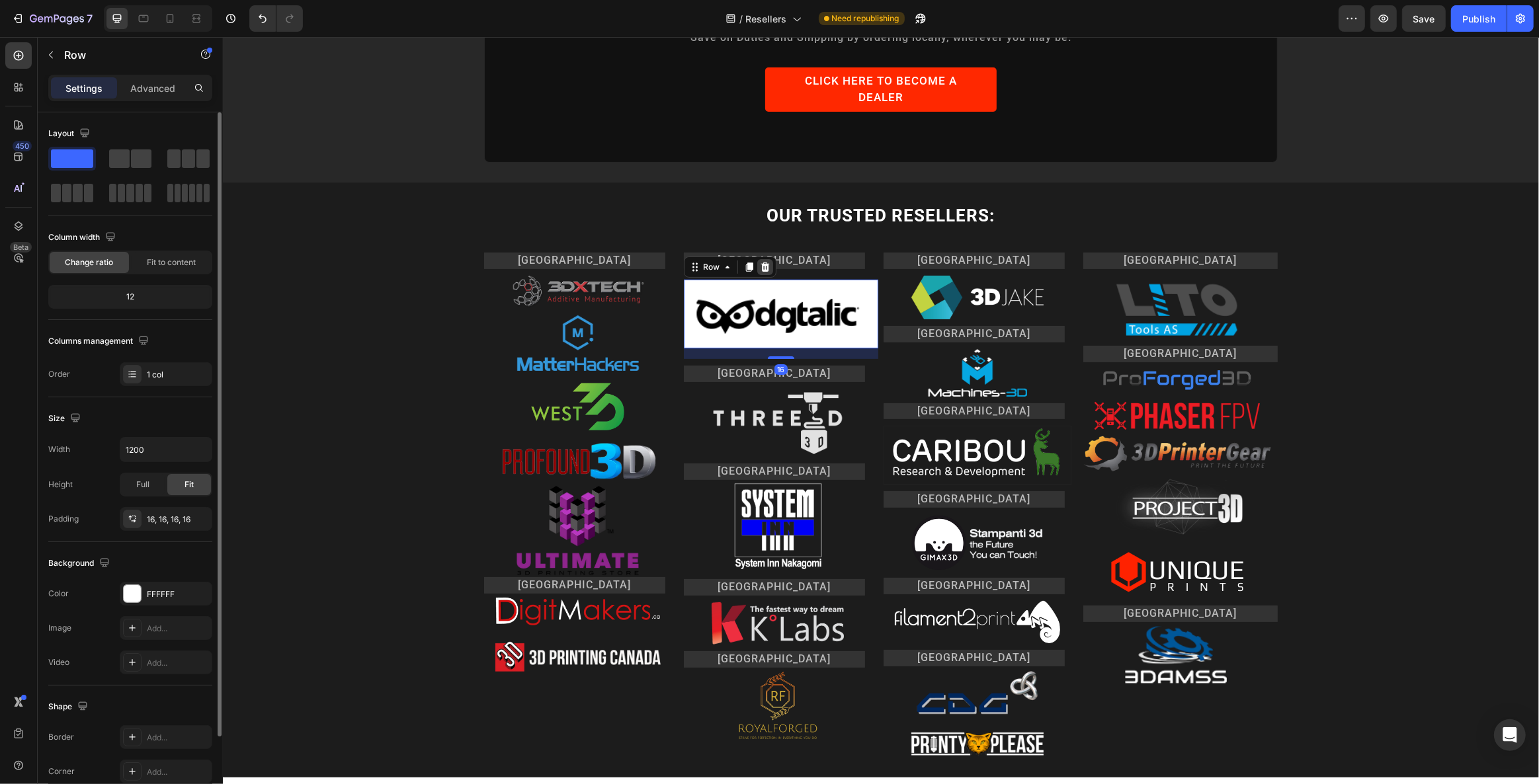
click at [762, 262] on icon at bounding box center [764, 266] width 8 height 9
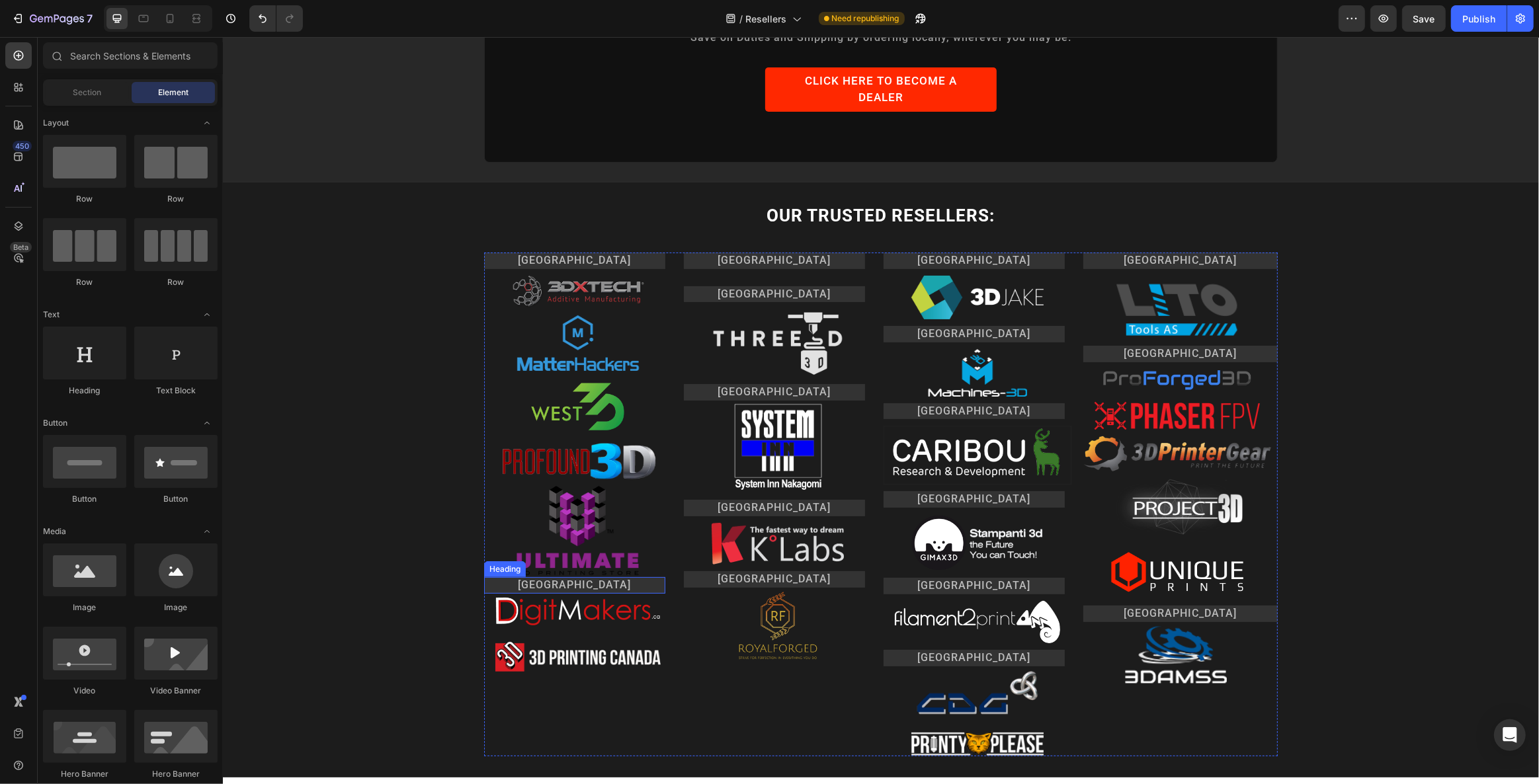
click at [587, 594] on img at bounding box center [577, 611] width 165 height 34
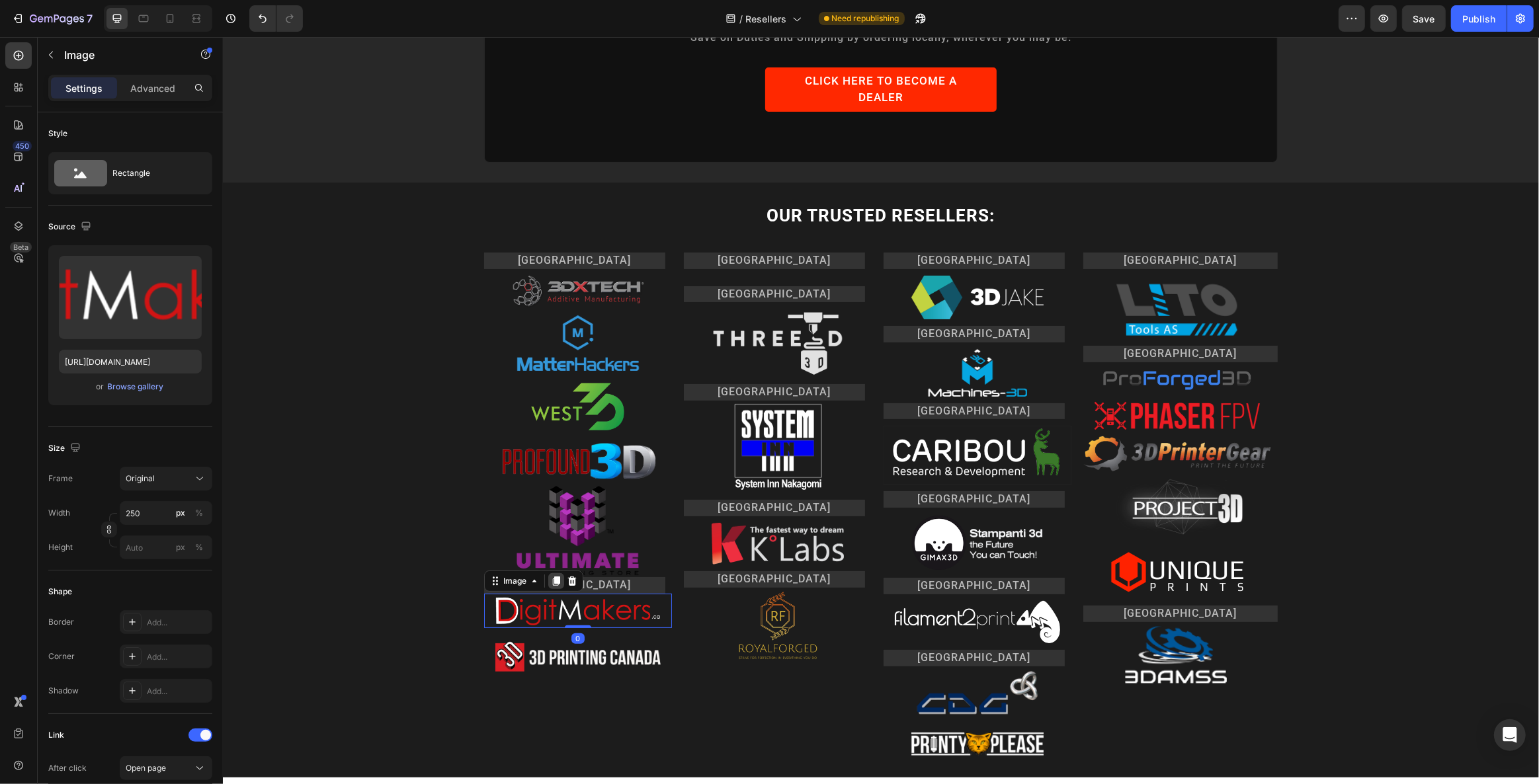
click at [552, 577] on icon at bounding box center [555, 581] width 7 height 9
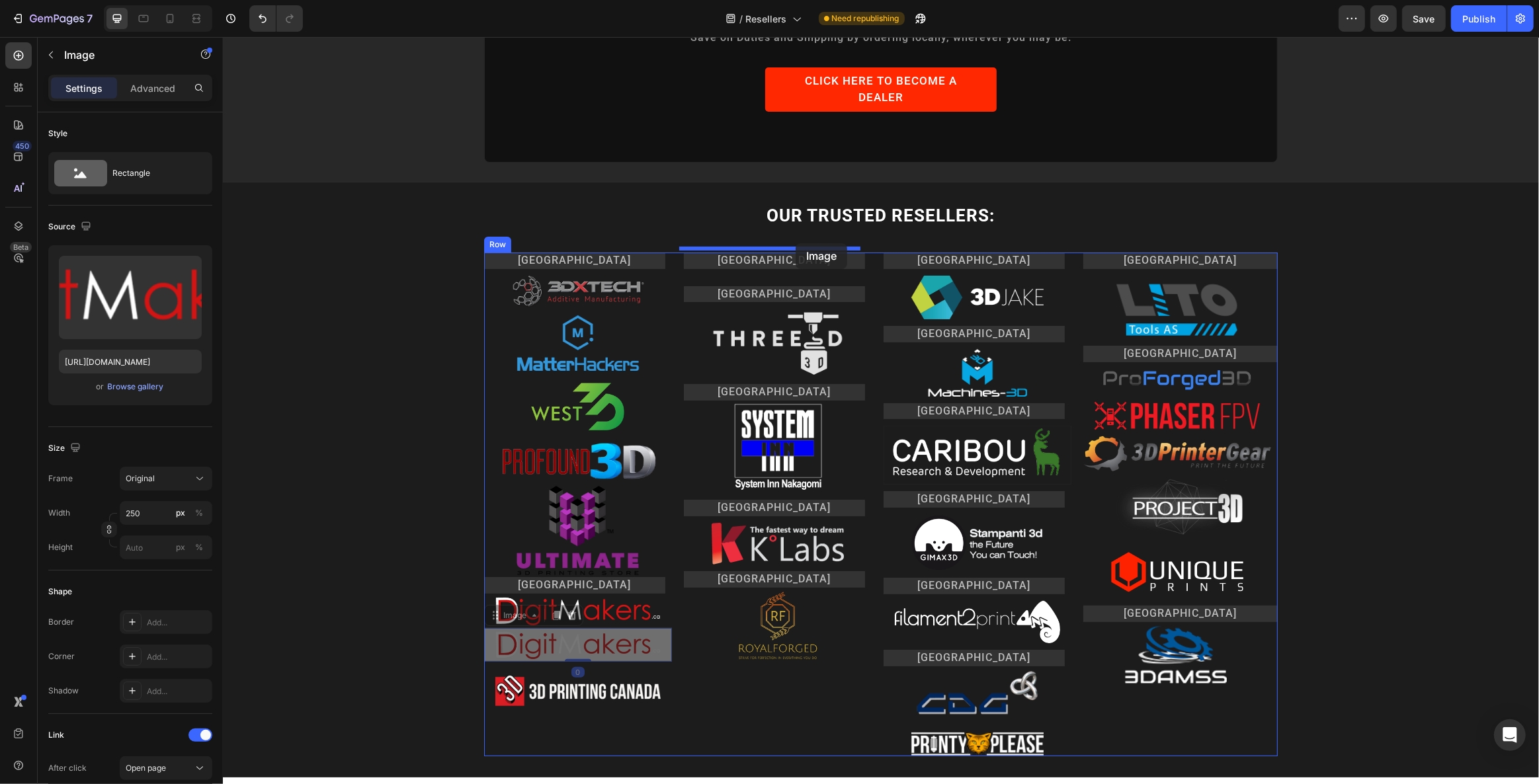
drag, startPoint x: 545, startPoint y: 615, endPoint x: 795, endPoint y: 243, distance: 448.2
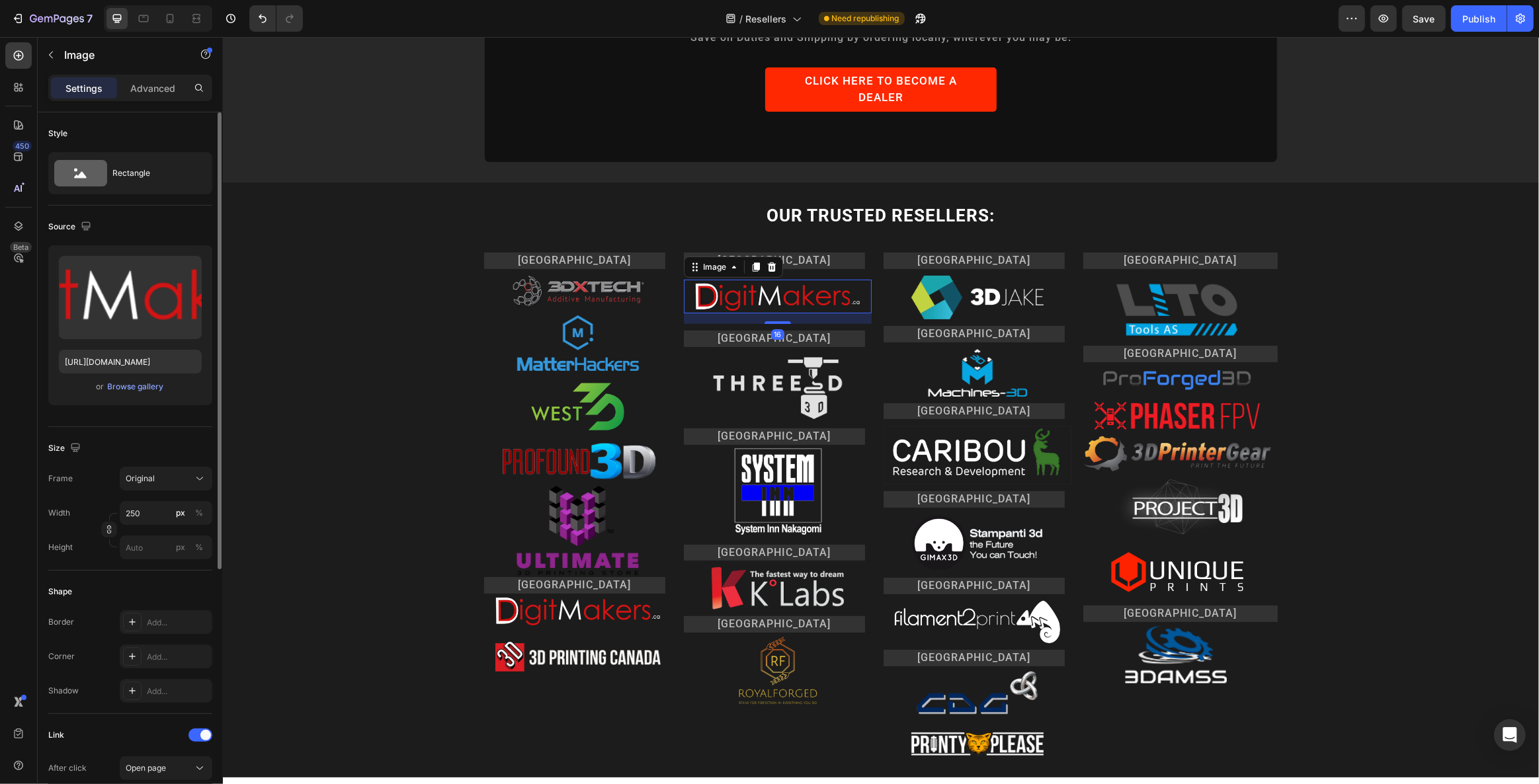
click at [129, 395] on div "Upload Image [URL][DOMAIN_NAME] or Browse gallery" at bounding box center [130, 325] width 164 height 160
click at [131, 386] on div "Browse gallery" at bounding box center [136, 387] width 56 height 12
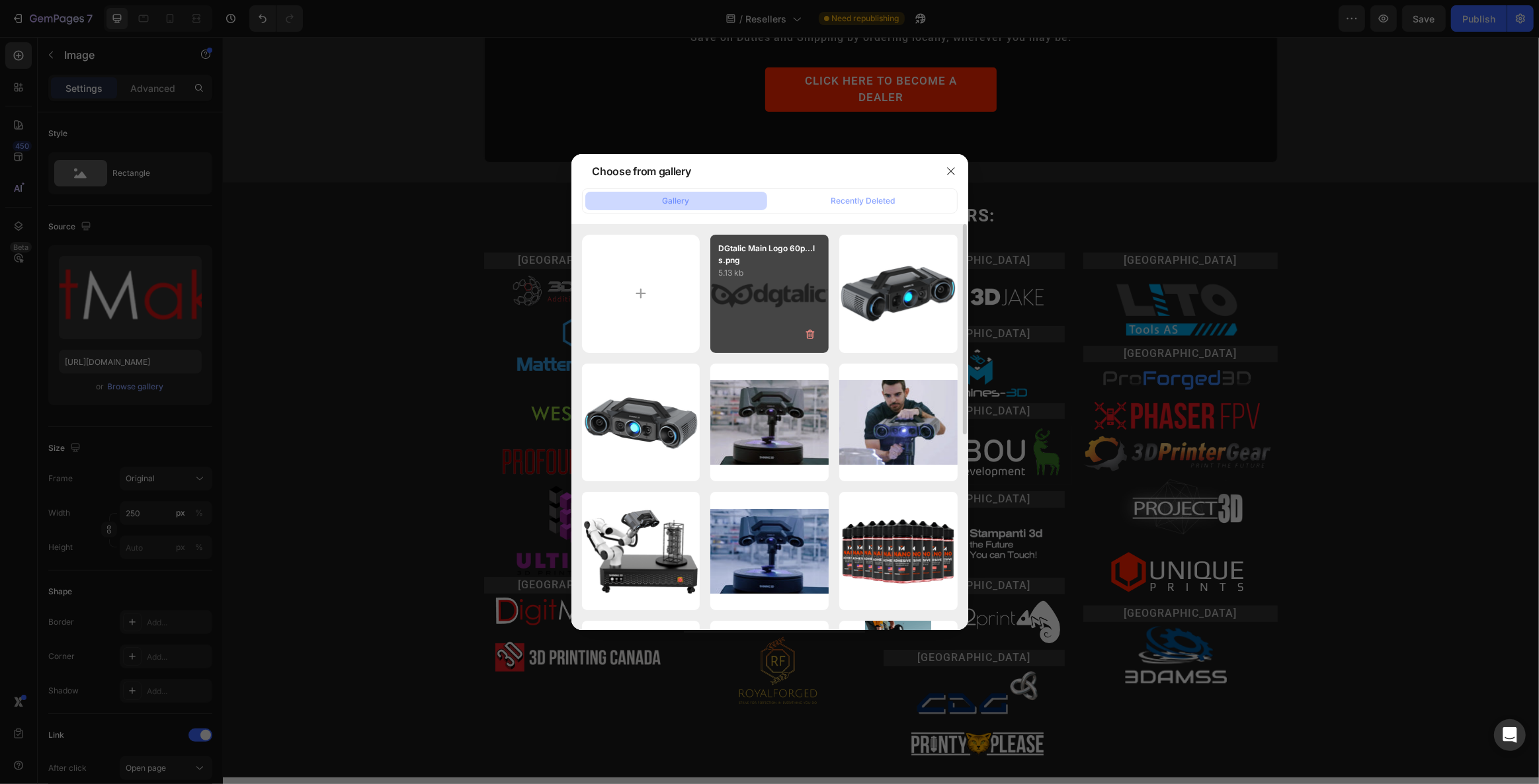
click at [796, 302] on div "DGtalic Main Logo 60p...ls.png 5.13 kb" at bounding box center [770, 294] width 119 height 119
type input "[URL][DOMAIN_NAME]"
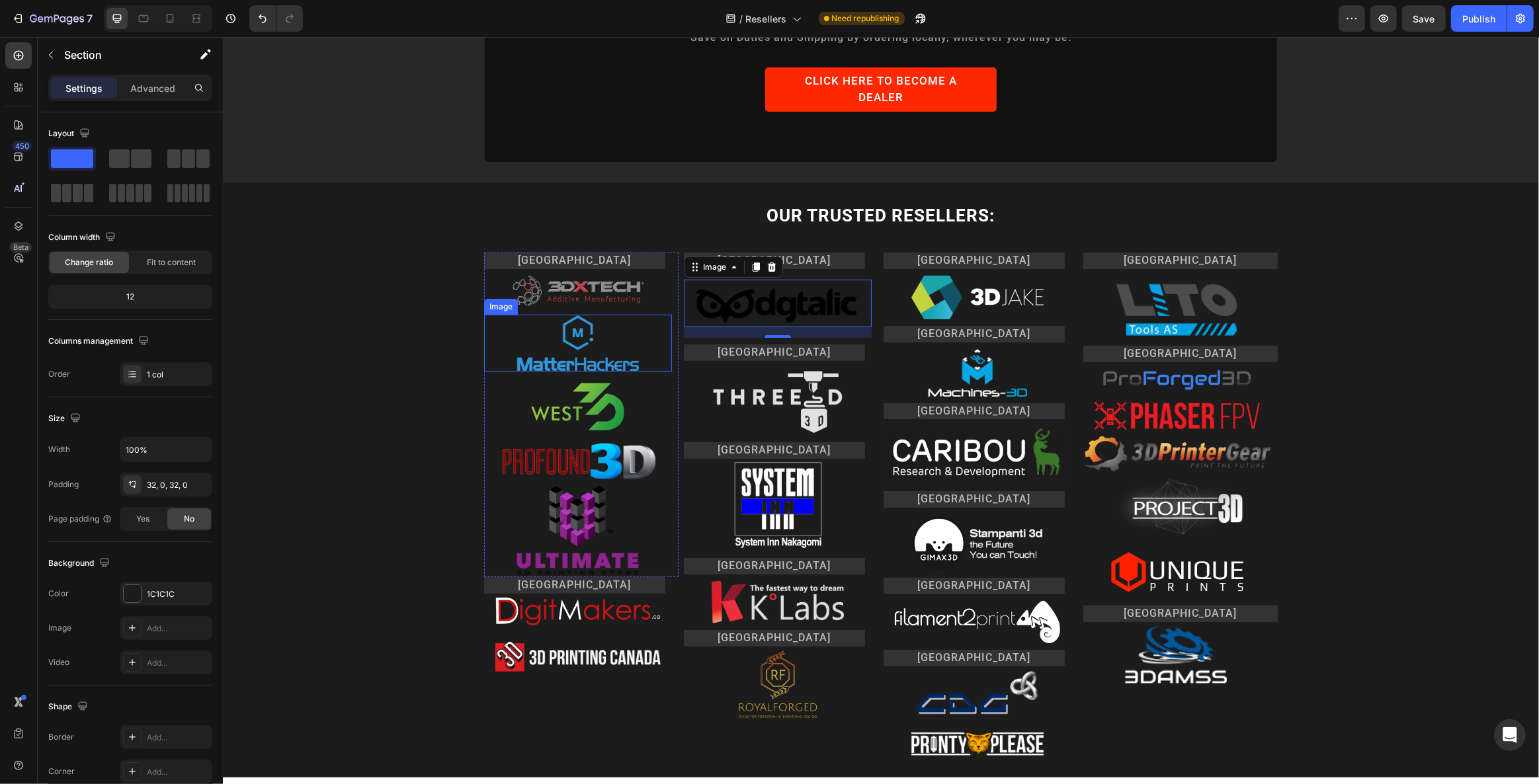
click at [367, 341] on div "OUR TRUSTED RESELLERS: Heading Row [GEOGRAPHIC_DATA] Heading Image Image Image …" at bounding box center [880, 480] width 1316 height 553
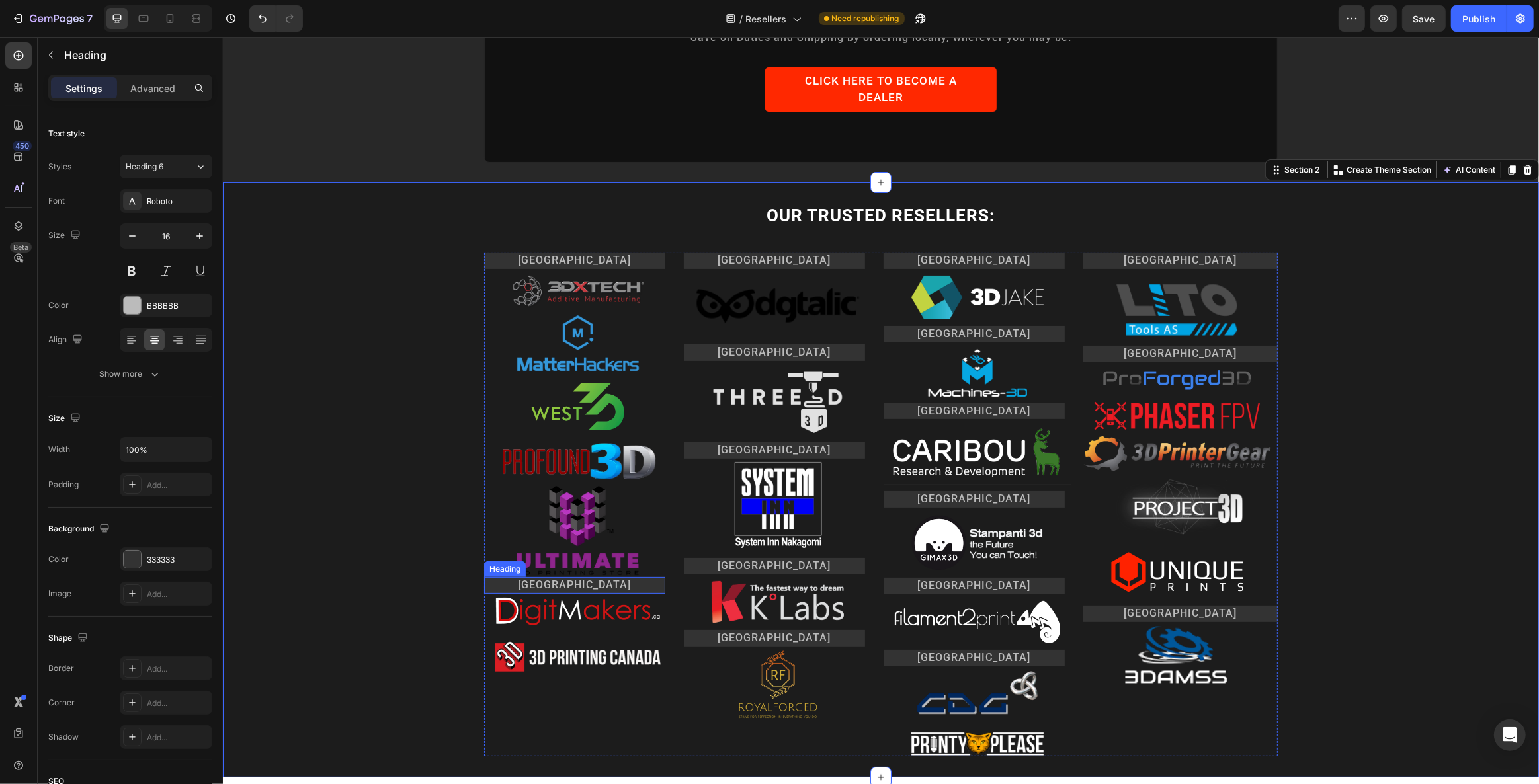
click at [529, 577] on h2 "[GEOGRAPHIC_DATA]" at bounding box center [573, 586] width 181 height 17
click at [161, 83] on p "Advanced" at bounding box center [152, 88] width 45 height 14
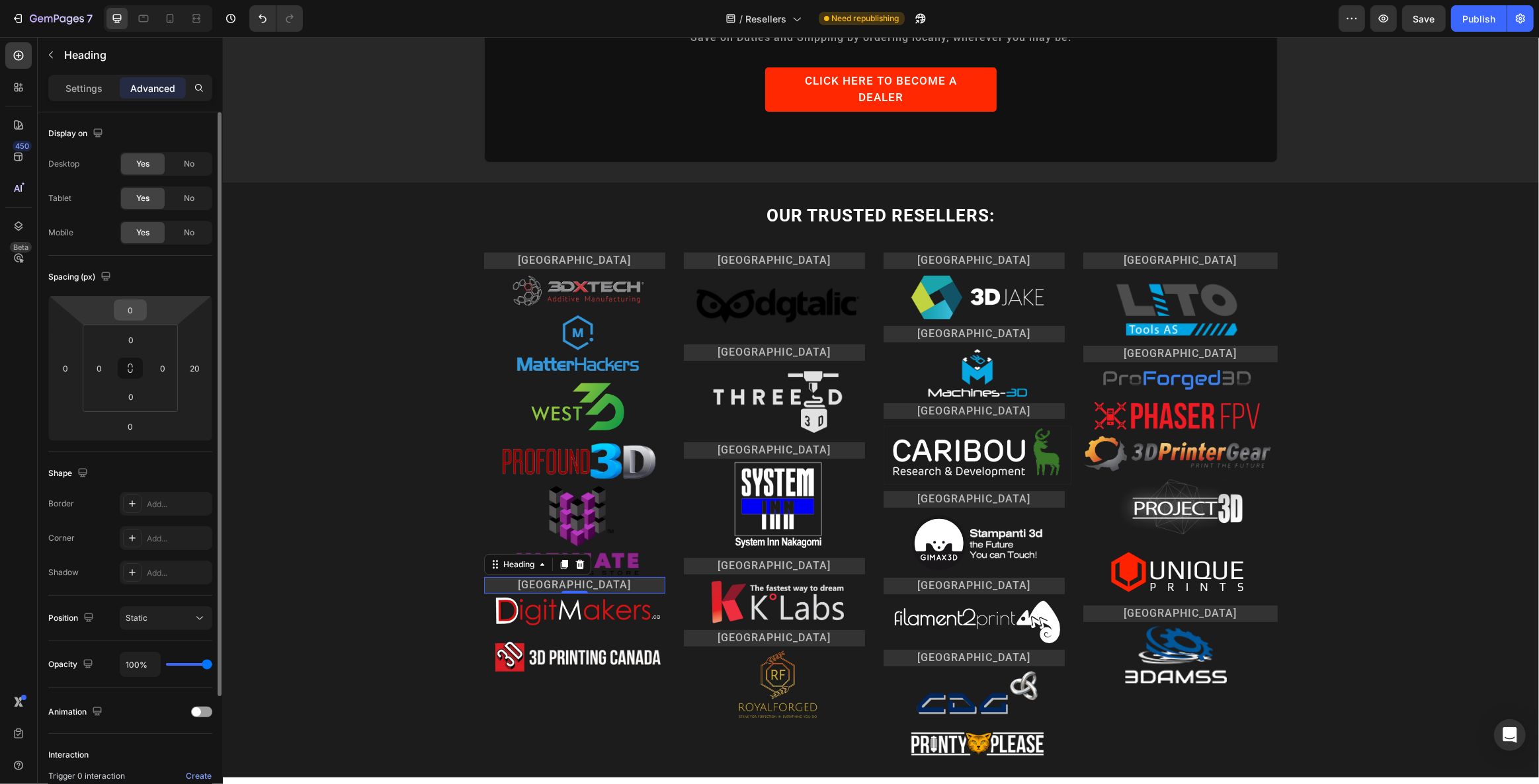
click at [132, 309] on input "0" at bounding box center [130, 310] width 27 height 20
type input "10"
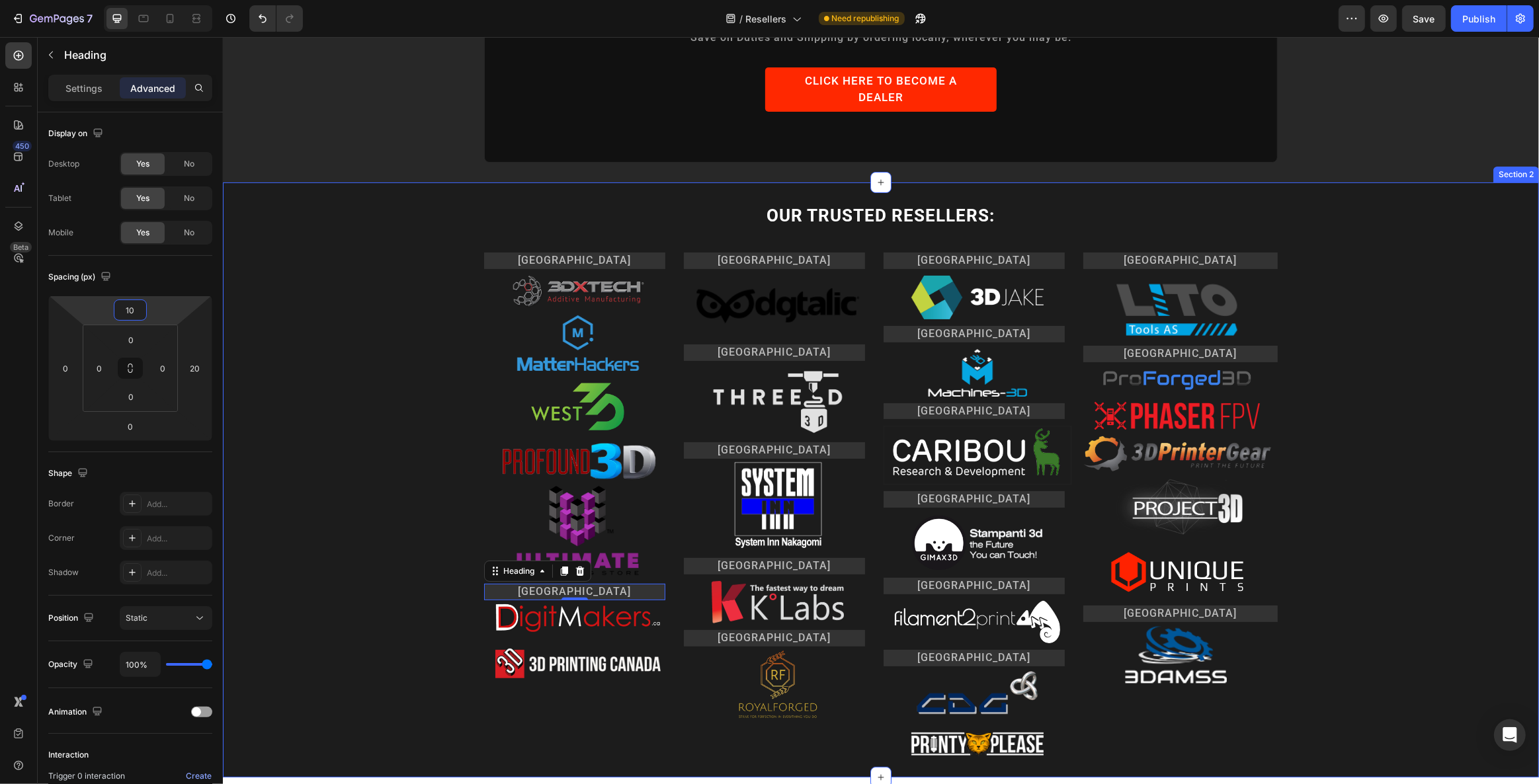
click at [448, 587] on div "OUR TRUSTED RESELLERS: Heading Row [GEOGRAPHIC_DATA] Heading Image Image Image …" at bounding box center [880, 480] width 1316 height 553
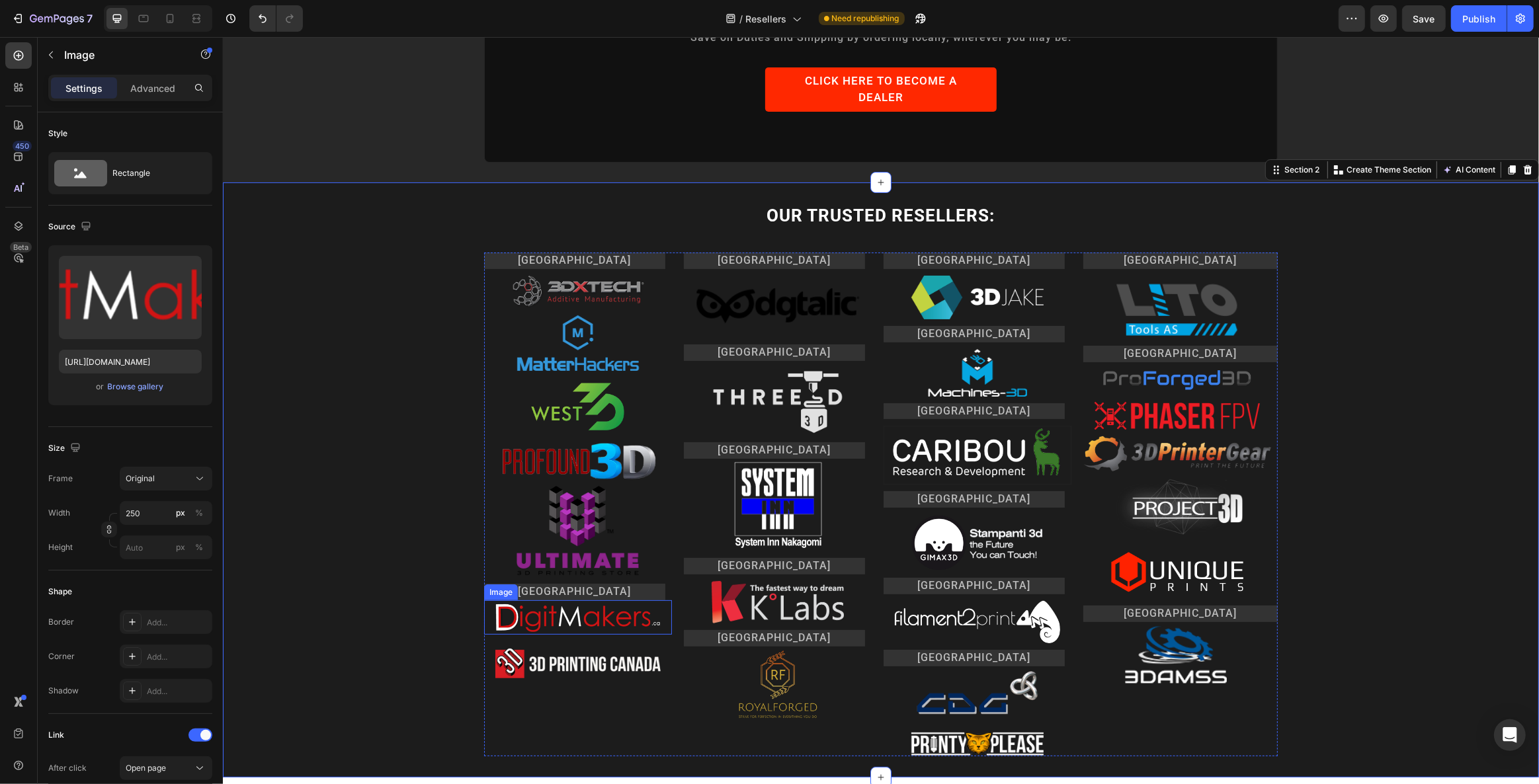
click at [598, 600] on img at bounding box center [577, 617] width 165 height 34
click at [158, 94] on p "Advanced" at bounding box center [152, 88] width 45 height 14
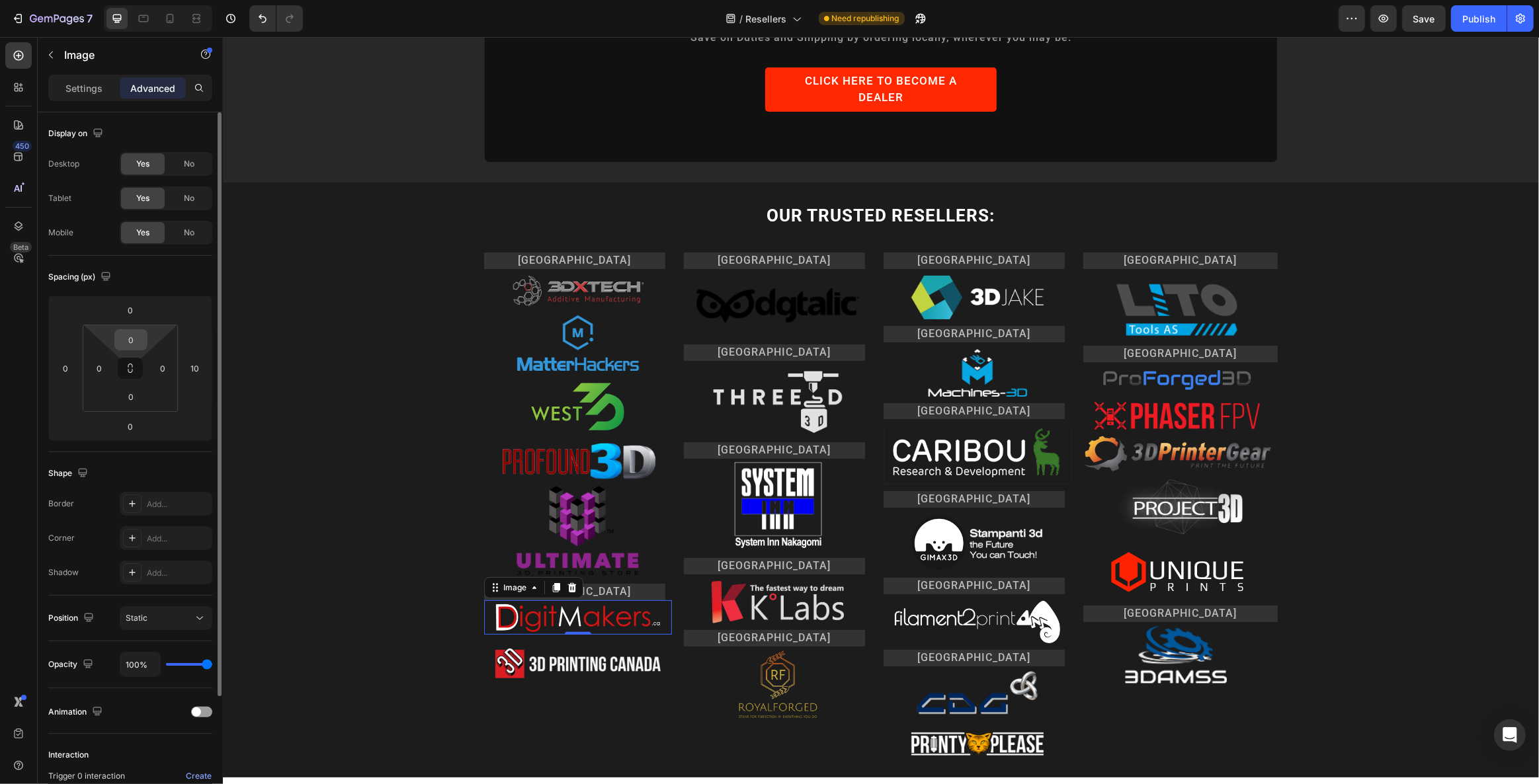
click at [132, 338] on input "0" at bounding box center [131, 340] width 27 height 20
click at [132, 312] on input "0" at bounding box center [130, 310] width 27 height 20
type input "10"
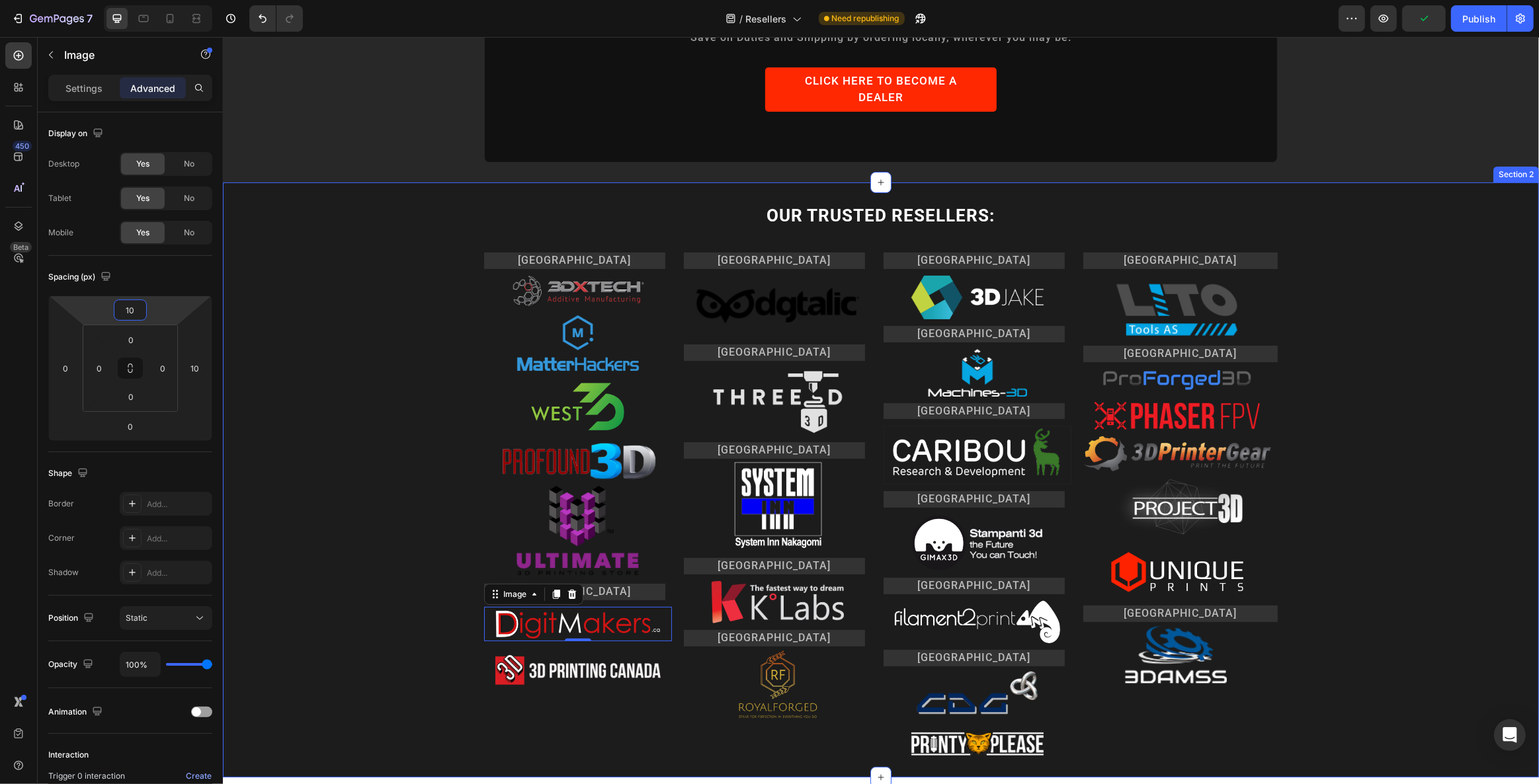
click at [414, 559] on div "OUR TRUSTED RESELLERS: Heading Row [GEOGRAPHIC_DATA] Heading Image Image Image …" at bounding box center [880, 480] width 1316 height 553
